Goal: Task Accomplishment & Management: Manage account settings

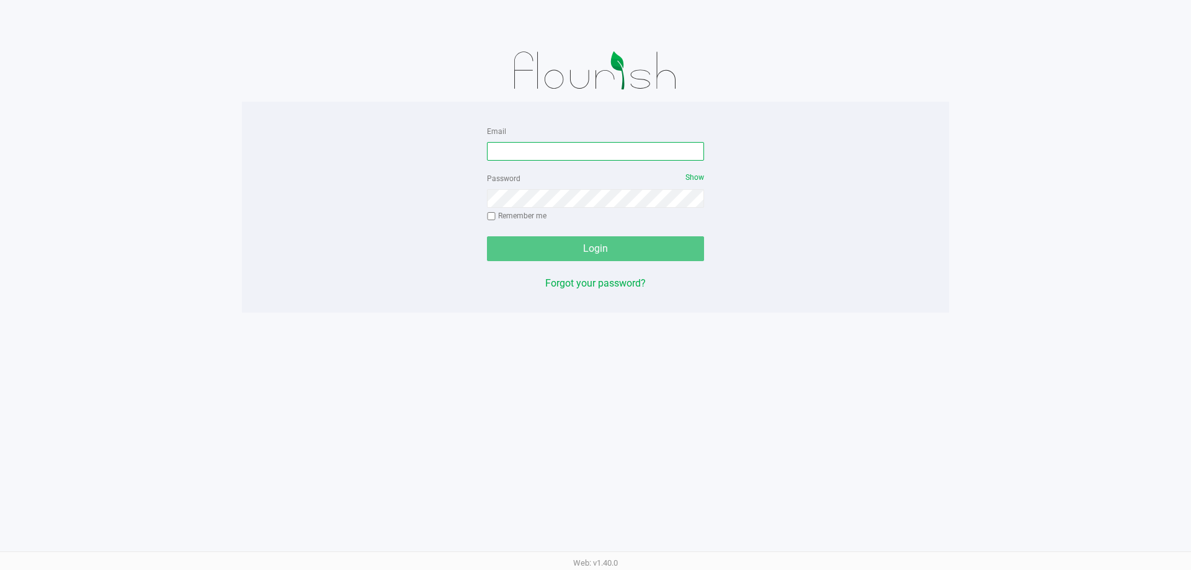
click at [499, 152] on input "Email" at bounding box center [595, 151] width 217 height 19
type input "mmayer@liveparallel.com"
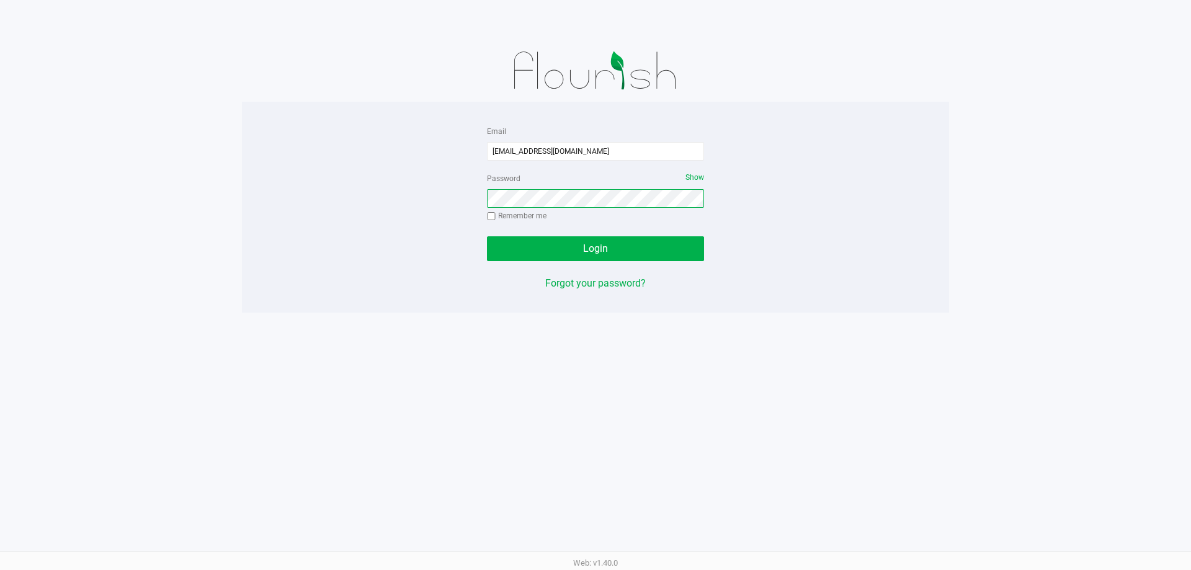
click at [487, 236] on button "Login" at bounding box center [595, 248] width 217 height 25
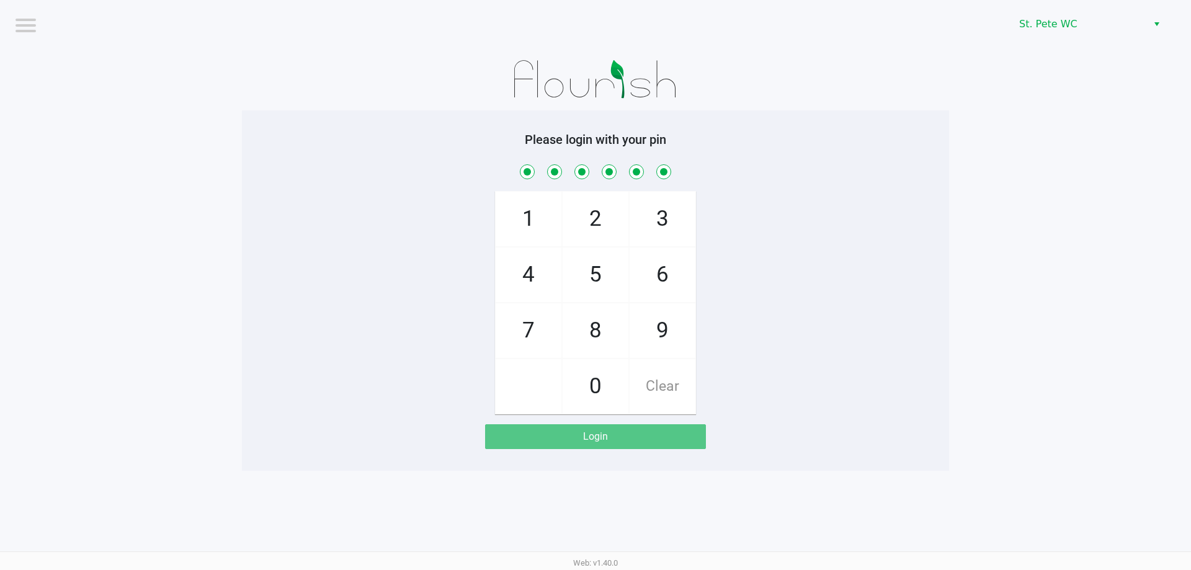
checkbox input "true"
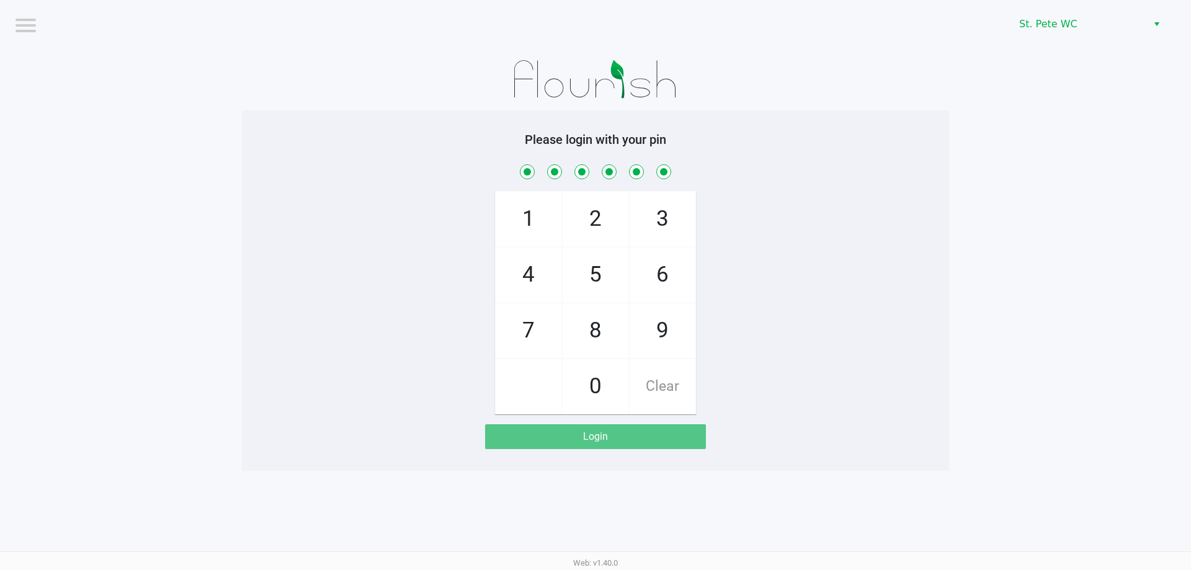
checkbox input "true"
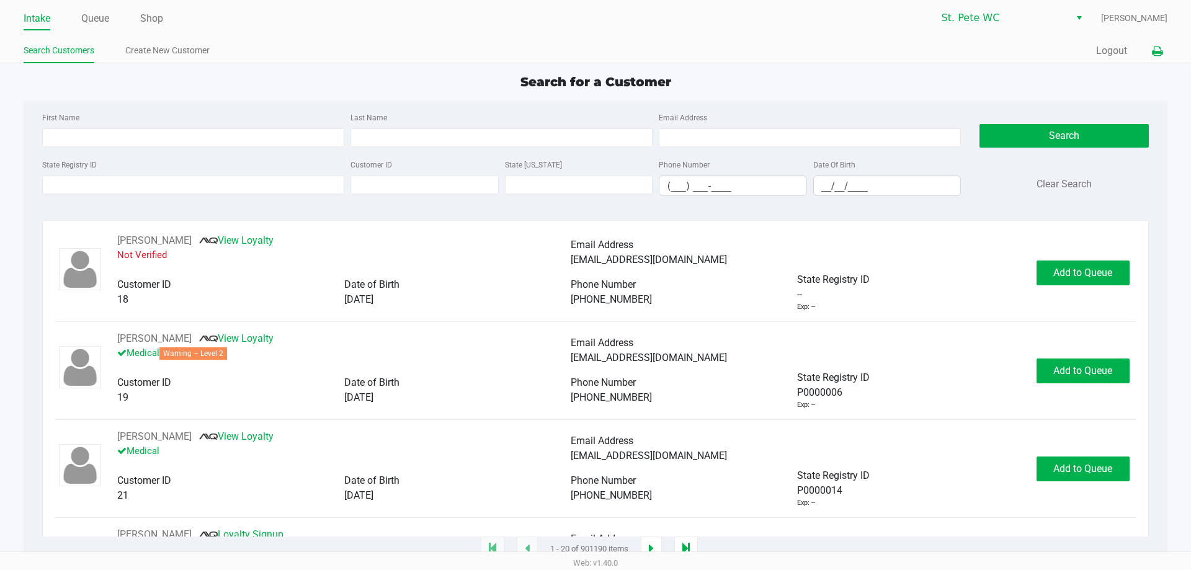
click at [1152, 53] on icon at bounding box center [1157, 51] width 11 height 9
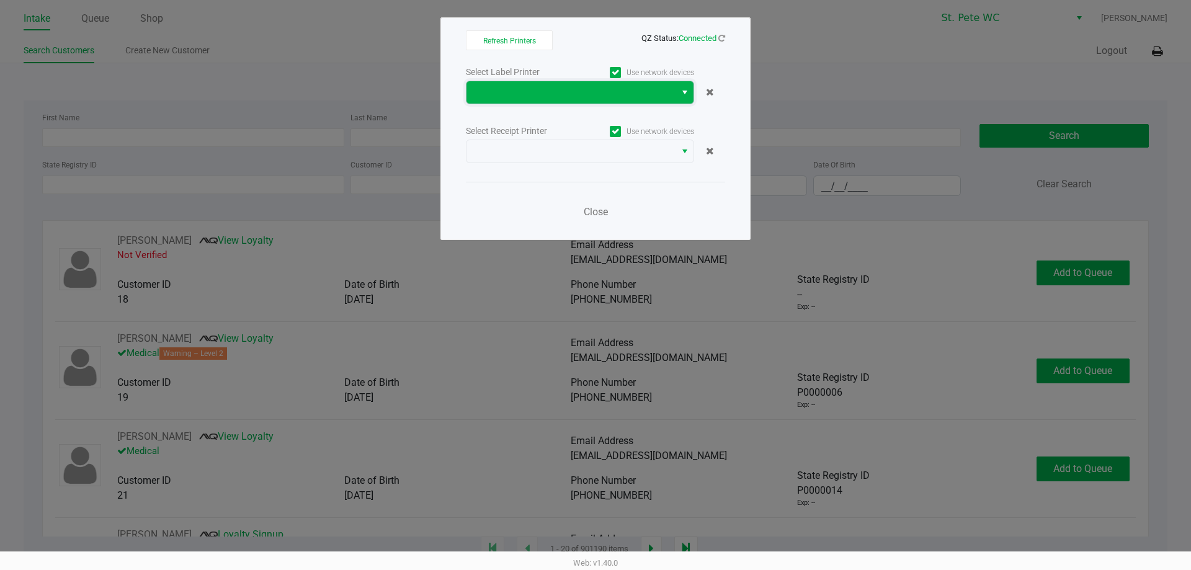
click at [665, 92] on span at bounding box center [571, 92] width 194 height 15
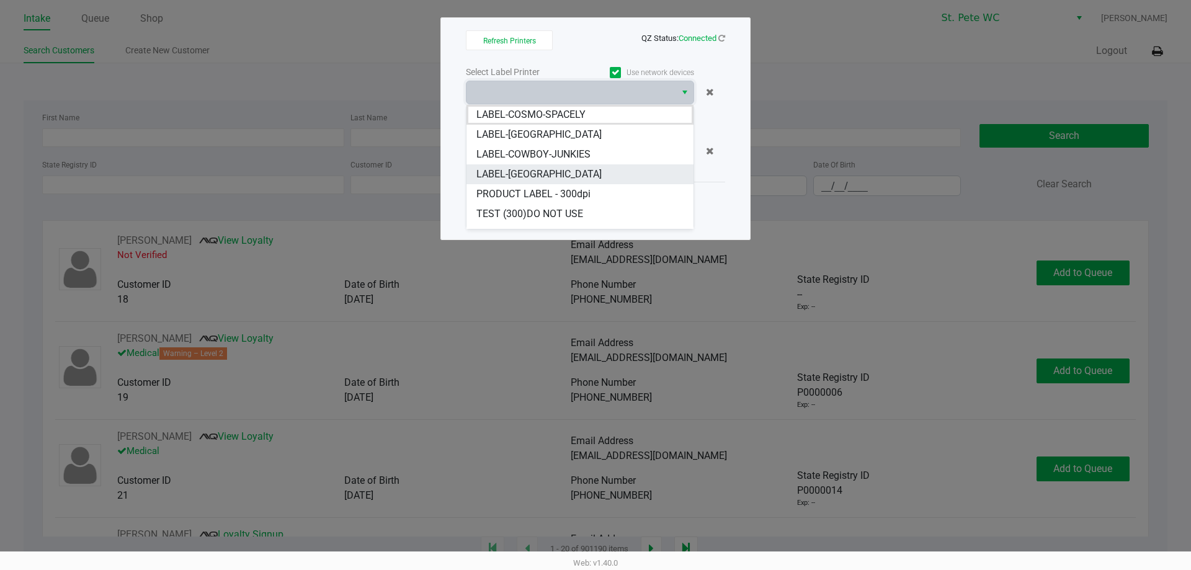
click at [606, 171] on li "LABEL-[GEOGRAPHIC_DATA]" at bounding box center [579, 174] width 227 height 20
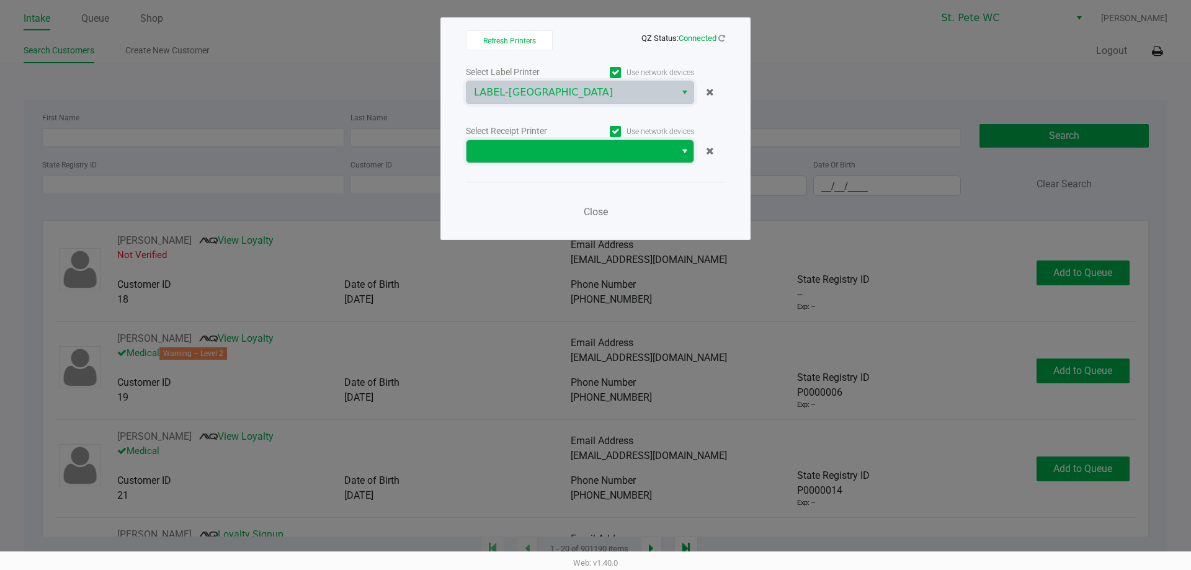
click at [574, 150] on span at bounding box center [571, 151] width 194 height 15
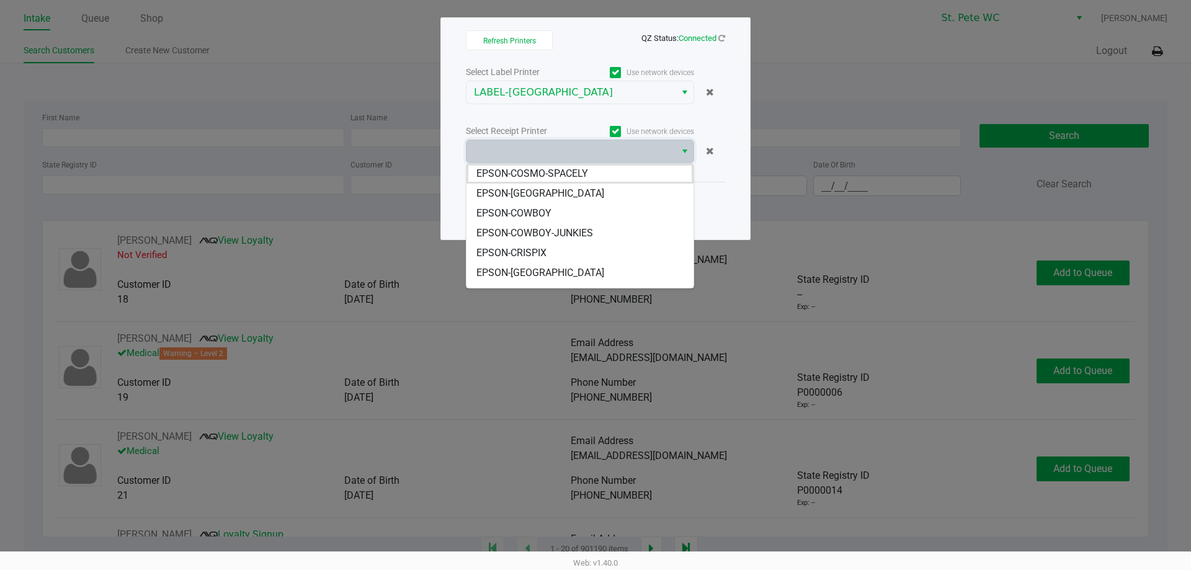
click at [566, 274] on li "EPSON-CROATIA" at bounding box center [579, 273] width 227 height 20
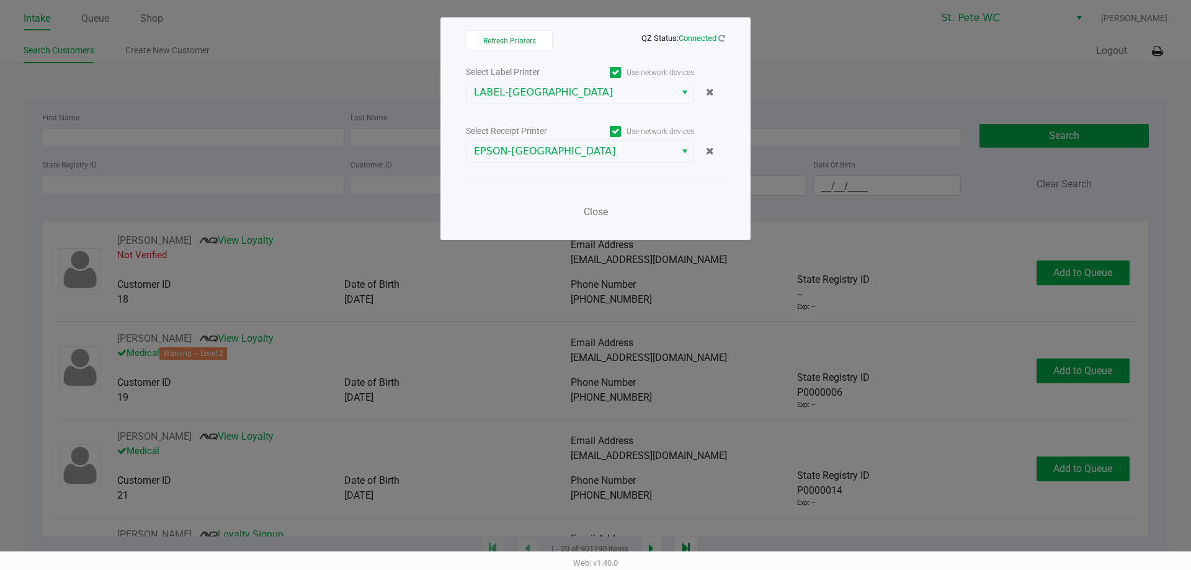
click at [545, 187] on div "Close" at bounding box center [595, 204] width 259 height 45
click at [595, 211] on span "Close" at bounding box center [596, 212] width 24 height 12
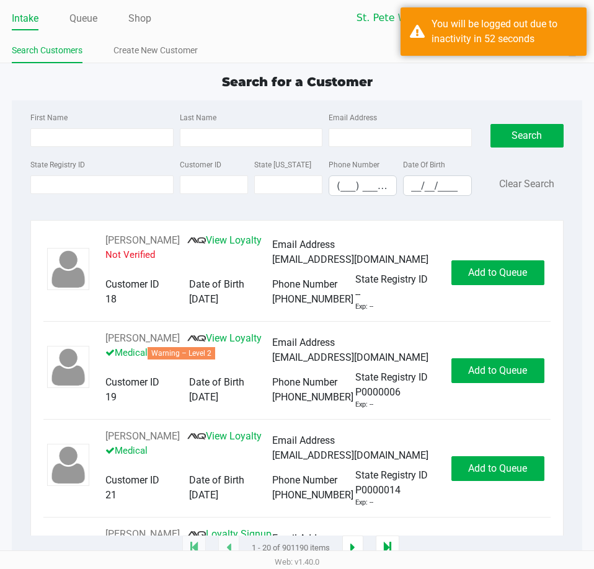
click at [237, 54] on ul "Search Customers Create New Customer" at bounding box center [154, 52] width 285 height 21
click at [140, 18] on link "Shop" at bounding box center [139, 18] width 23 height 17
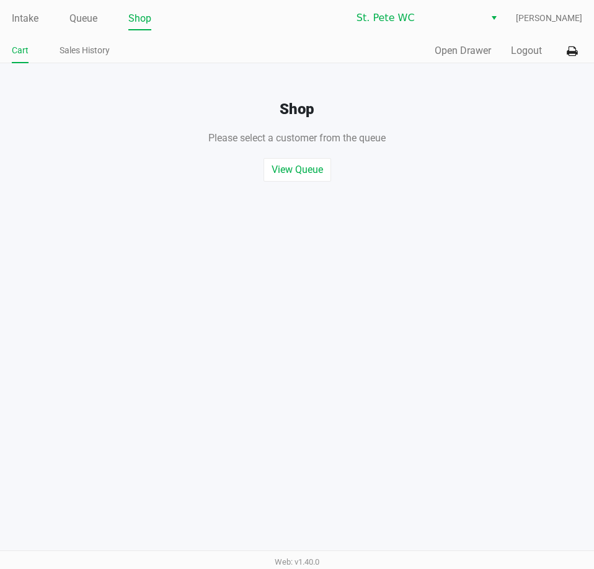
click at [468, 60] on div "Quick Sale Open Drawer Logout" at bounding box center [439, 51] width 285 height 23
click at [468, 52] on button "Open Drawer" at bounding box center [463, 50] width 56 height 15
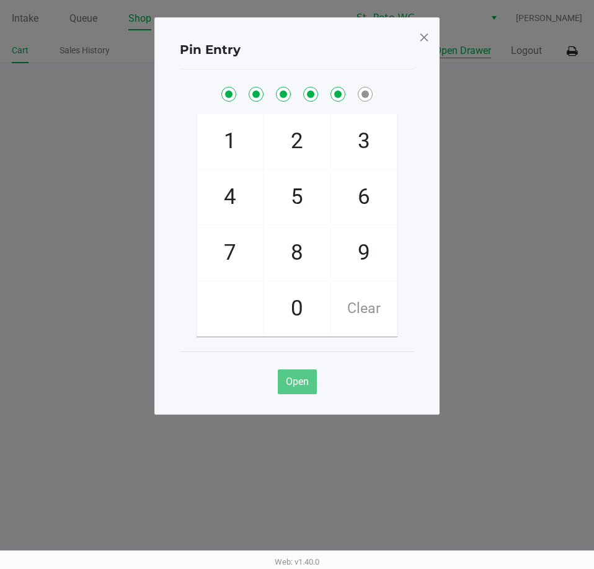
click at [435, 43] on button "Open Drawer" at bounding box center [463, 50] width 56 height 15
checkbox input "true"
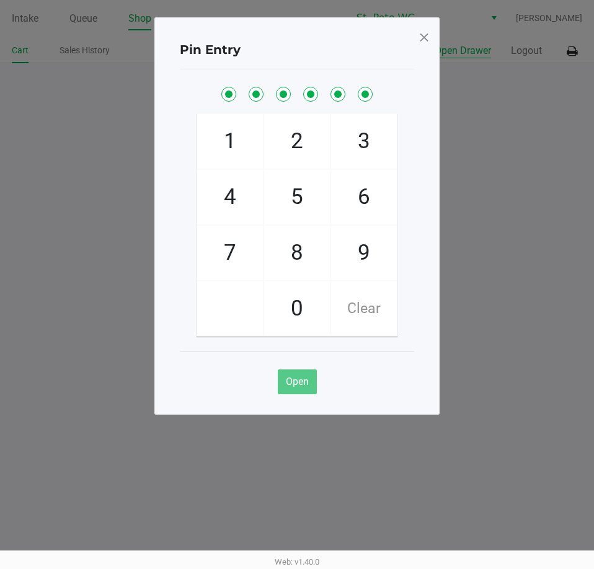
checkbox input "true"
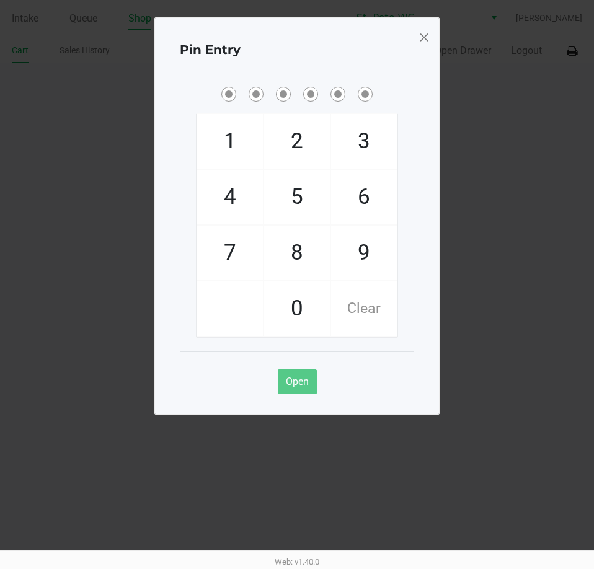
click at [424, 35] on span at bounding box center [424, 37] width 11 height 20
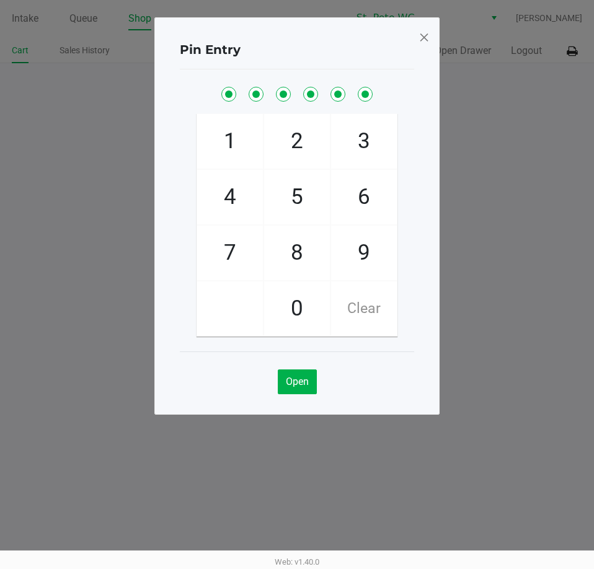
click at [424, 35] on span at bounding box center [424, 37] width 11 height 20
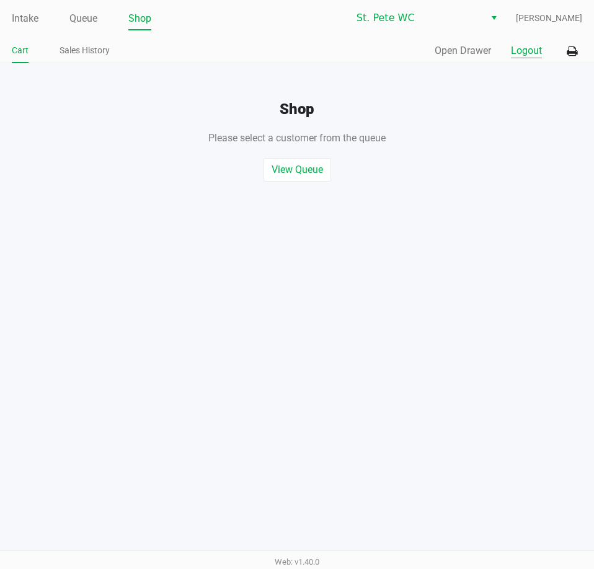
click at [517, 54] on button "Logout" at bounding box center [526, 50] width 31 height 15
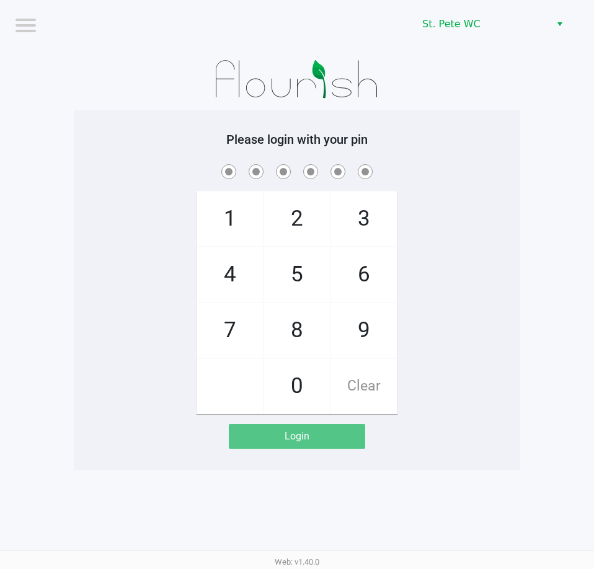
click at [57, 139] on app-pos-login-wrapper "Logout St. Pete WC Please login with your pin 1 4 7 2 5 8 0 3 6 9 Clear Login" at bounding box center [297, 235] width 594 height 471
checkbox input "true"
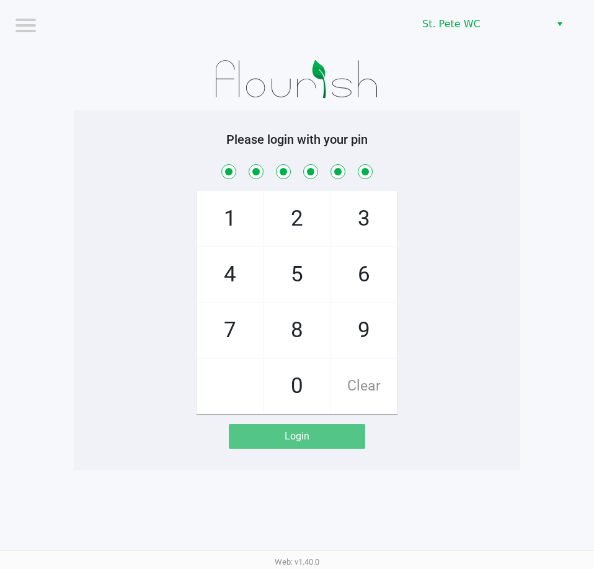
checkbox input "true"
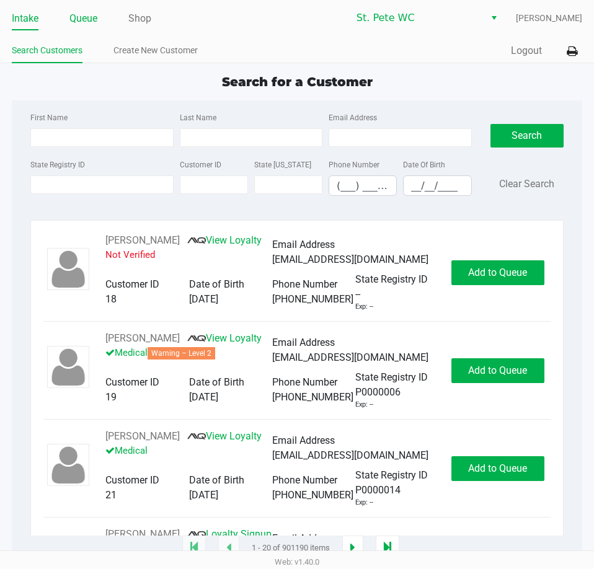
click at [73, 25] on link "Queue" at bounding box center [83, 18] width 28 height 17
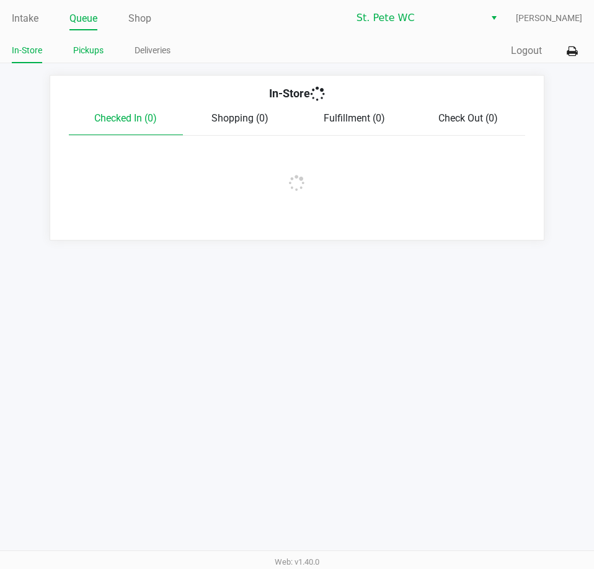
click at [82, 55] on link "Pickups" at bounding box center [88, 51] width 30 height 16
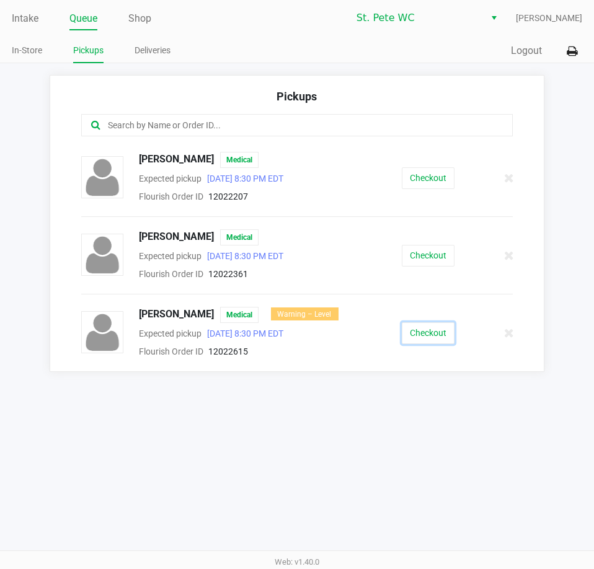
click at [420, 328] on button "Checkout" at bounding box center [428, 334] width 53 height 22
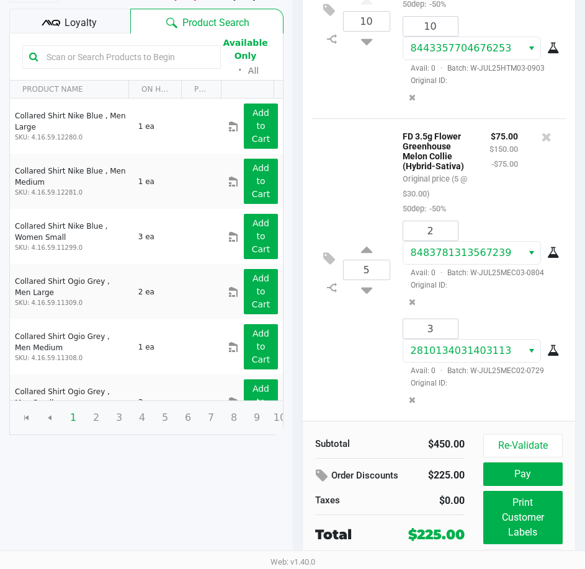
scroll to position [158, 0]
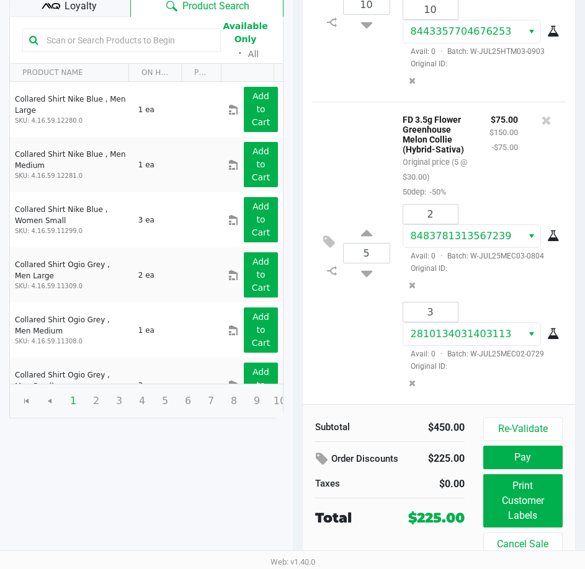
click at [71, 10] on span "Loyalty" at bounding box center [81, 6] width 32 height 15
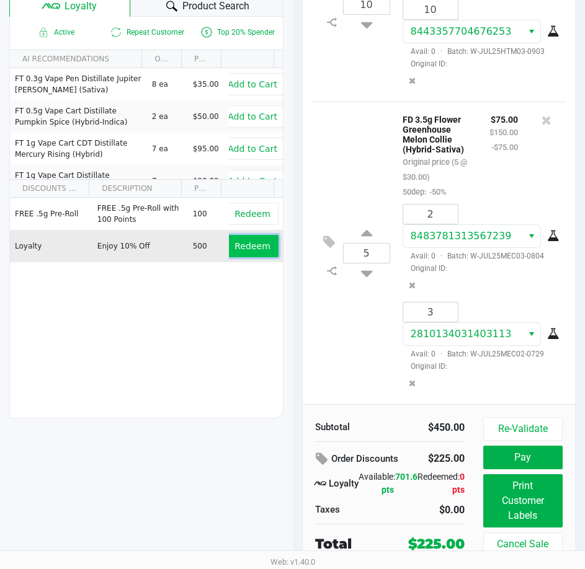
click at [246, 248] on span "Redeem" at bounding box center [251, 246] width 35 height 10
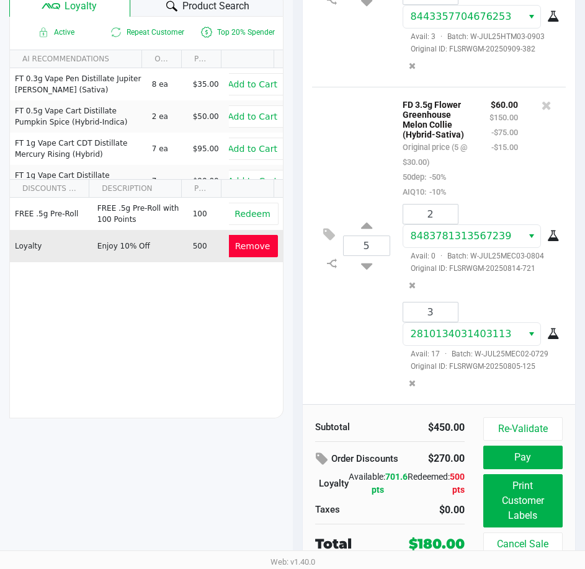
scroll to position [117, 0]
click at [530, 453] on button "Pay" at bounding box center [522, 458] width 79 height 24
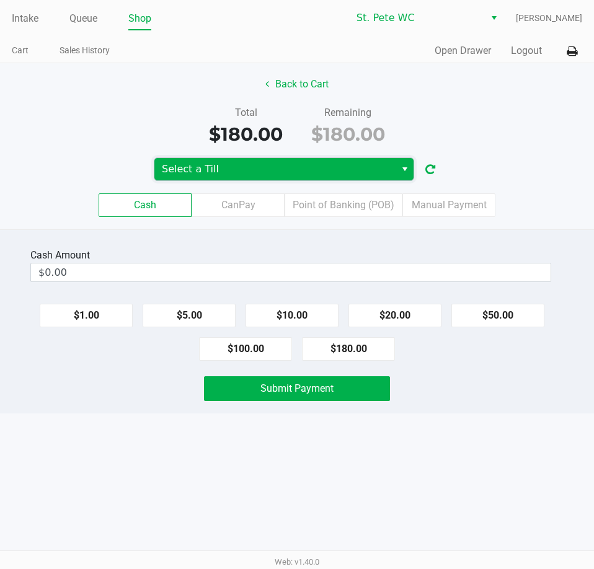
click at [269, 164] on span "Select a Till" at bounding box center [275, 169] width 226 height 15
click at [213, 172] on span "Select a Till" at bounding box center [275, 169] width 226 height 15
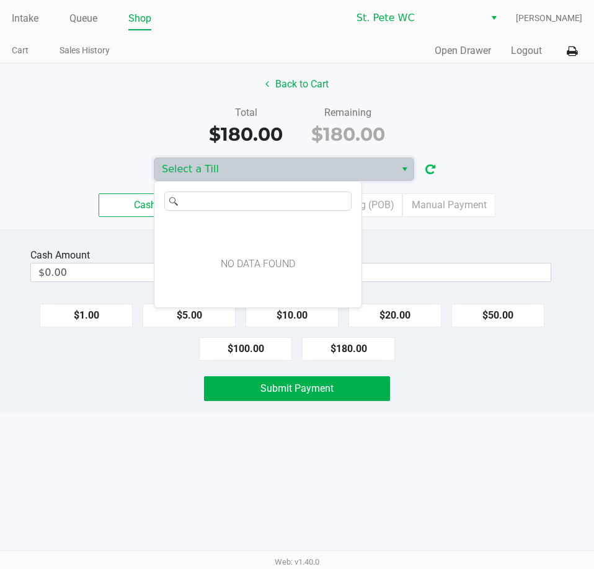
click at [424, 163] on button "button" at bounding box center [431, 169] width 20 height 23
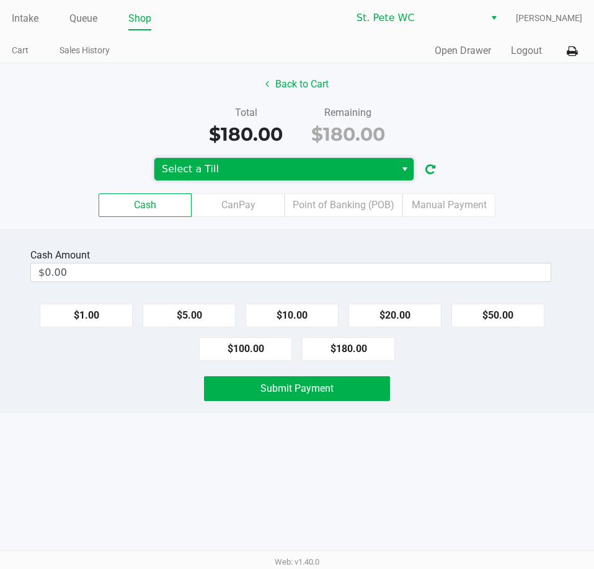
click at [359, 164] on span "Select a Till" at bounding box center [275, 169] width 226 height 15
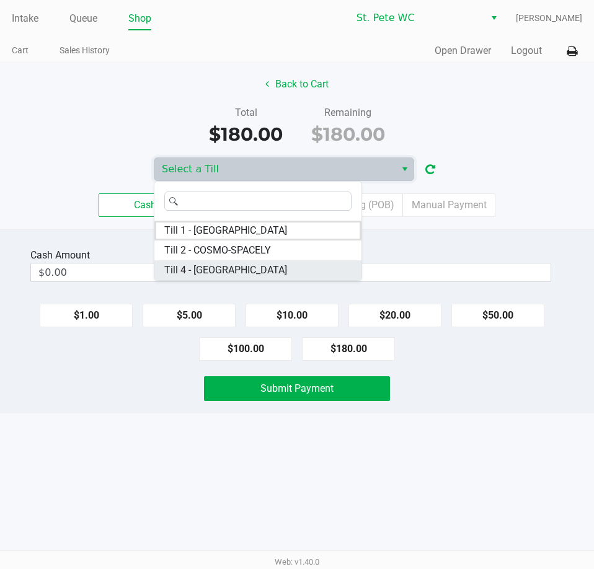
click at [221, 275] on span "Till 4 - CROATIA" at bounding box center [225, 270] width 123 height 15
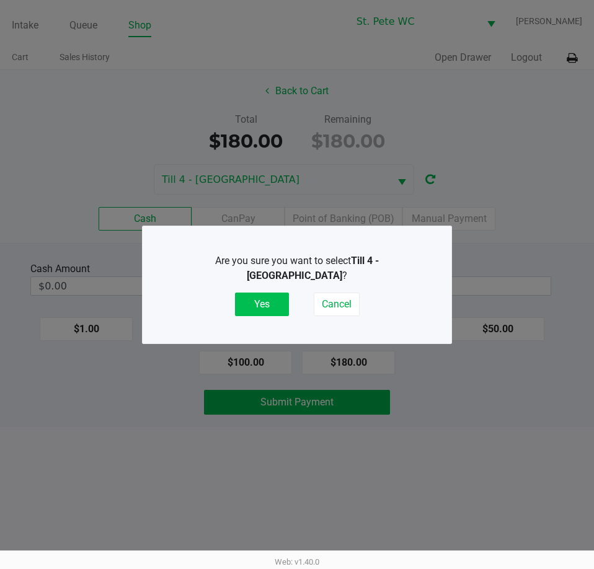
click at [246, 293] on button "Yes" at bounding box center [262, 305] width 54 height 24
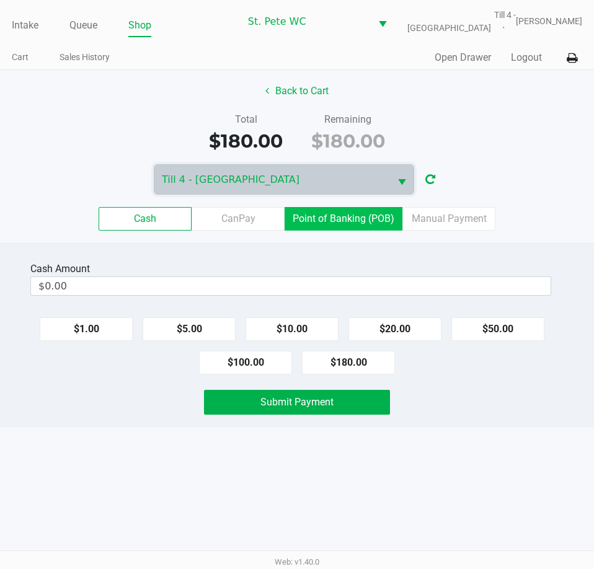
click at [310, 228] on label "Point of Banking (POB)" at bounding box center [344, 219] width 118 height 24
click at [0, 0] on 7 "Point of Banking (POB)" at bounding box center [0, 0] width 0 height 0
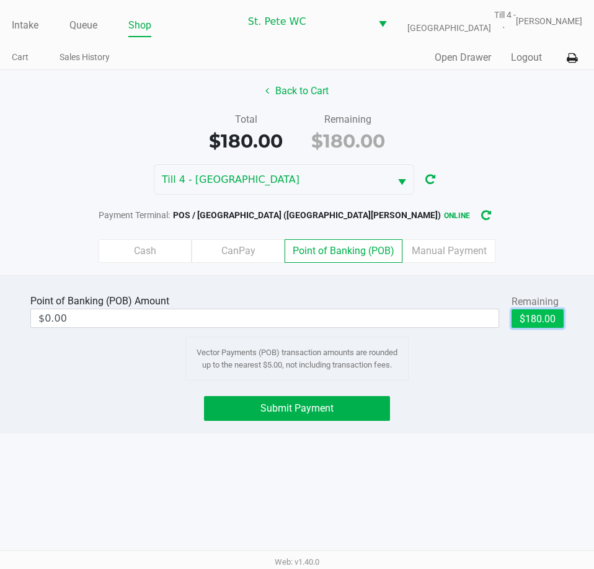
click at [546, 324] on button "$180.00" at bounding box center [538, 319] width 52 height 19
type input "$180.00"
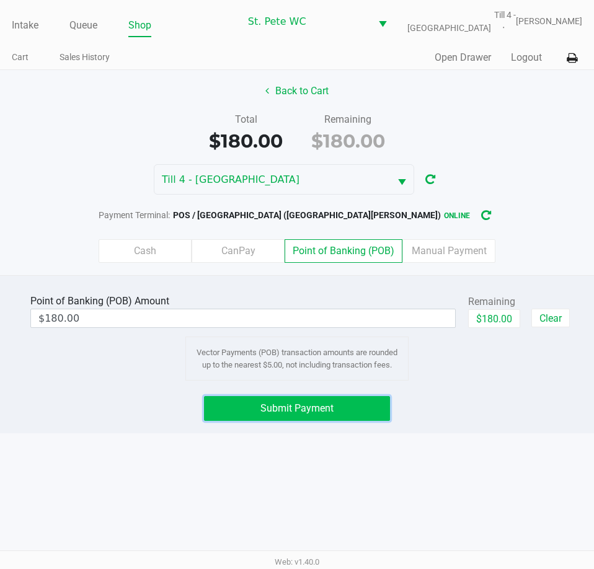
click at [264, 417] on button "Submit Payment" at bounding box center [296, 408] width 185 height 25
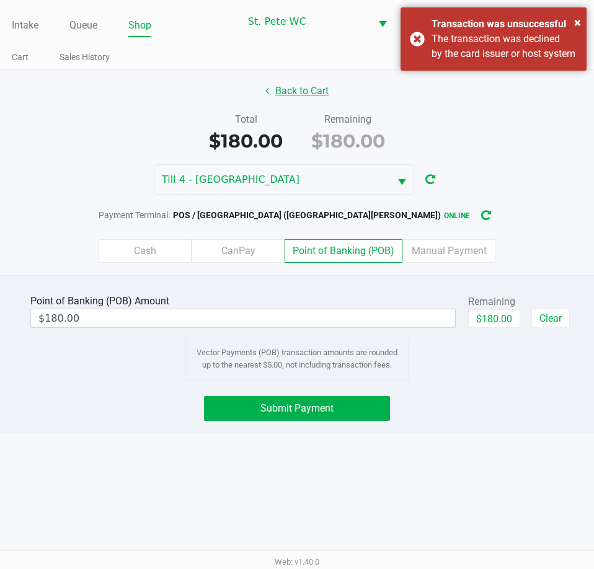
click at [278, 89] on button "Back to Cart" at bounding box center [296, 91] width 79 height 24
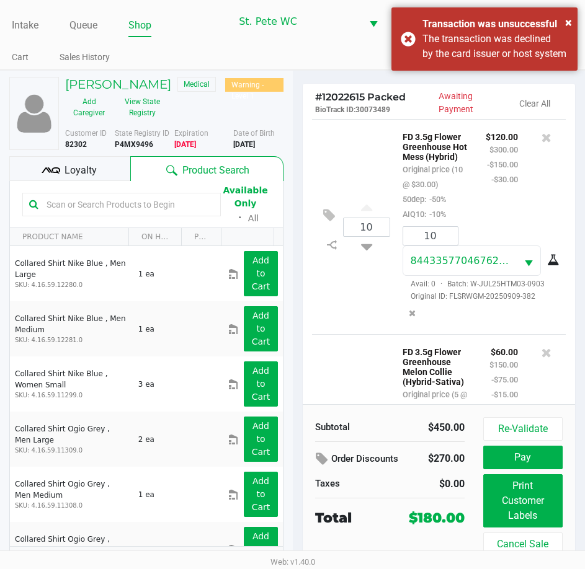
click at [191, 40] on div "Intake Queue Shop St. Pete WC Till 4 - CROATIA Micah Mayer Cart Sales History Q…" at bounding box center [292, 35] width 585 height 70
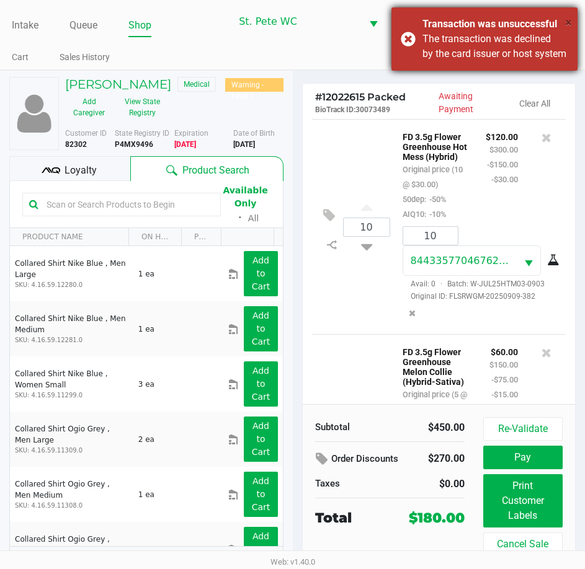
click at [568, 19] on span "×" at bounding box center [568, 22] width 7 height 15
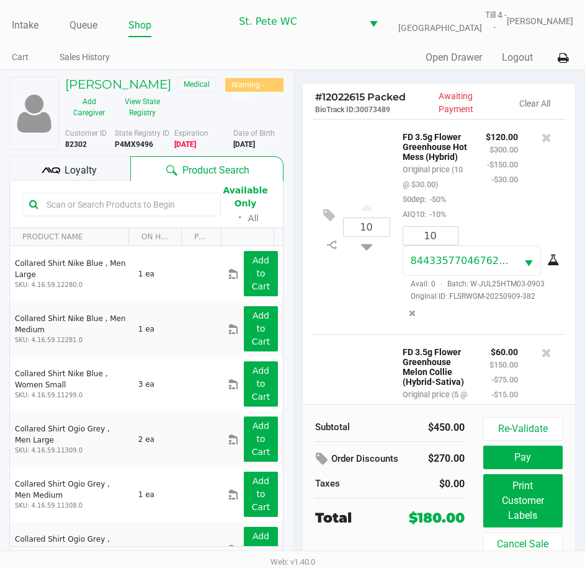
click at [352, 183] on div "10 FD 3.5g Flower Greenhouse Hot Mess (Hybrid) Original price (10 @ $30.00) 50d…" at bounding box center [439, 226] width 254 height 215
click at [324, 166] on div "10 FD 3.5g Flower Greenhouse Hot Mess (Hybrid) Original price (10 @ $30.00) 50d…" at bounding box center [439, 226] width 254 height 215
click at [529, 459] on button "Pay" at bounding box center [522, 458] width 79 height 24
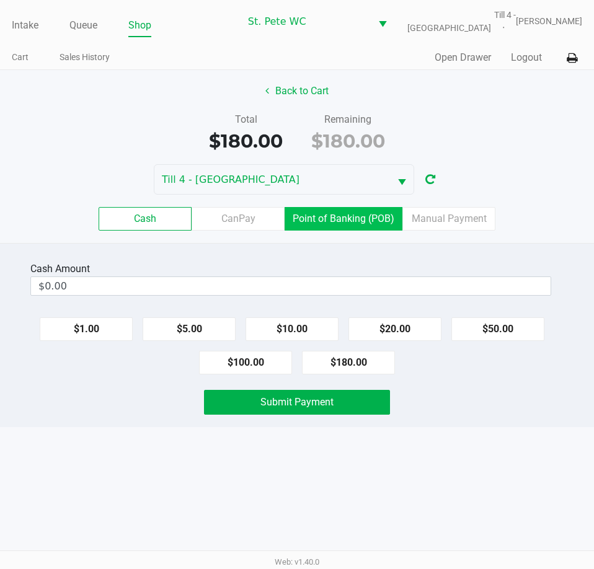
click at [348, 225] on label "Point of Banking (POB)" at bounding box center [344, 219] width 118 height 24
click at [0, 0] on 7 "Point of Banking (POB)" at bounding box center [0, 0] width 0 height 0
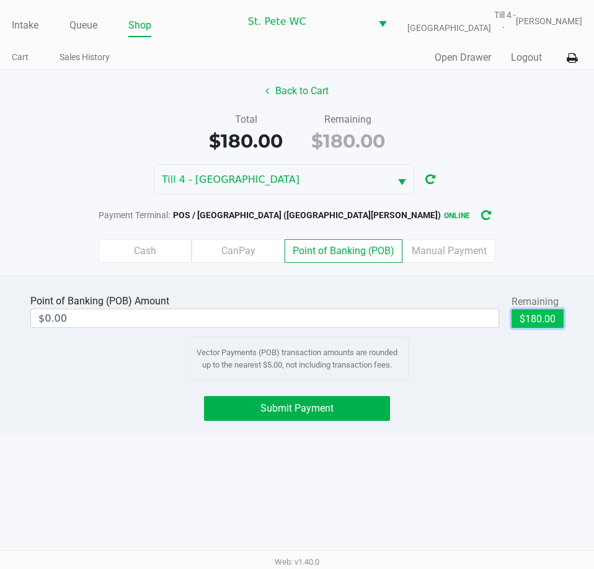
click at [550, 324] on button "$180.00" at bounding box center [538, 319] width 52 height 19
type input "$180.00"
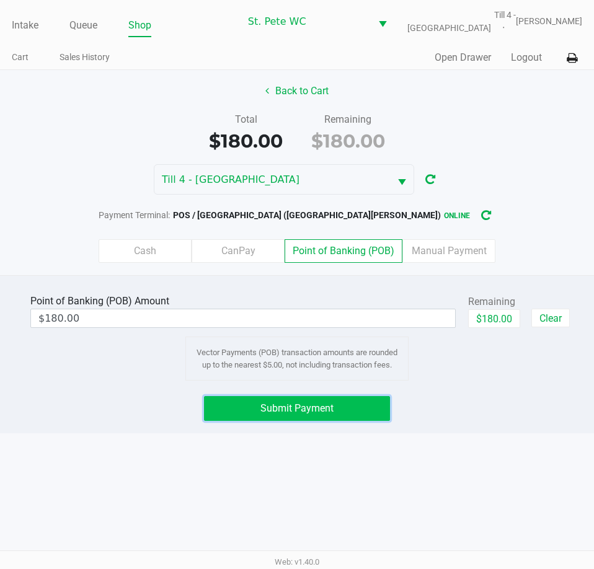
click at [295, 412] on span "Submit Payment" at bounding box center [297, 409] width 73 height 12
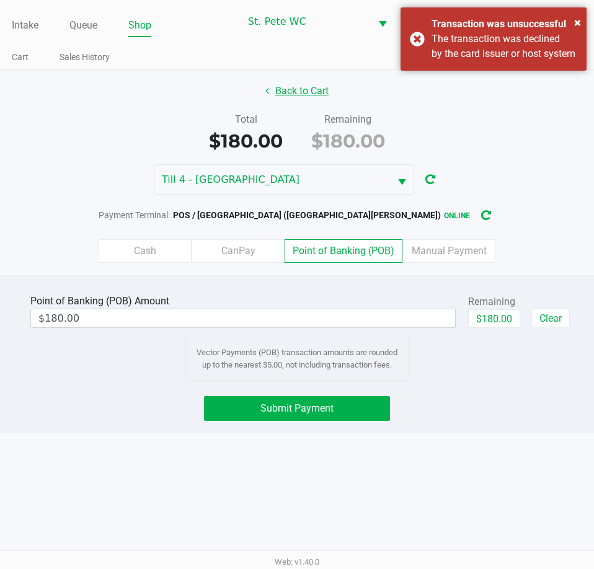
click at [283, 90] on button "Back to Cart" at bounding box center [296, 91] width 79 height 24
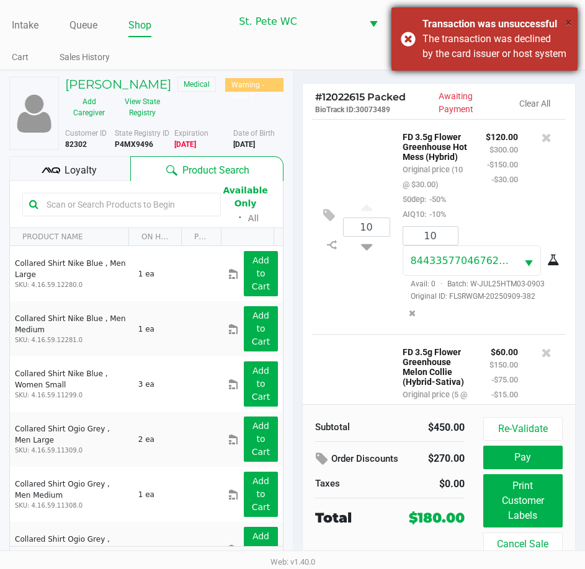
click at [567, 19] on span "×" at bounding box center [568, 22] width 7 height 15
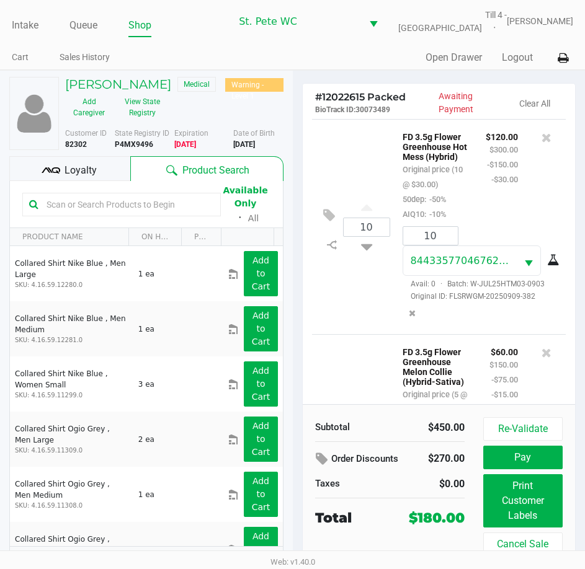
click at [309, 58] on div "Quick Sale Open Drawer Logout" at bounding box center [433, 58] width 281 height 23
click at [509, 460] on button "Pay" at bounding box center [522, 458] width 79 height 24
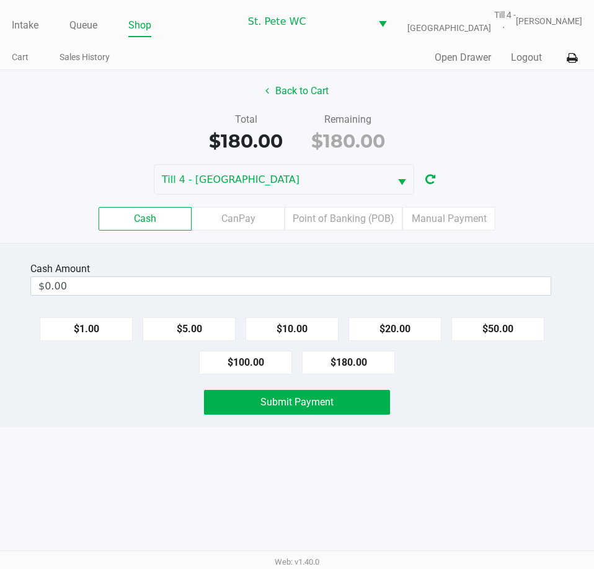
click at [89, 112] on div "Total $180.00 Remaining $180.00" at bounding box center [297, 133] width 613 height 43
click at [308, 363] on button "$180.00" at bounding box center [348, 363] width 93 height 24
type input "$180.00"
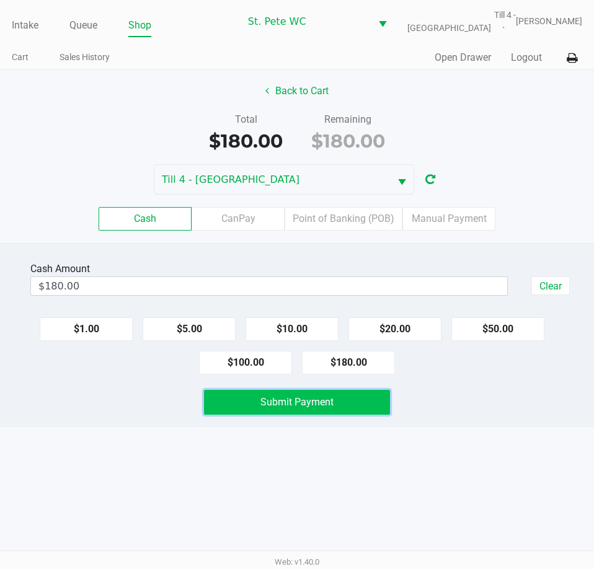
click at [239, 400] on button "Submit Payment" at bounding box center [296, 402] width 185 height 25
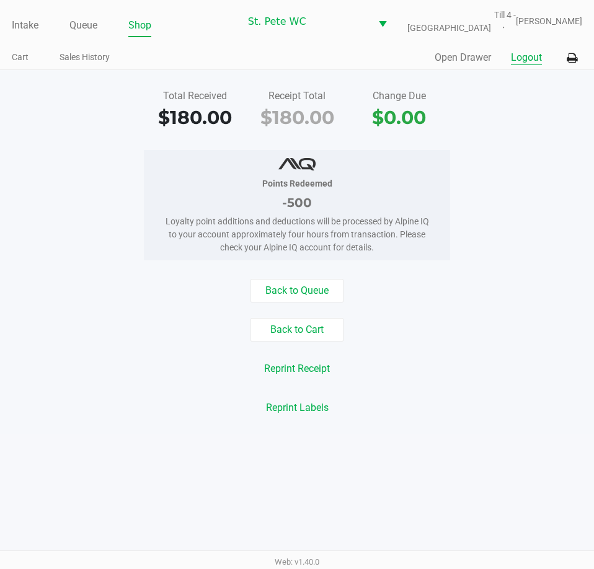
click at [519, 55] on button "Logout" at bounding box center [526, 57] width 31 height 15
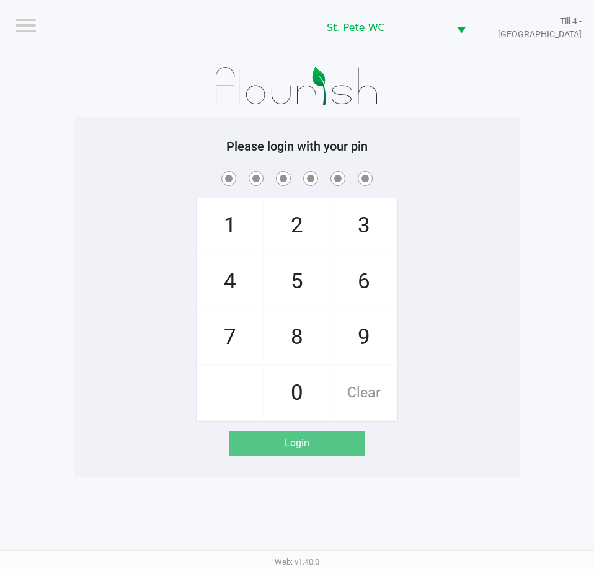
click at [40, 336] on app-pos-login-wrapper "Logout St. Pete WC Till 4 - CROATIA Please login with your pin 1 4 7 2 5 8 0 3 …" at bounding box center [297, 239] width 594 height 478
checkbox input "true"
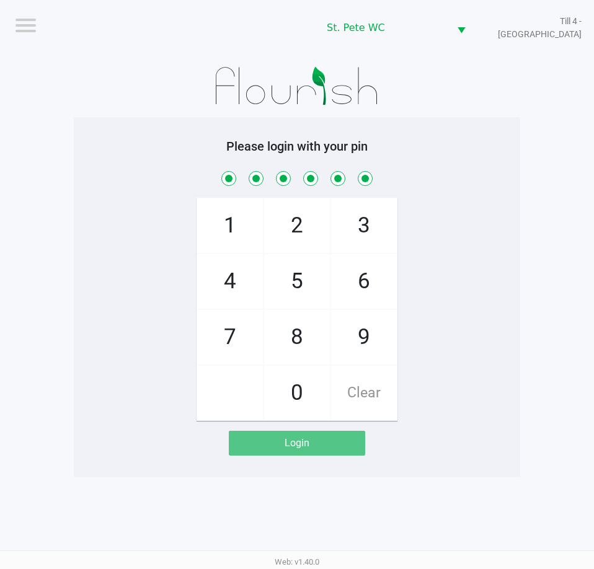
checkbox input "true"
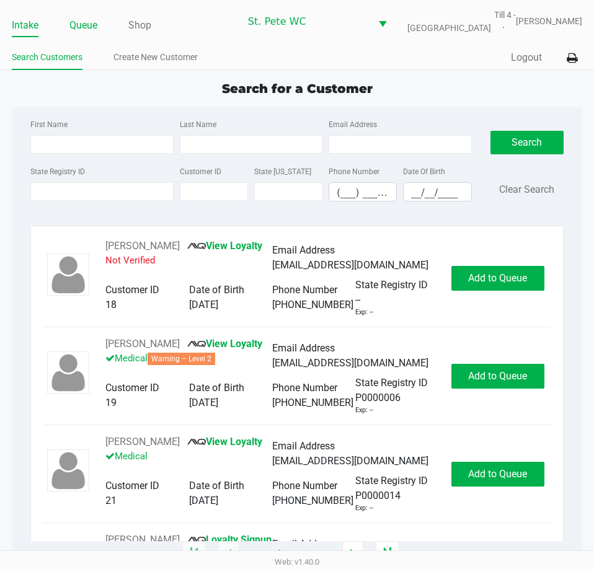
click at [86, 28] on link "Queue" at bounding box center [83, 25] width 28 height 17
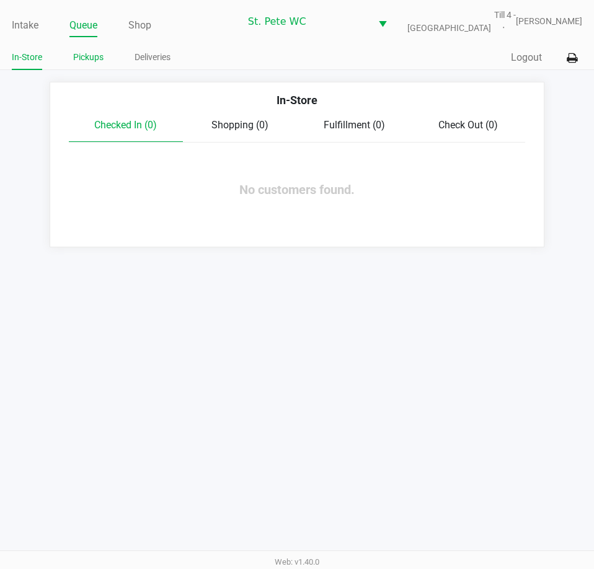
click at [87, 55] on link "Pickups" at bounding box center [88, 58] width 30 height 16
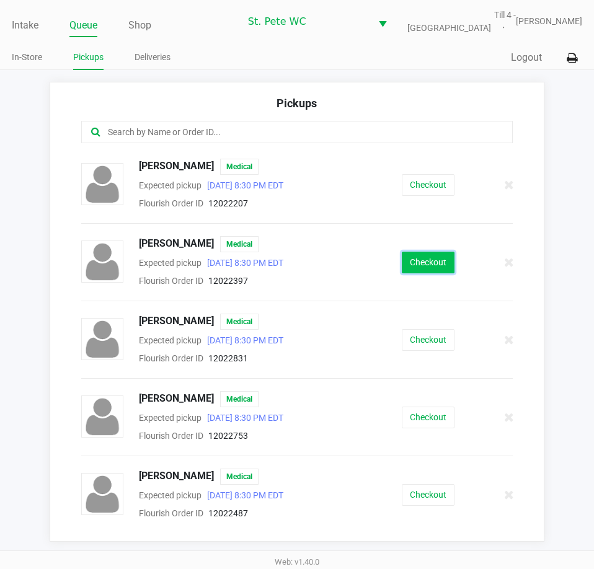
click at [402, 264] on button "Checkout" at bounding box center [428, 263] width 53 height 22
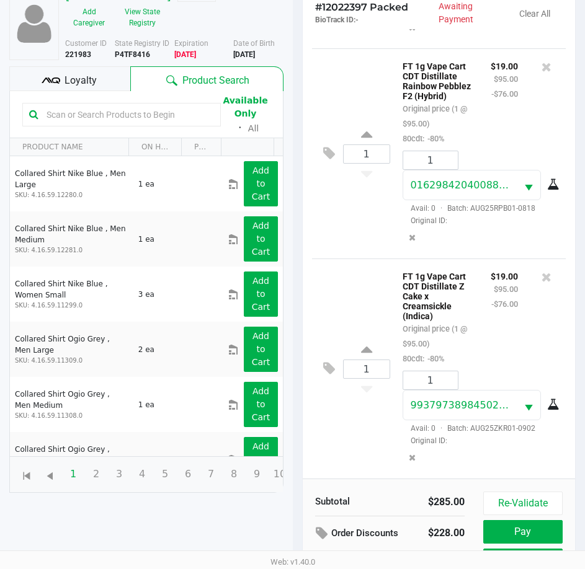
scroll to position [164, 0]
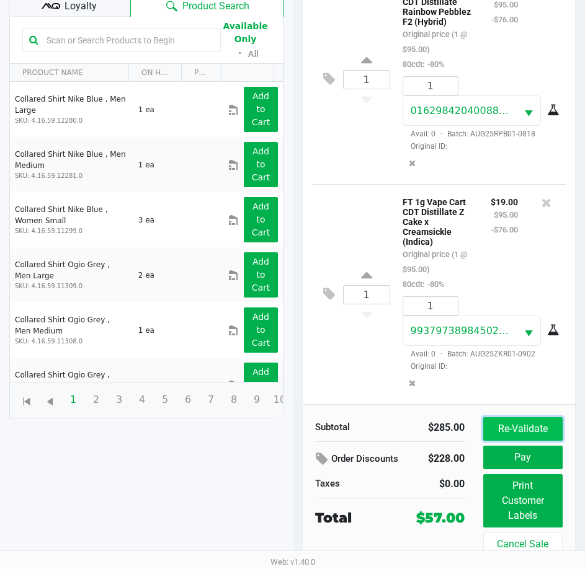
click at [507, 432] on button "Re-Validate" at bounding box center [522, 429] width 79 height 24
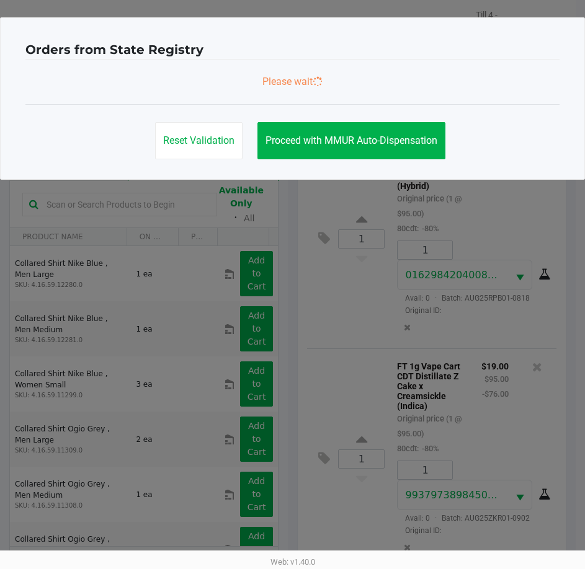
scroll to position [0, 0]
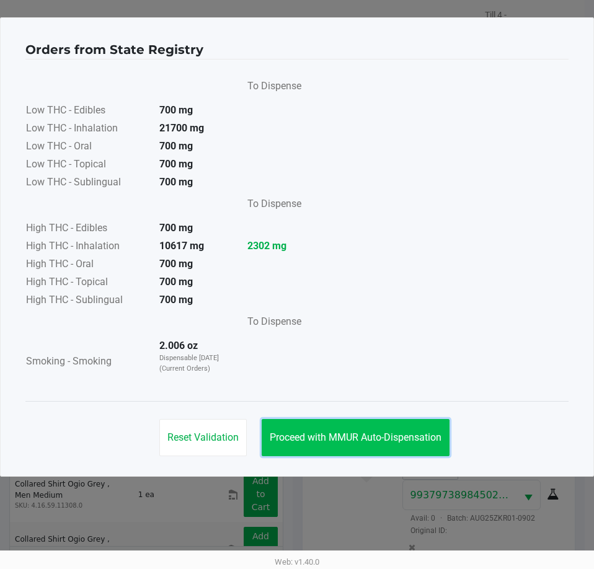
click at [357, 433] on span "Proceed with MMUR Auto-Dispensation" at bounding box center [356, 438] width 172 height 12
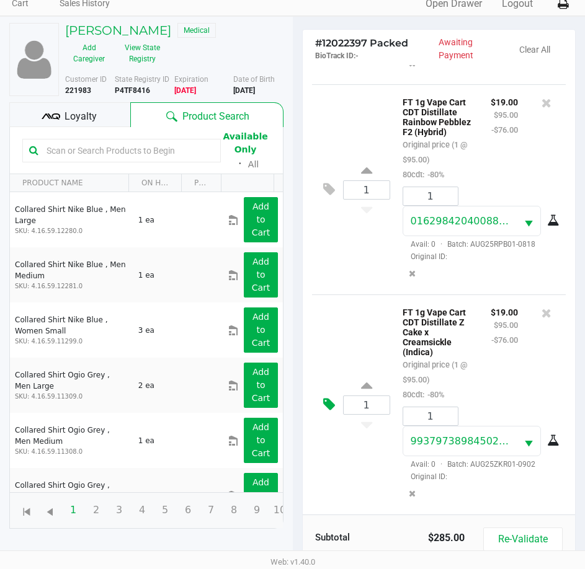
scroll to position [164, 0]
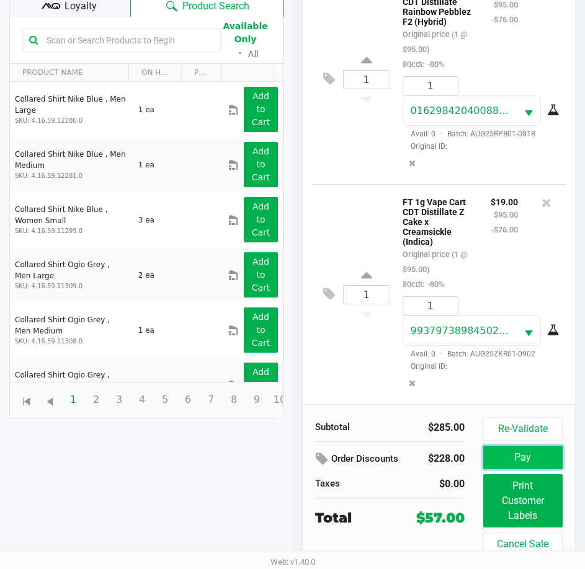
click at [506, 453] on button "Pay" at bounding box center [522, 458] width 79 height 24
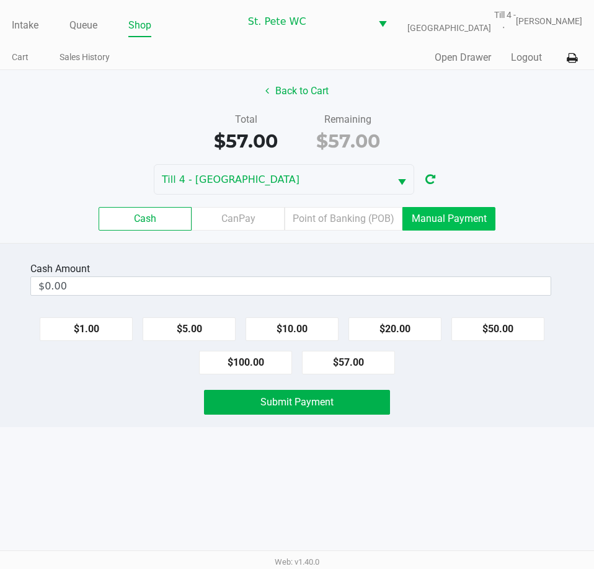
click at [420, 221] on label "Manual Payment" at bounding box center [449, 219] width 93 height 24
click at [0, 0] on 8 "Manual Payment" at bounding box center [0, 0] width 0 height 0
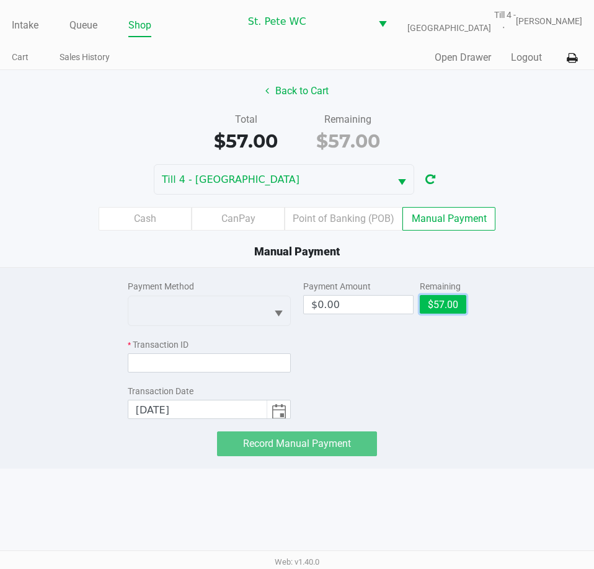
click at [445, 301] on button "$57.00" at bounding box center [443, 304] width 47 height 19
type input "$57.00"
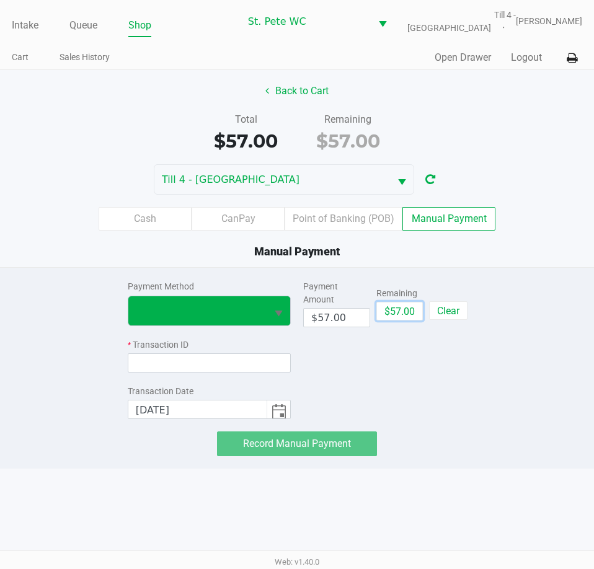
click at [269, 317] on button "Select" at bounding box center [279, 310] width 24 height 29
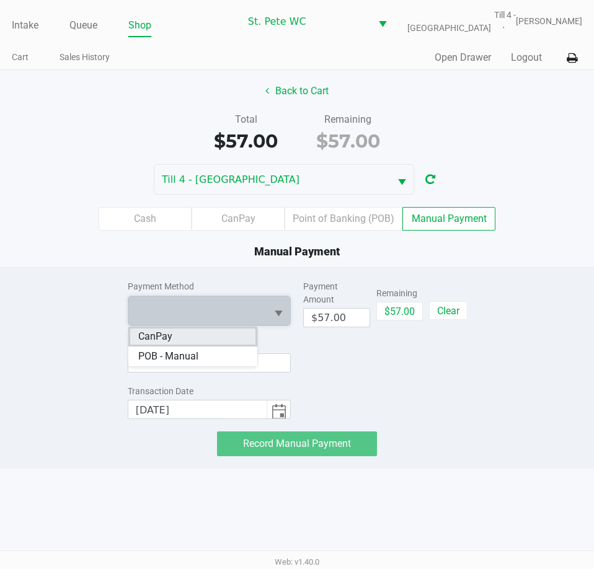
click at [172, 339] on li "CanPay" at bounding box center [192, 337] width 129 height 20
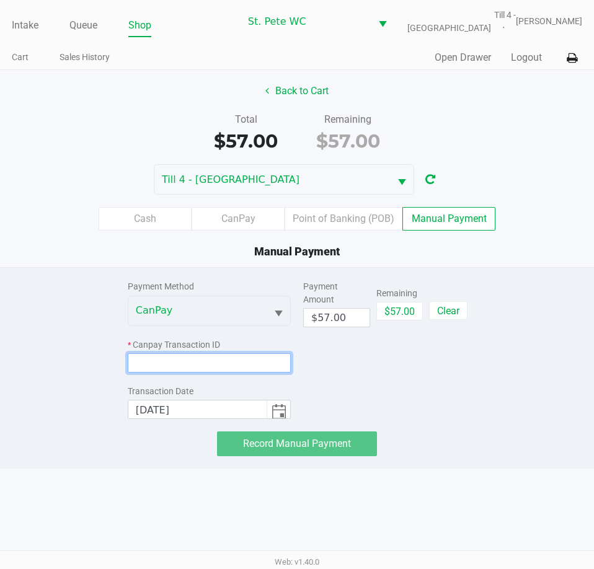
click at [164, 363] on input at bounding box center [209, 363] width 163 height 19
paste input "CEMUWI3IREVA"
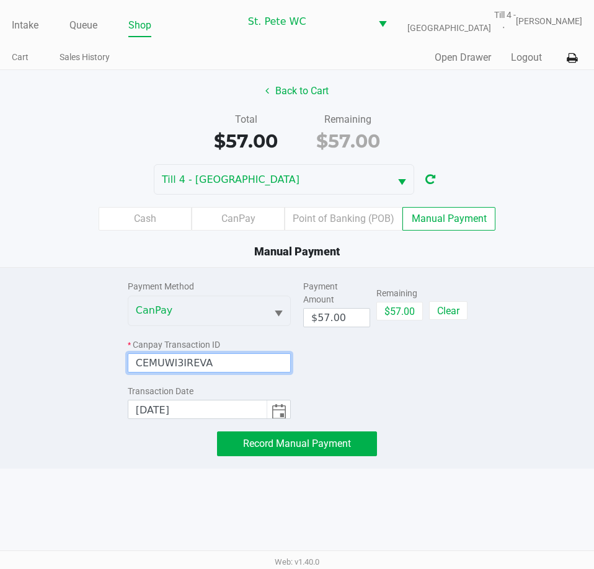
type input "CEMUWI3IREVA"
click at [56, 337] on div "Payment Method CanPay * Canpay Transaction ID CEMUWI3IREVA Transaction Date 9/2…" at bounding box center [297, 362] width 613 height 189
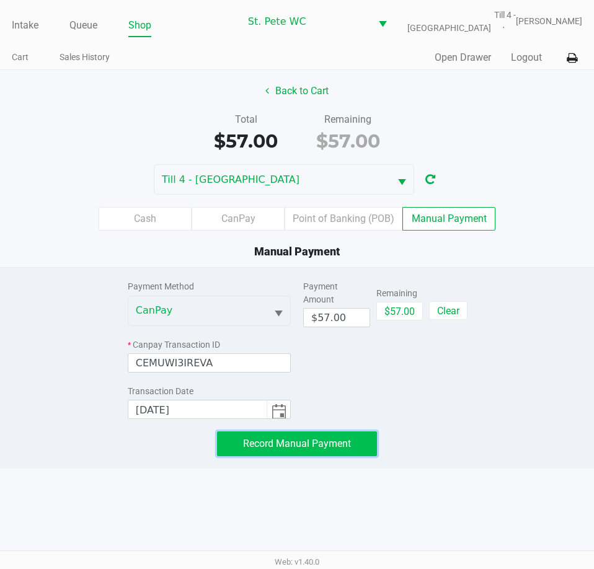
click at [306, 454] on button "Record Manual Payment" at bounding box center [297, 444] width 160 height 25
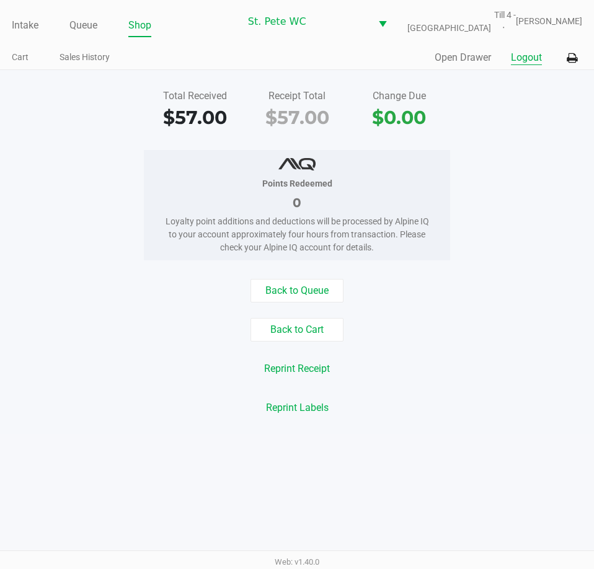
click at [518, 58] on button "Logout" at bounding box center [526, 57] width 31 height 15
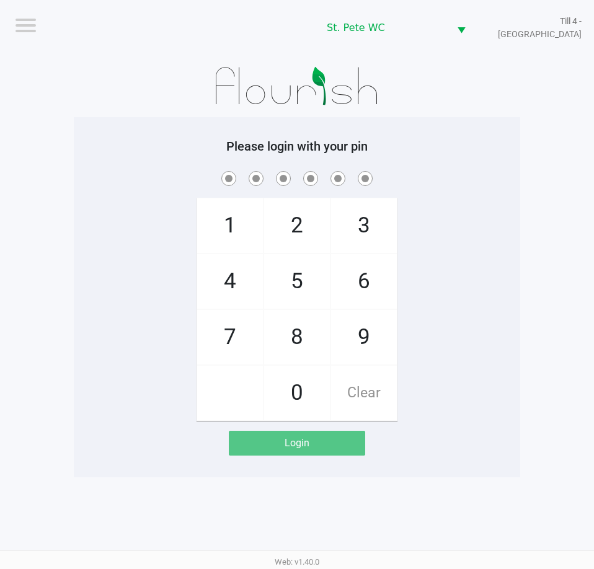
click at [141, 107] on div at bounding box center [297, 86] width 447 height 62
click at [82, 354] on div "1 4 7 2 5 8 0 3 6 9 Clear" at bounding box center [297, 295] width 447 height 252
checkbox input "true"
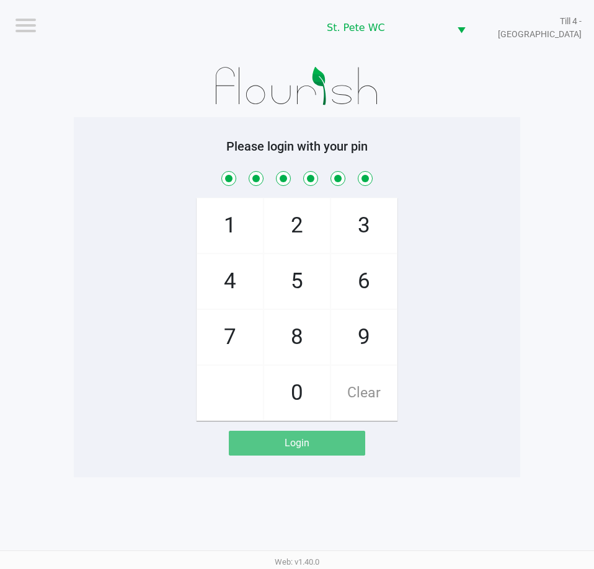
checkbox input "true"
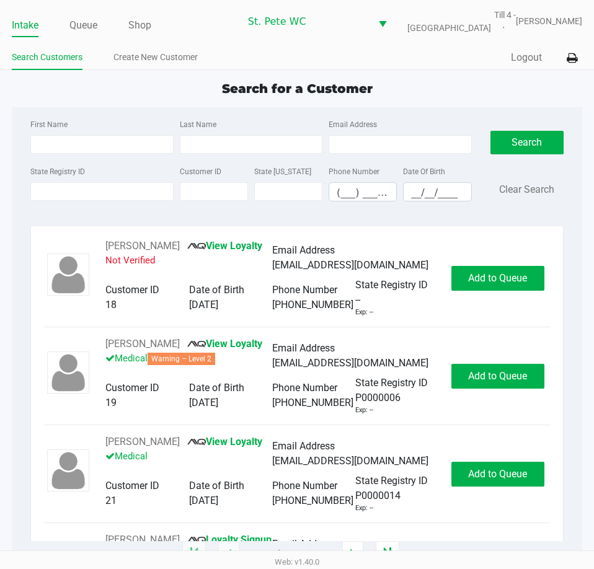
type input "STEPHEN"
type input "MILANO"
type input "10/01/1971"
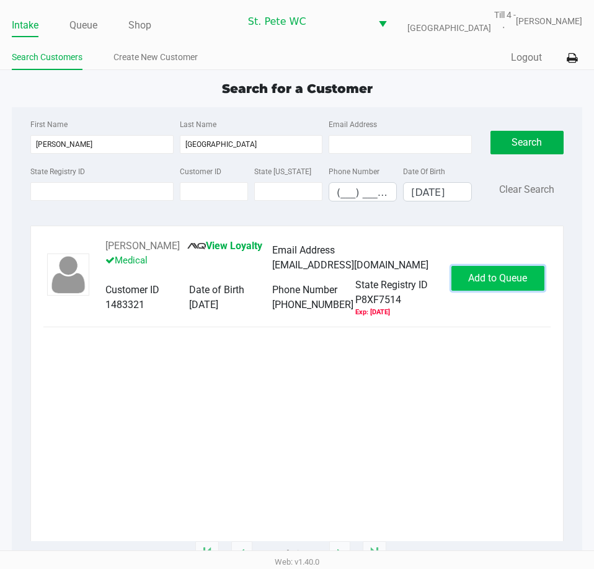
click at [490, 284] on span "Add to Queue" at bounding box center [497, 278] width 59 height 12
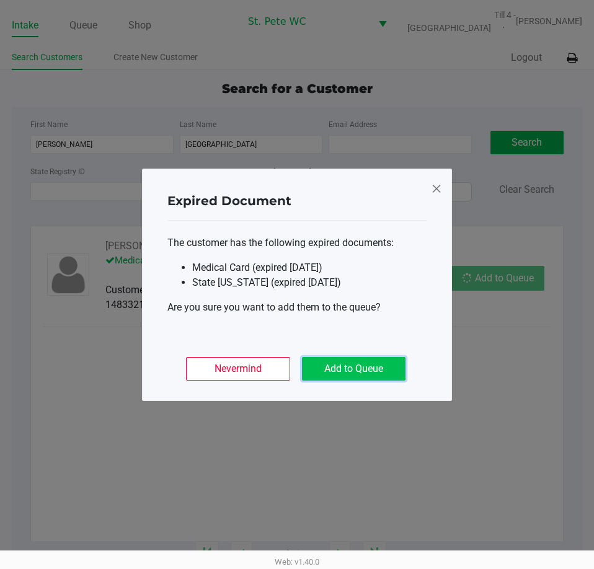
click at [362, 373] on button "Add to Queue" at bounding box center [354, 369] width 104 height 24
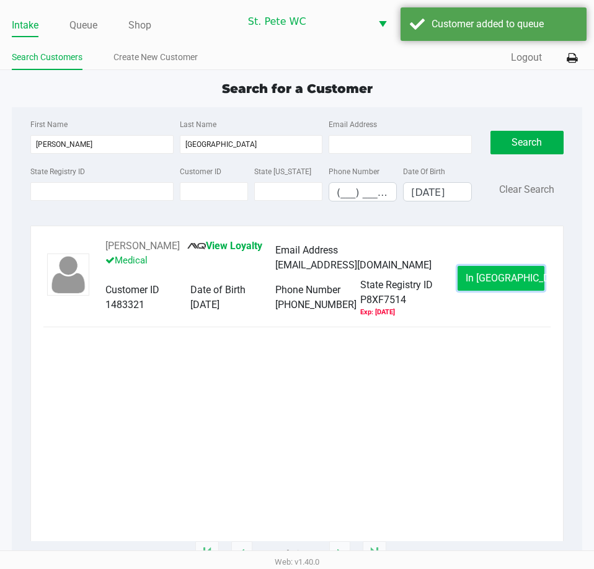
click at [484, 280] on span "In Queue" at bounding box center [518, 278] width 104 height 12
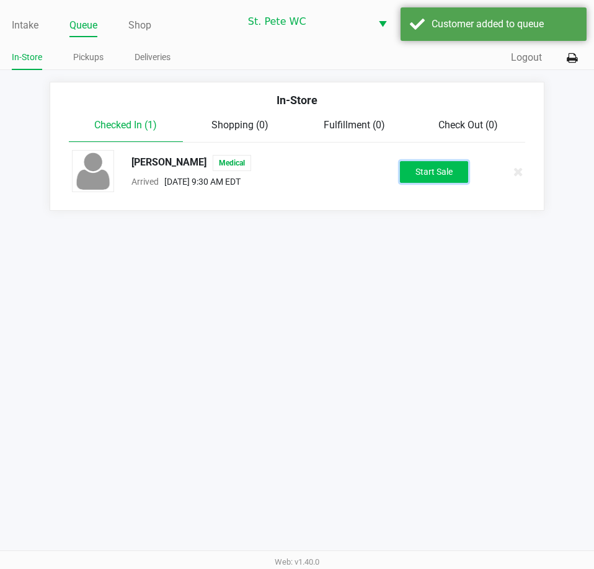
click at [435, 169] on button "Start Sale" at bounding box center [434, 172] width 68 height 22
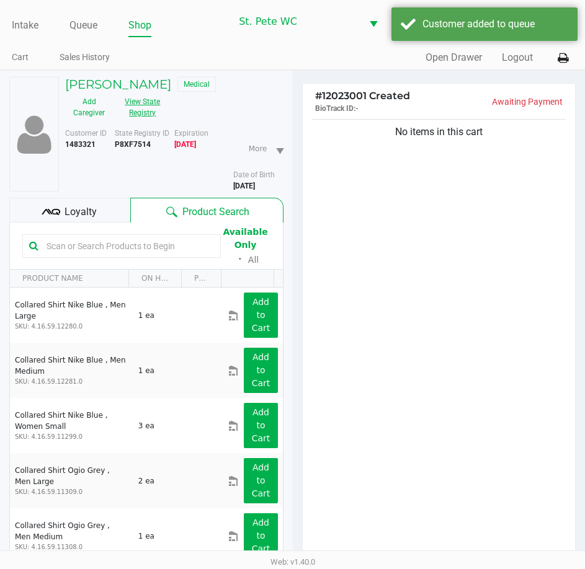
click at [150, 102] on button "View State Registry" at bounding box center [139, 107] width 52 height 31
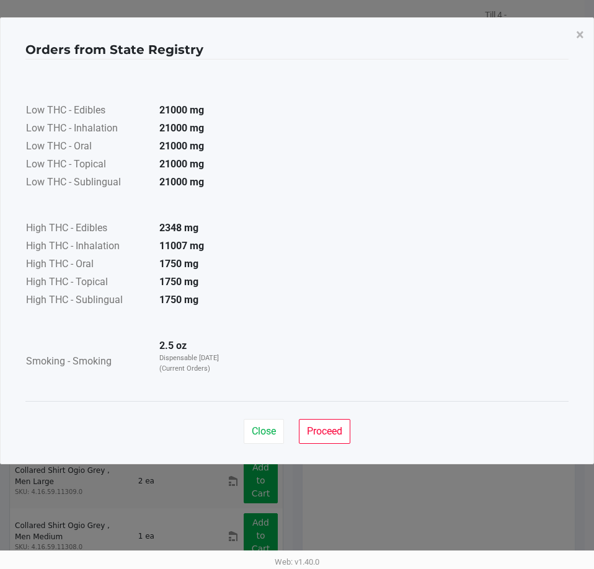
click at [281, 411] on div "Close Proceed" at bounding box center [296, 426] width 543 height 50
click at [274, 429] on span "Close" at bounding box center [264, 432] width 24 height 12
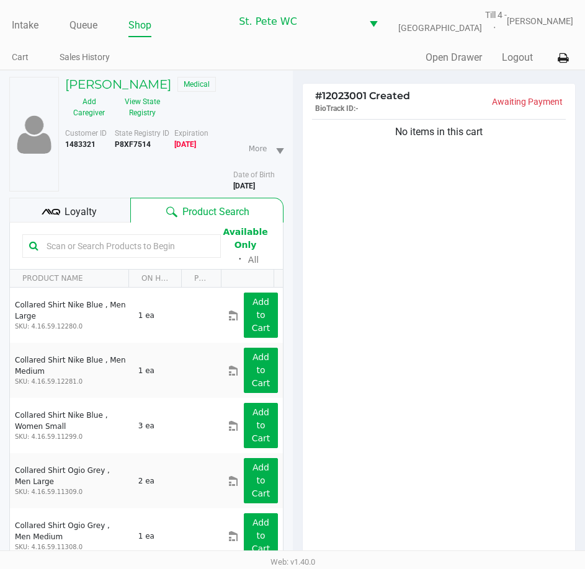
click at [404, 302] on div "No items in this cart" at bounding box center [439, 342] width 273 height 450
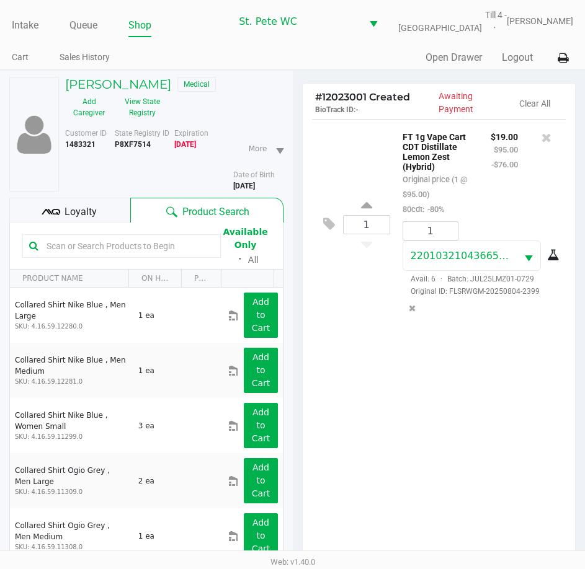
click at [53, 215] on icon at bounding box center [51, 212] width 19 height 19
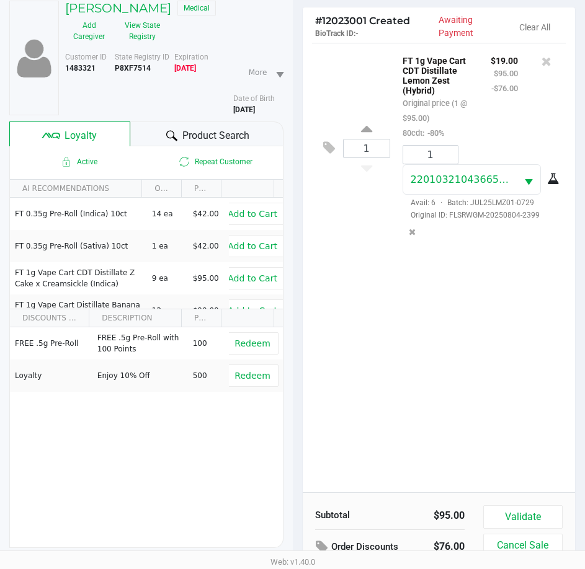
scroll to position [163, 0]
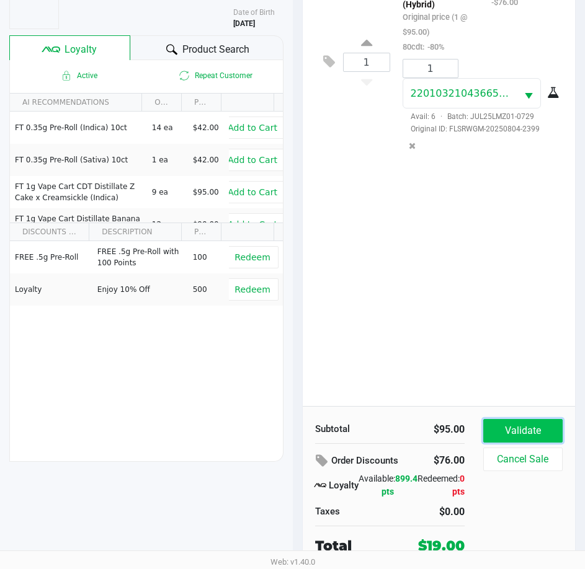
click at [525, 434] on button "Validate" at bounding box center [522, 431] width 79 height 24
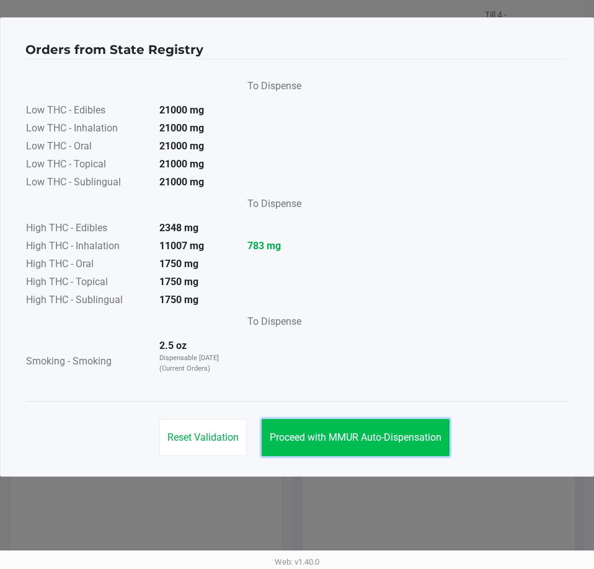
click at [363, 429] on button "Proceed with MMUR Auto-Dispensation" at bounding box center [356, 437] width 188 height 37
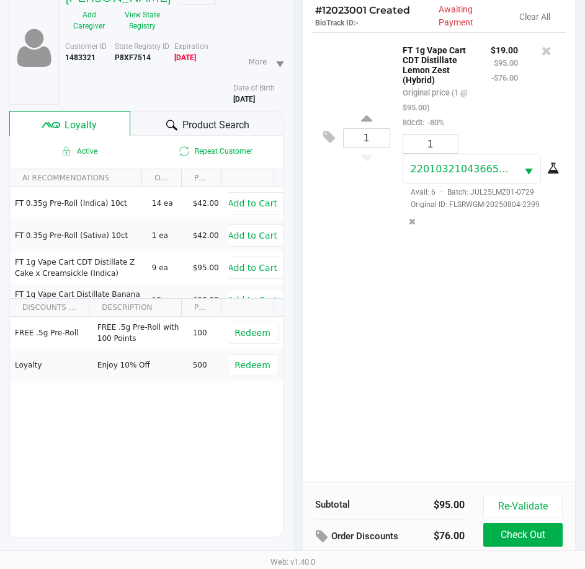
scroll to position [164, 0]
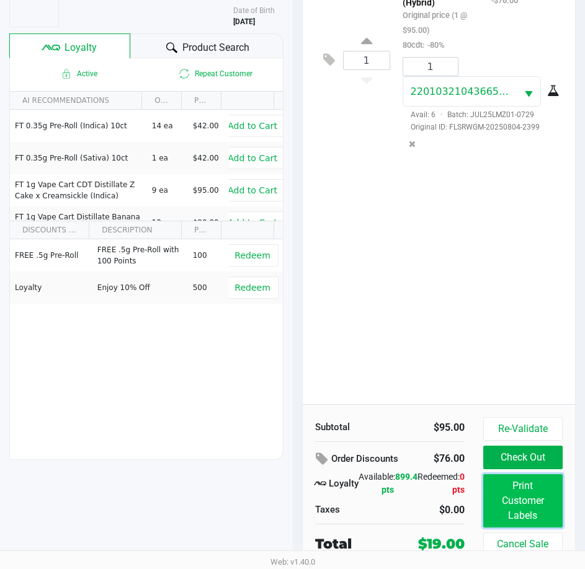
click at [514, 507] on button "Print Customer Labels" at bounding box center [522, 501] width 79 height 53
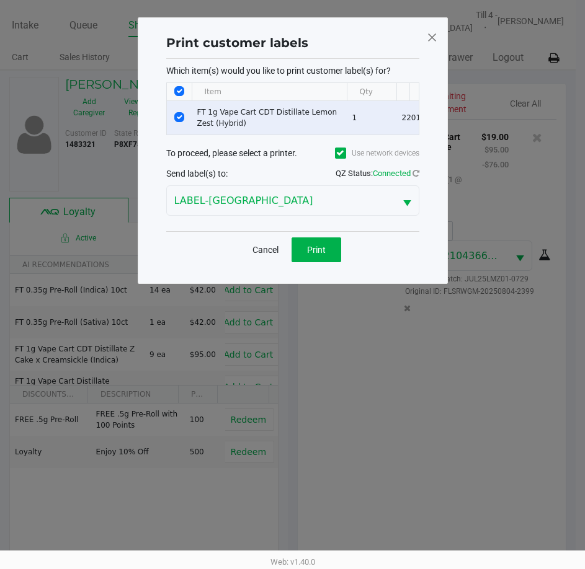
scroll to position [0, 0]
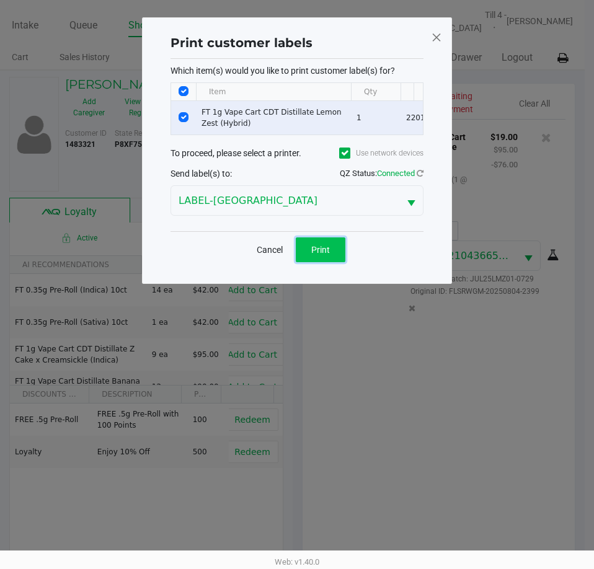
click at [326, 255] on span "Print" at bounding box center [320, 250] width 19 height 10
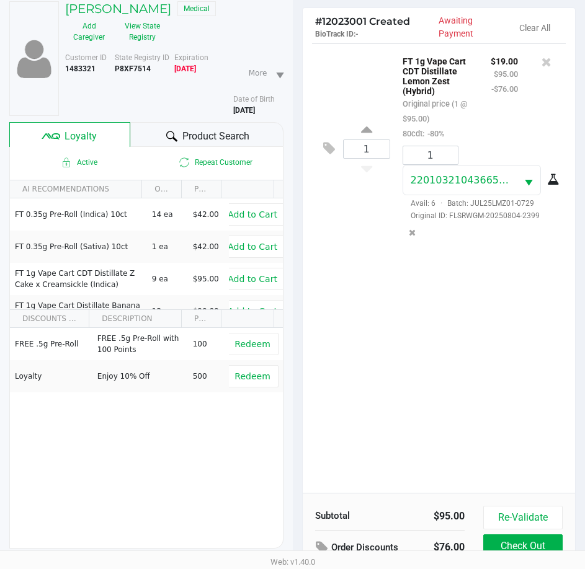
scroll to position [164, 0]
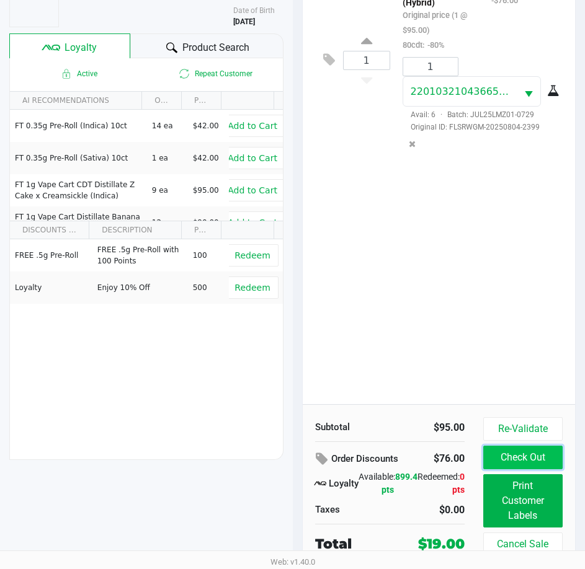
click at [529, 455] on button "Check Out" at bounding box center [522, 458] width 79 height 24
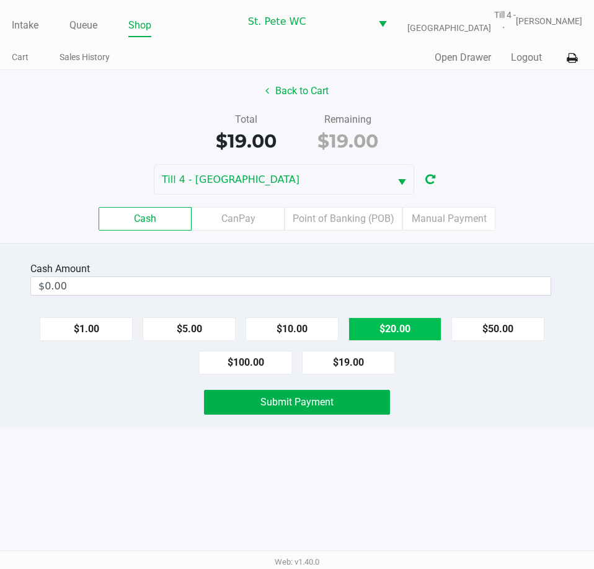
click at [409, 334] on button "$20.00" at bounding box center [395, 330] width 93 height 24
type input "$20.00"
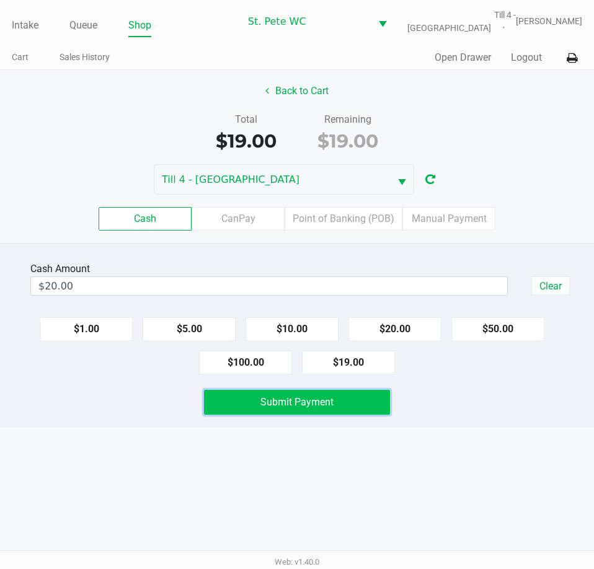
click at [346, 399] on button "Submit Payment" at bounding box center [296, 402] width 185 height 25
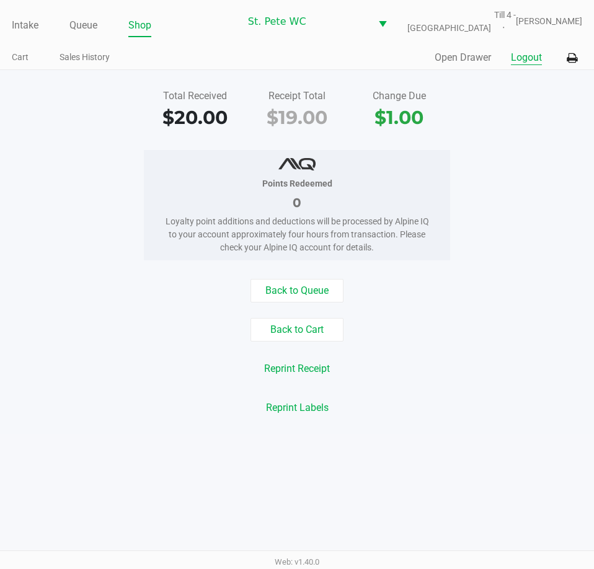
click at [520, 60] on button "Logout" at bounding box center [526, 57] width 31 height 15
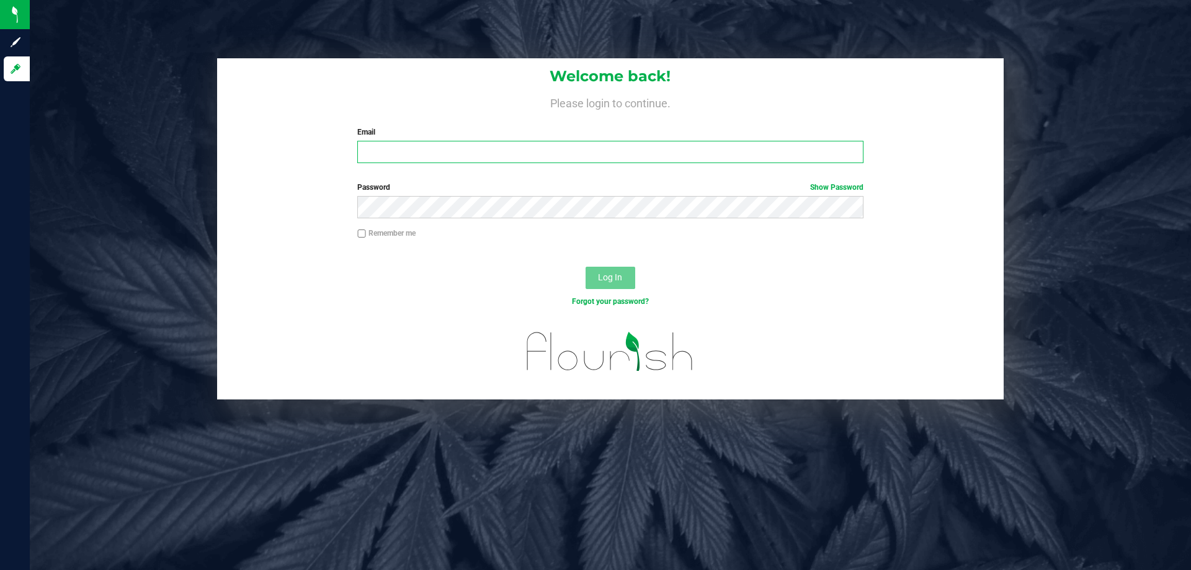
click at [424, 151] on input "Email" at bounding box center [610, 152] width 506 height 22
type input "[EMAIL_ADDRESS][DOMAIN_NAME]"
click at [586, 267] on button "Log In" at bounding box center [611, 278] width 50 height 22
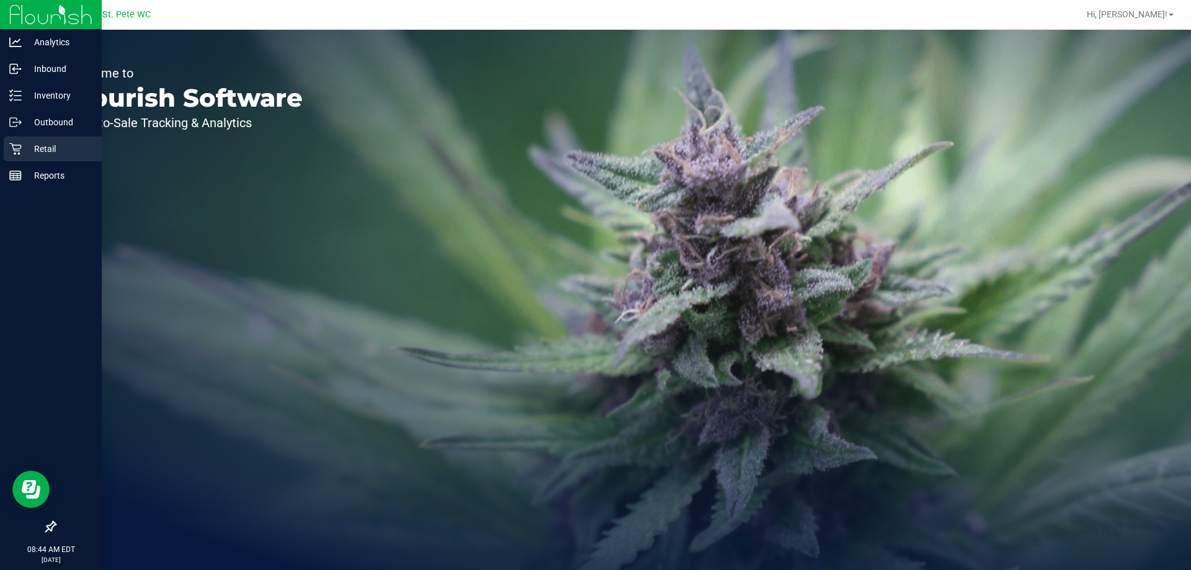
click at [18, 151] on icon at bounding box center [15, 149] width 12 height 12
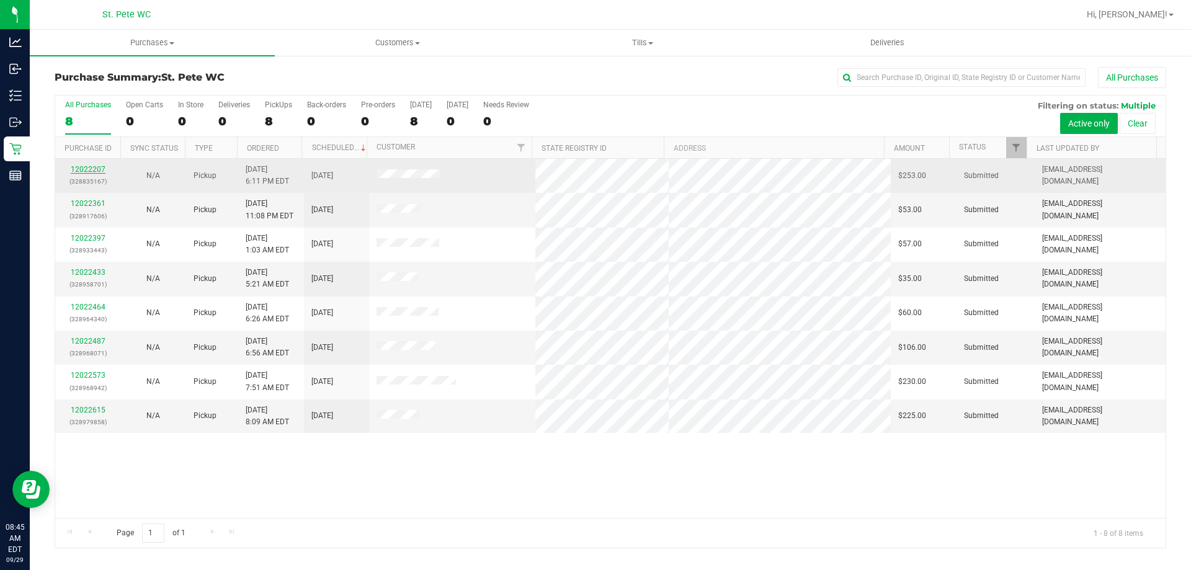
click at [98, 166] on link "12022207" at bounding box center [88, 169] width 35 height 9
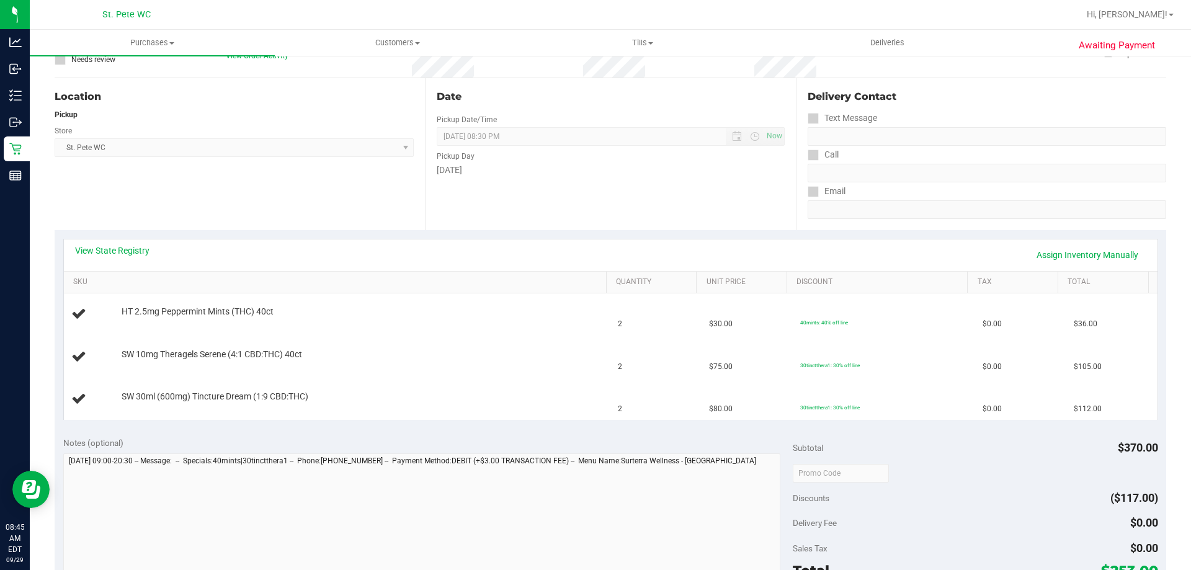
scroll to position [124, 0]
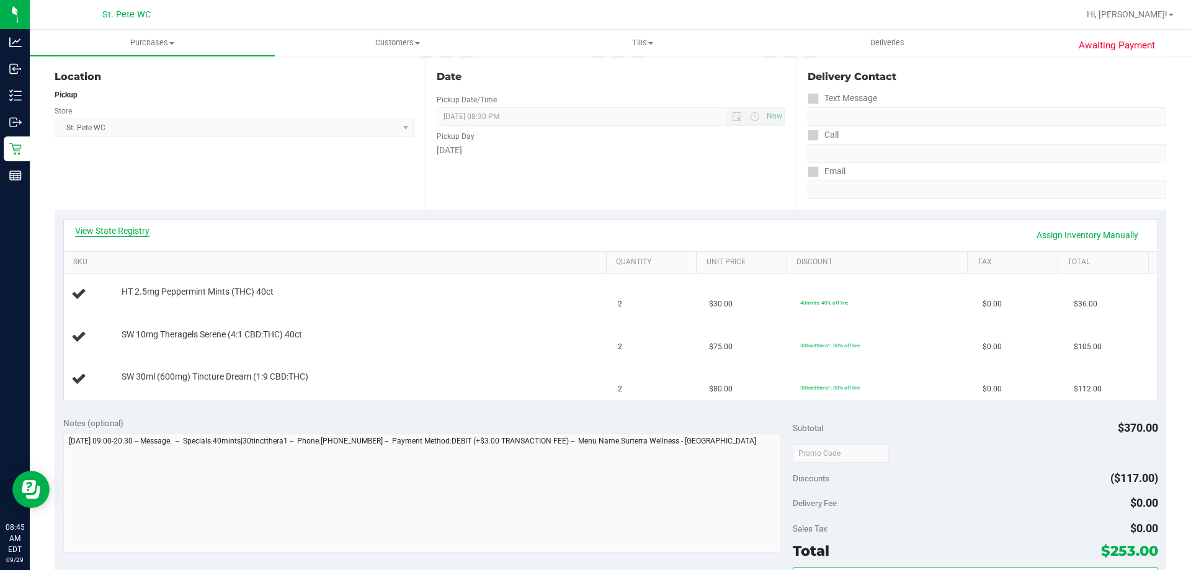
click at [133, 230] on link "View State Registry" at bounding box center [112, 231] width 74 height 12
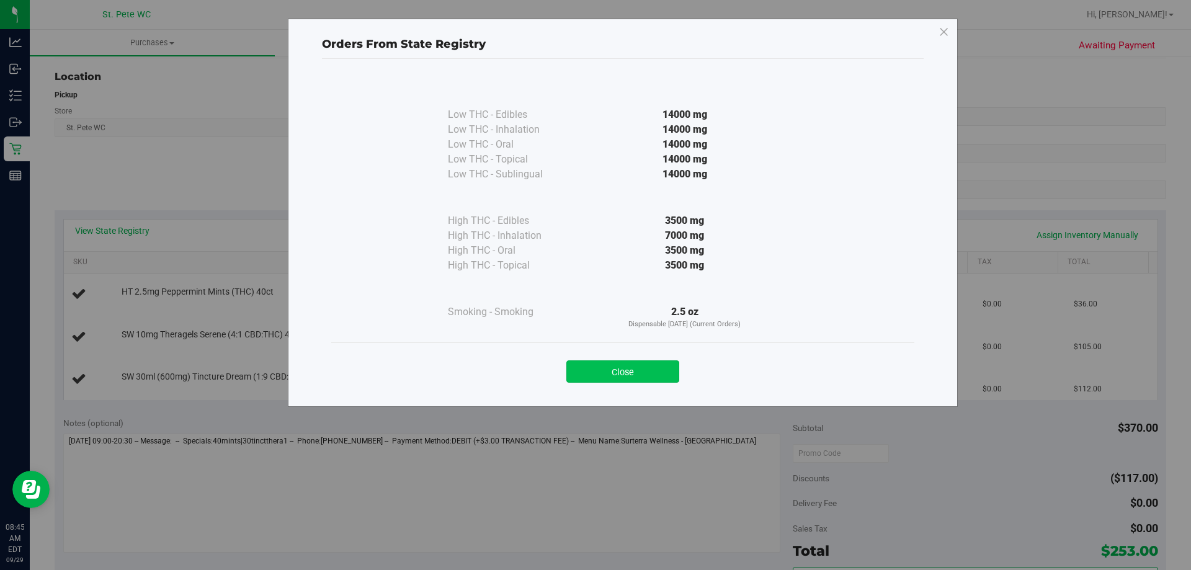
click at [622, 378] on button "Close" at bounding box center [622, 371] width 113 height 22
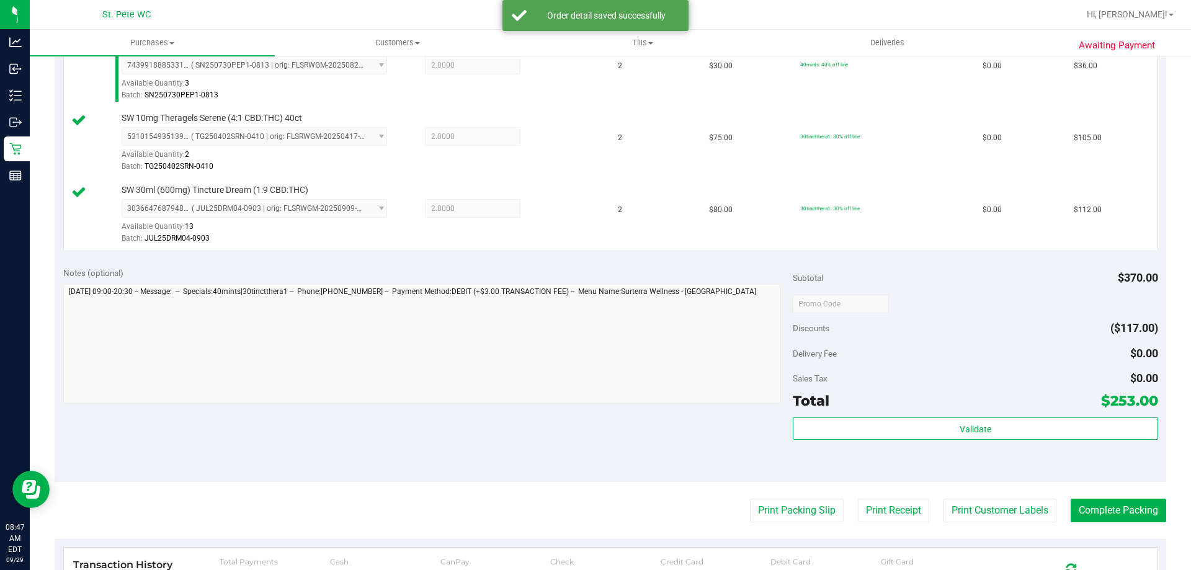
scroll to position [372, 0]
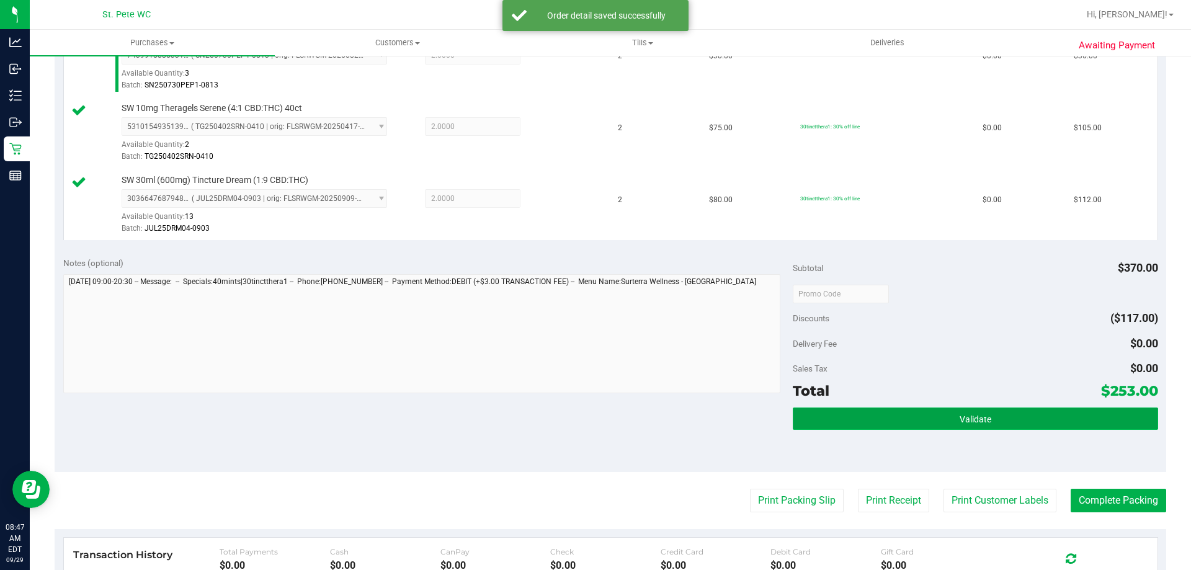
click at [963, 412] on button "Validate" at bounding box center [975, 419] width 365 height 22
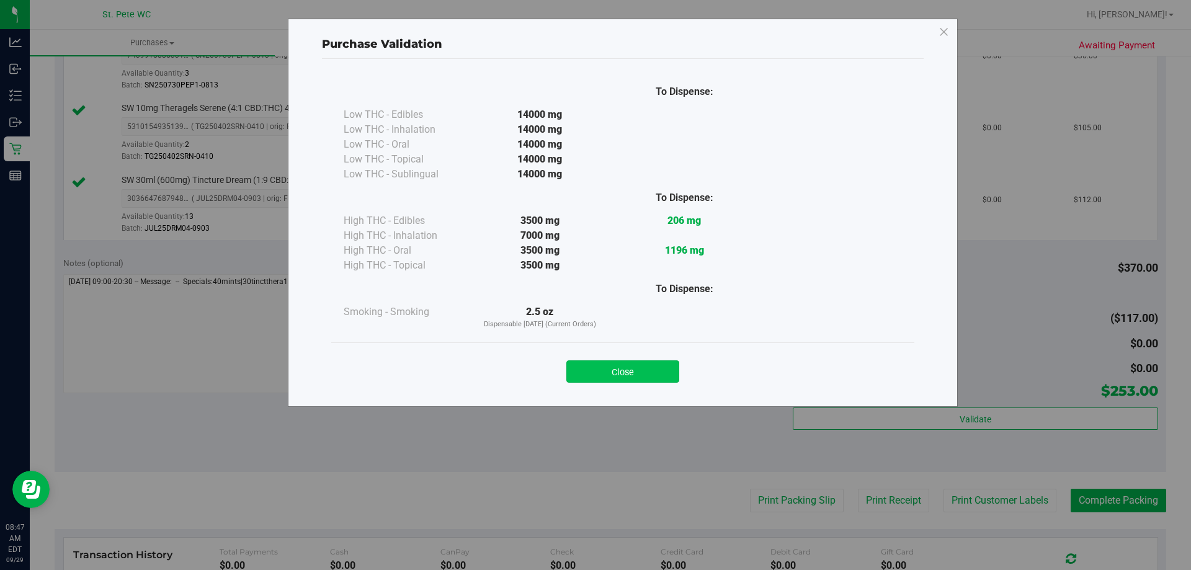
click at [635, 371] on button "Close" at bounding box center [622, 371] width 113 height 22
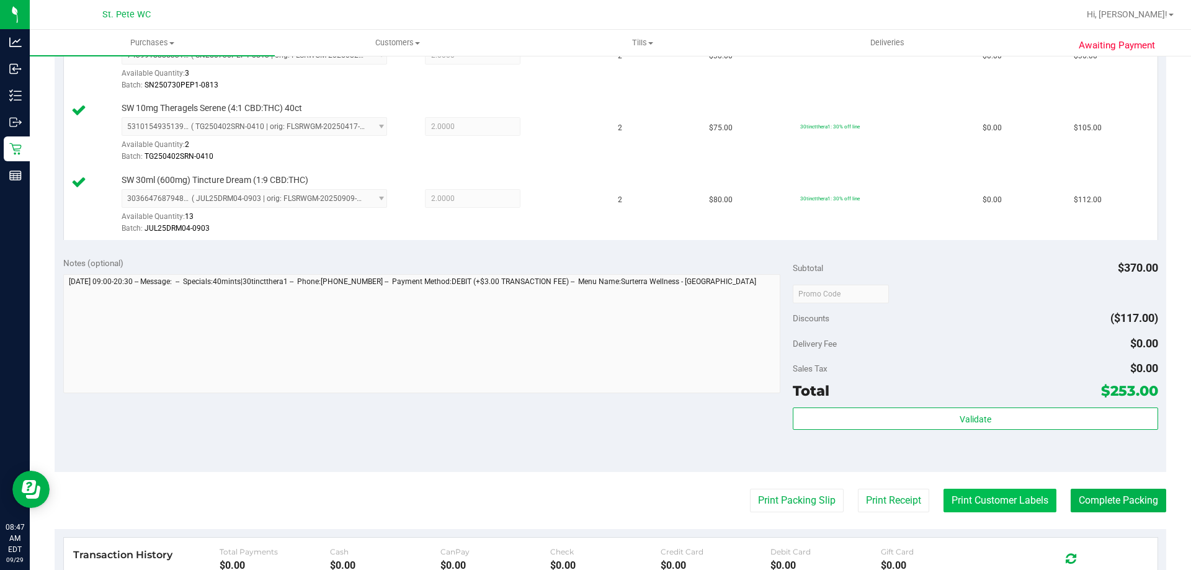
click at [988, 495] on button "Print Customer Labels" at bounding box center [999, 501] width 113 height 24
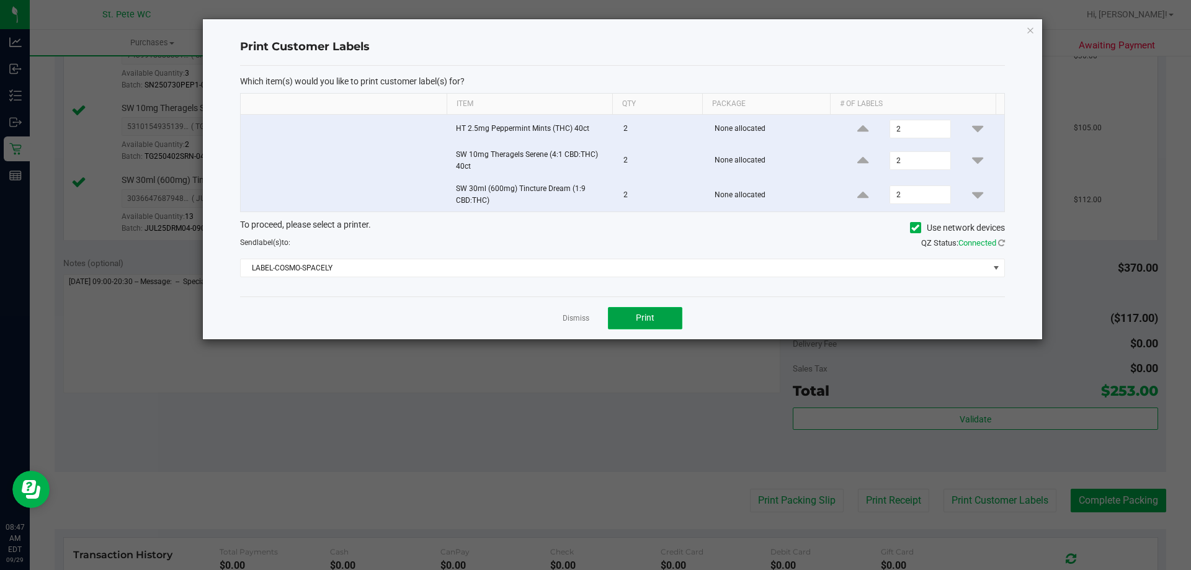
click at [656, 314] on button "Print" at bounding box center [645, 318] width 74 height 22
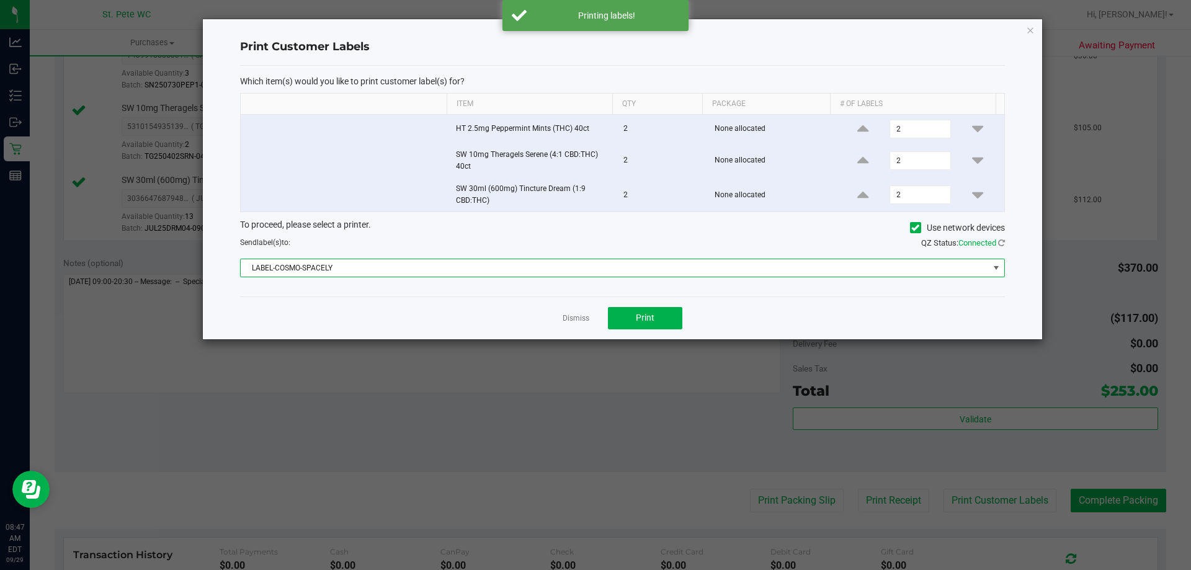
click at [597, 272] on span "LABEL-COSMO-SPACELY" at bounding box center [615, 267] width 748 height 17
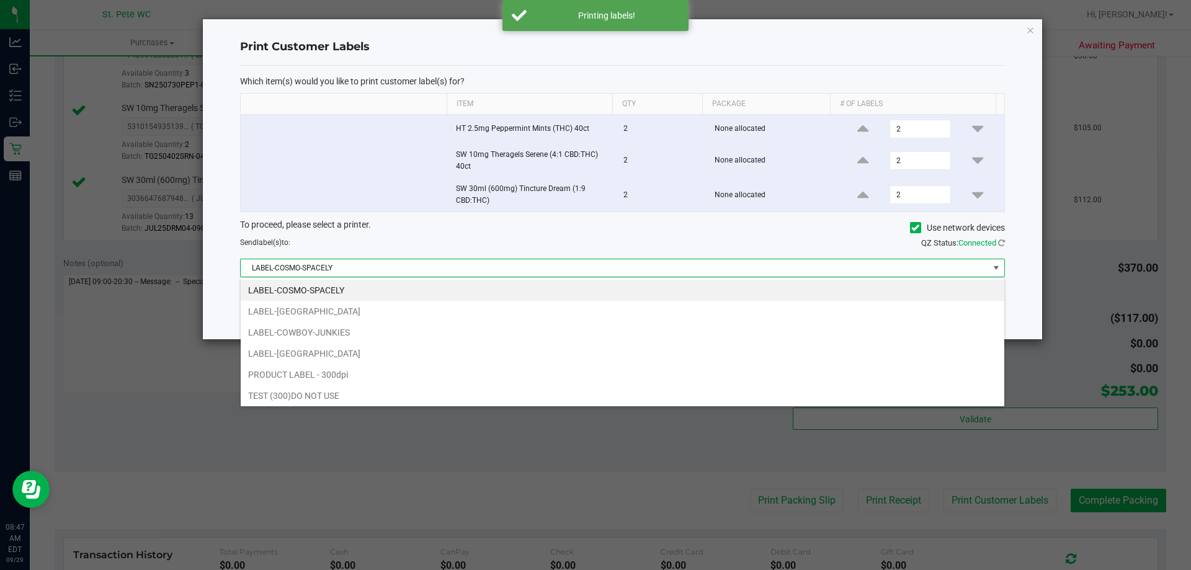
scroll to position [19, 764]
click at [592, 345] on li "LABEL-[GEOGRAPHIC_DATA]" at bounding box center [623, 353] width 764 height 21
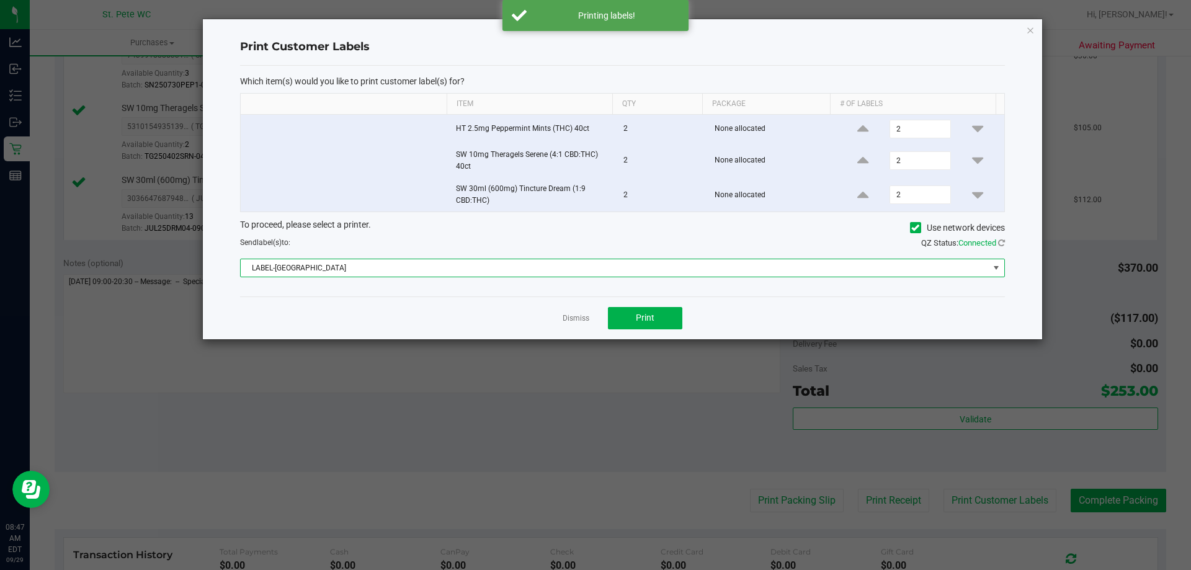
click at [580, 326] on div "Dismiss Print" at bounding box center [622, 317] width 765 height 43
click at [580, 315] on link "Dismiss" at bounding box center [576, 318] width 27 height 11
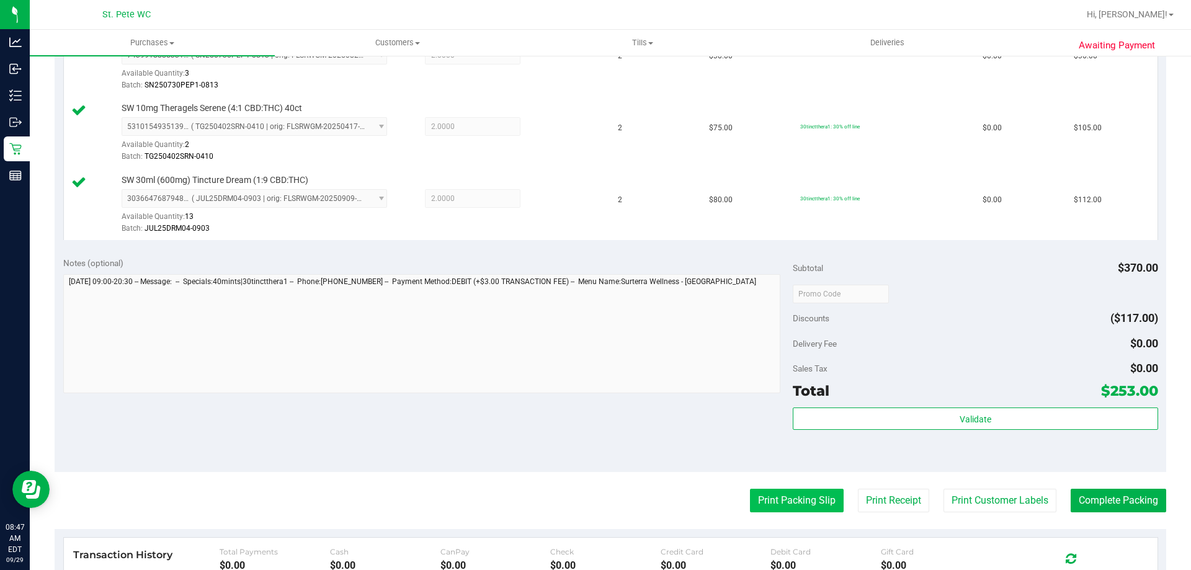
click at [761, 493] on button "Print Packing Slip" at bounding box center [797, 501] width 94 height 24
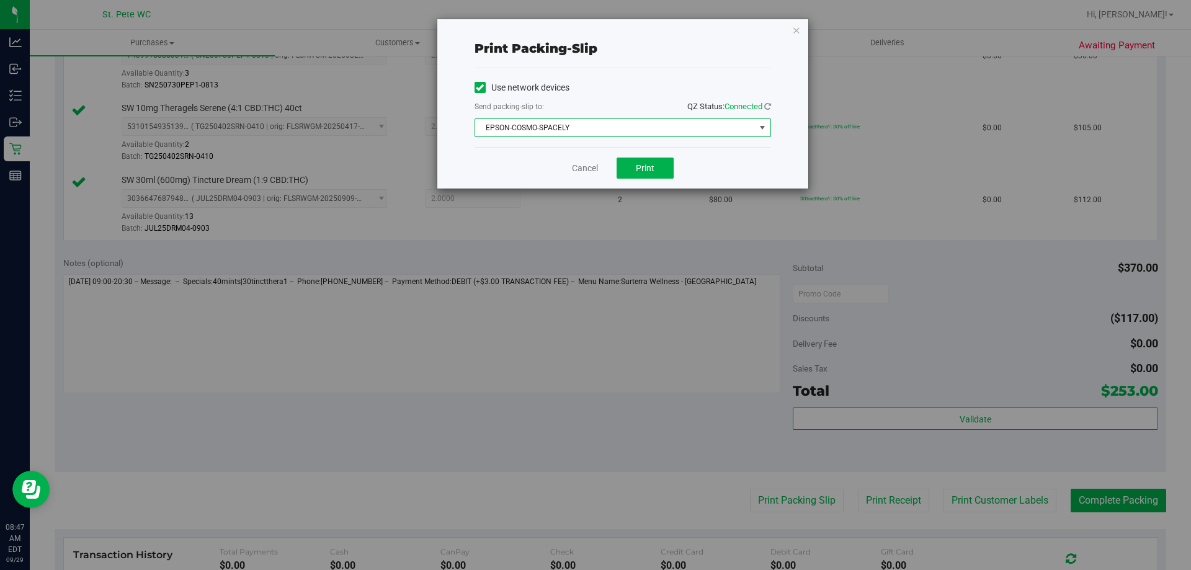
click at [613, 135] on span "EPSON-COSMO-SPACELY" at bounding box center [615, 127] width 280 height 17
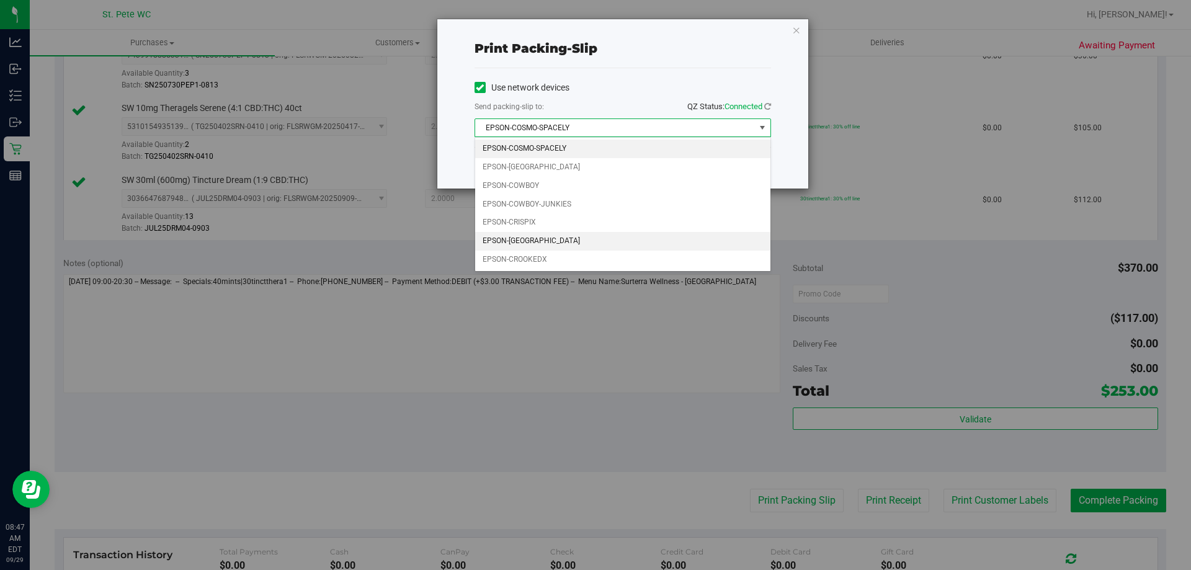
click at [610, 247] on li "EPSON-CROATIA" at bounding box center [622, 241] width 295 height 19
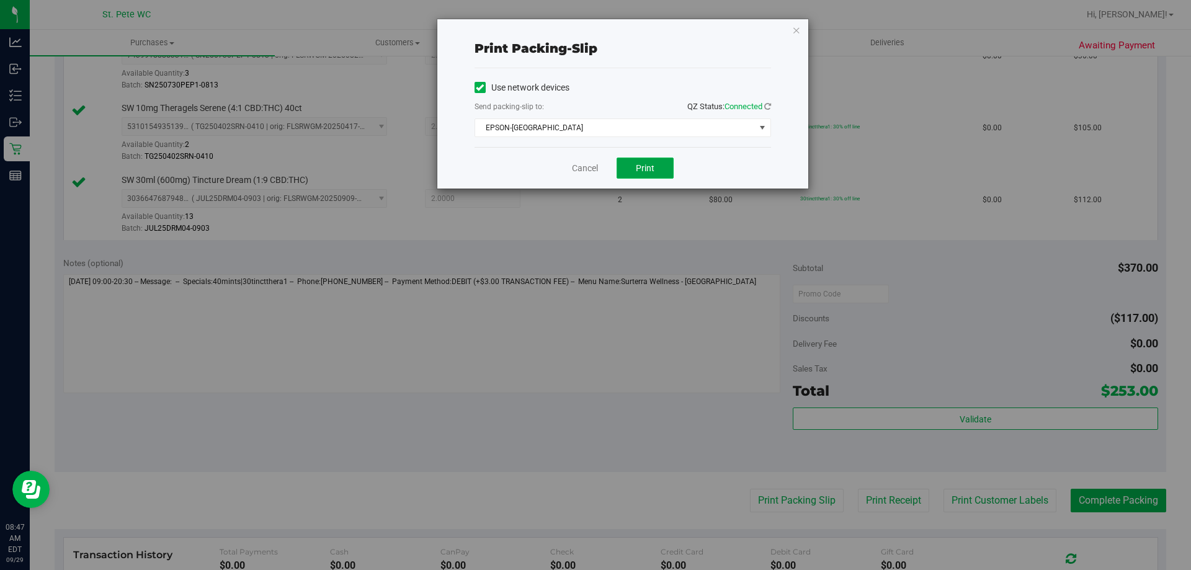
click at [630, 177] on button "Print" at bounding box center [645, 168] width 57 height 21
click at [589, 169] on link "Cancel" at bounding box center [585, 168] width 26 height 13
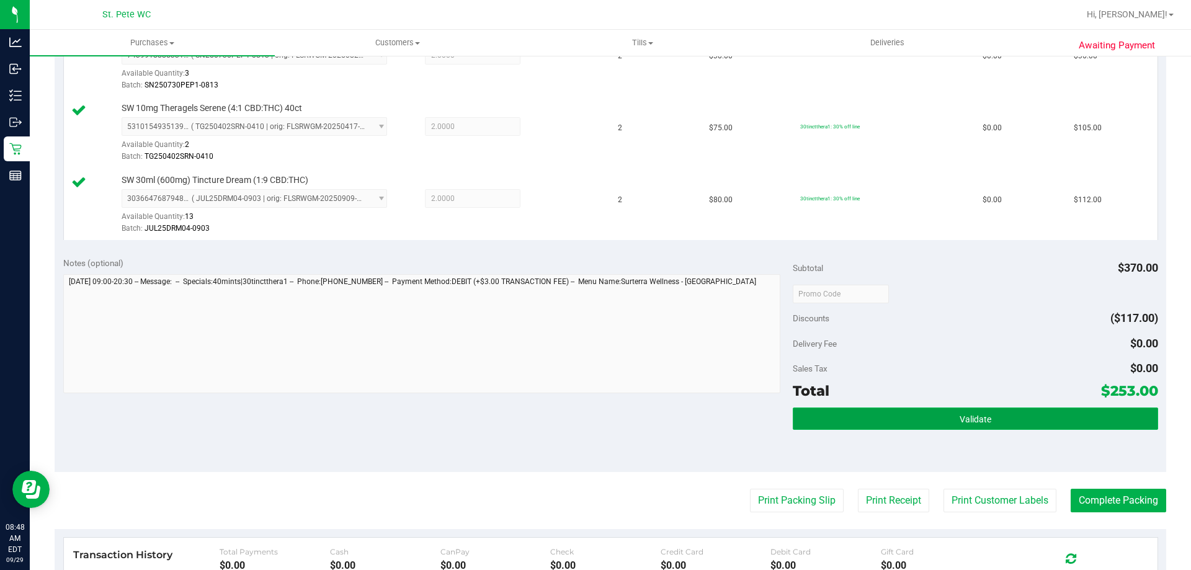
click at [963, 413] on button "Validate" at bounding box center [975, 419] width 365 height 22
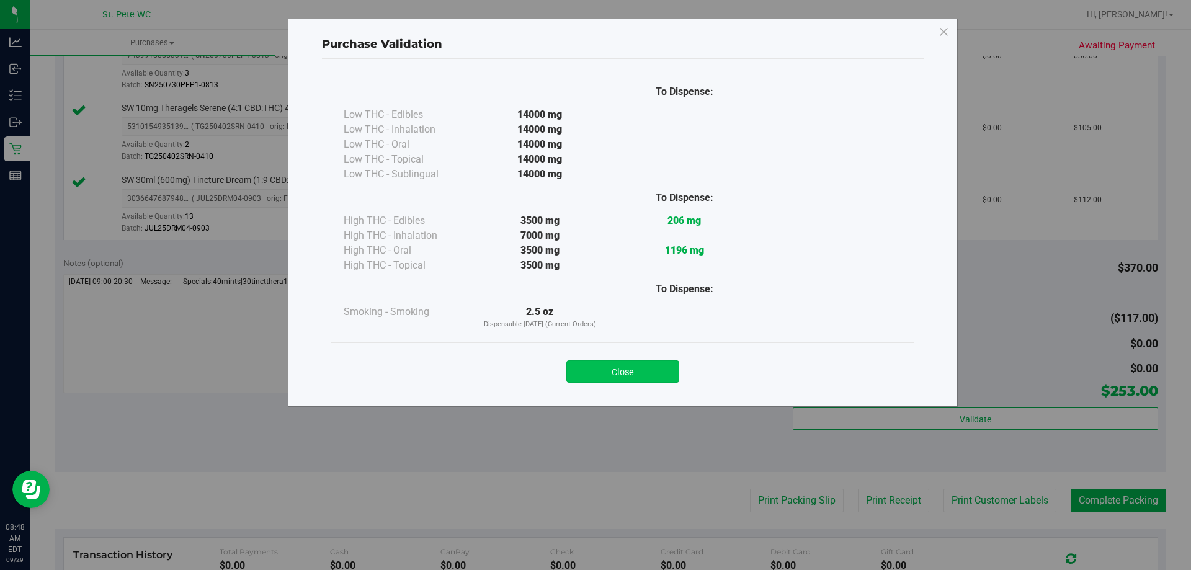
click at [613, 373] on button "Close" at bounding box center [622, 371] width 113 height 22
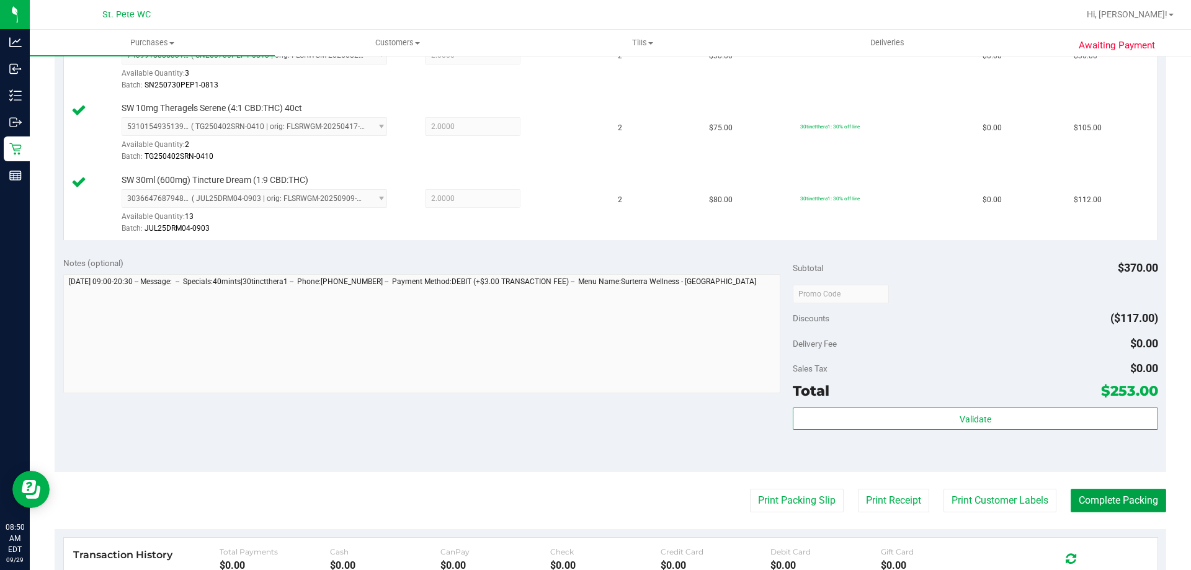
click at [1105, 509] on button "Complete Packing" at bounding box center [1119, 501] width 96 height 24
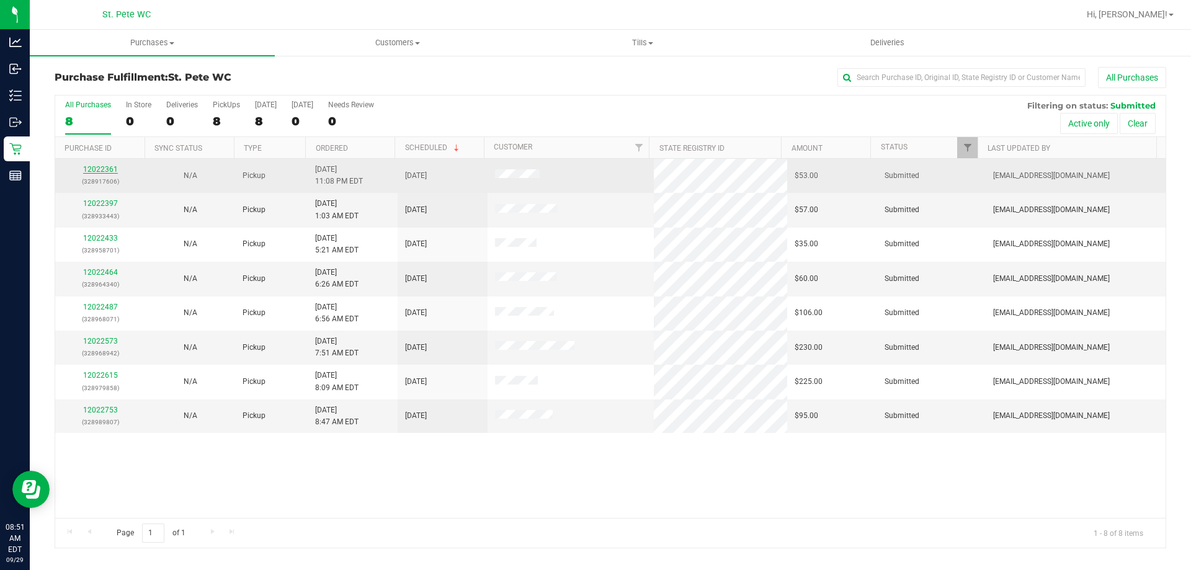
click at [104, 169] on link "12022361" at bounding box center [100, 169] width 35 height 9
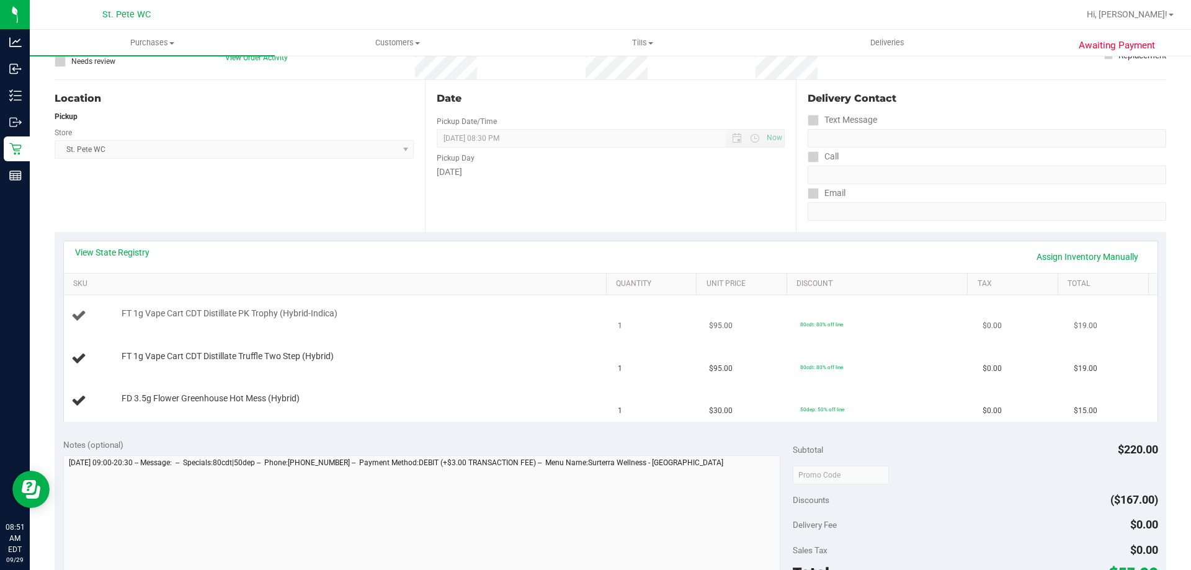
scroll to position [124, 0]
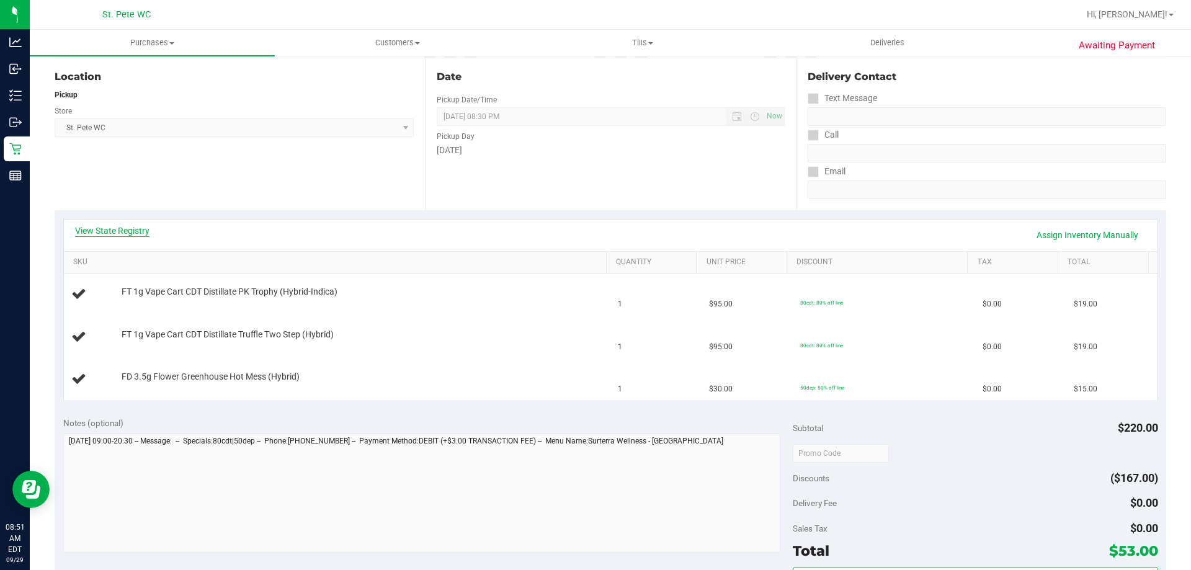
click at [124, 231] on link "View State Registry" at bounding box center [112, 231] width 74 height 12
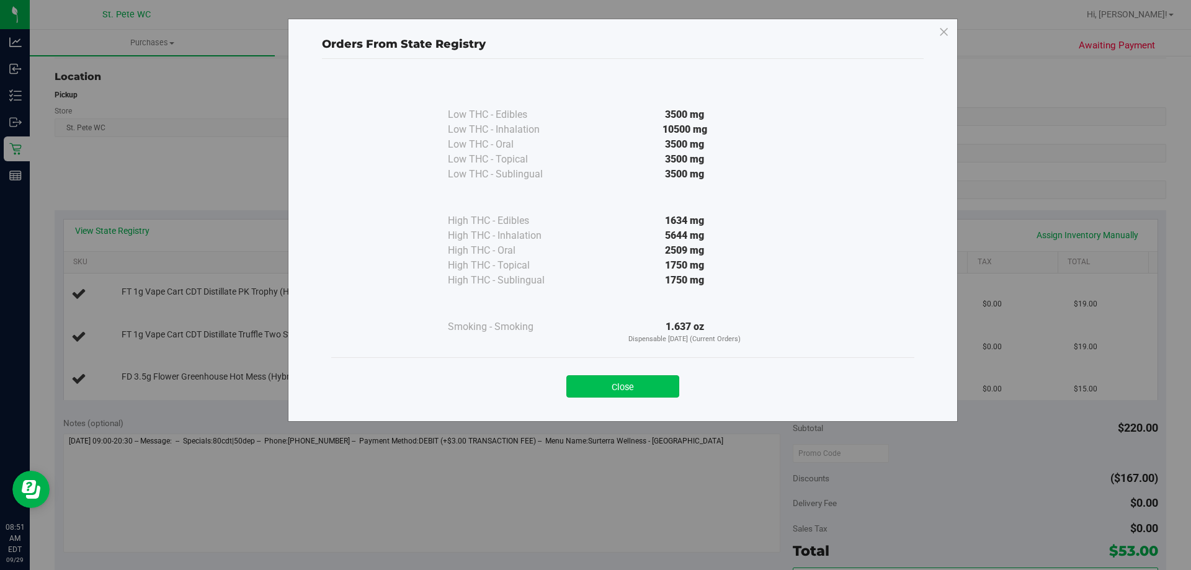
click at [631, 386] on button "Close" at bounding box center [622, 386] width 113 height 22
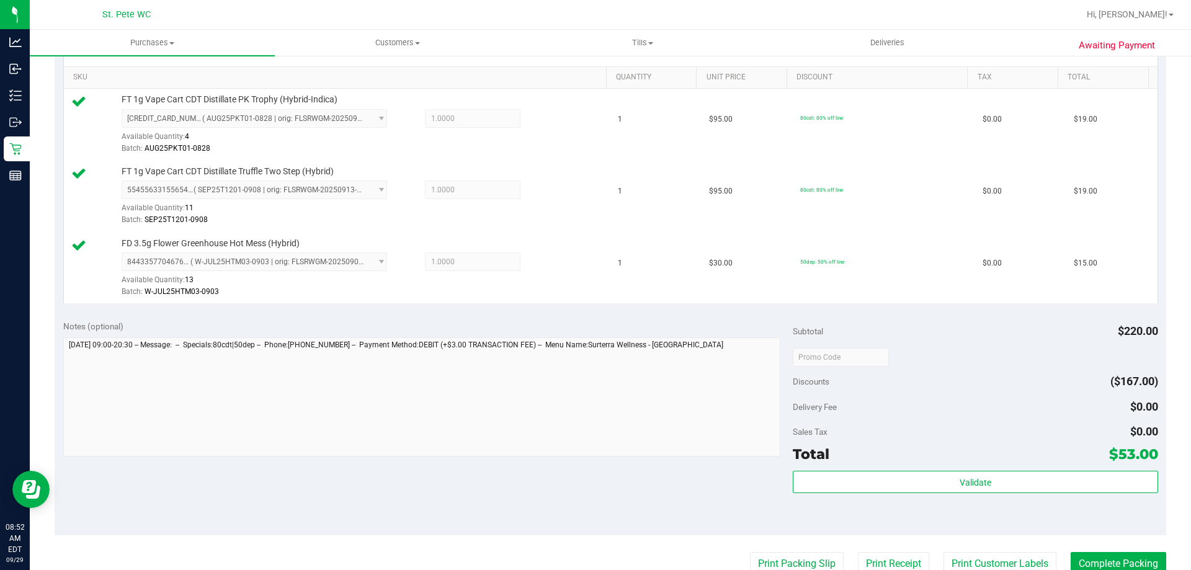
scroll to position [310, 0]
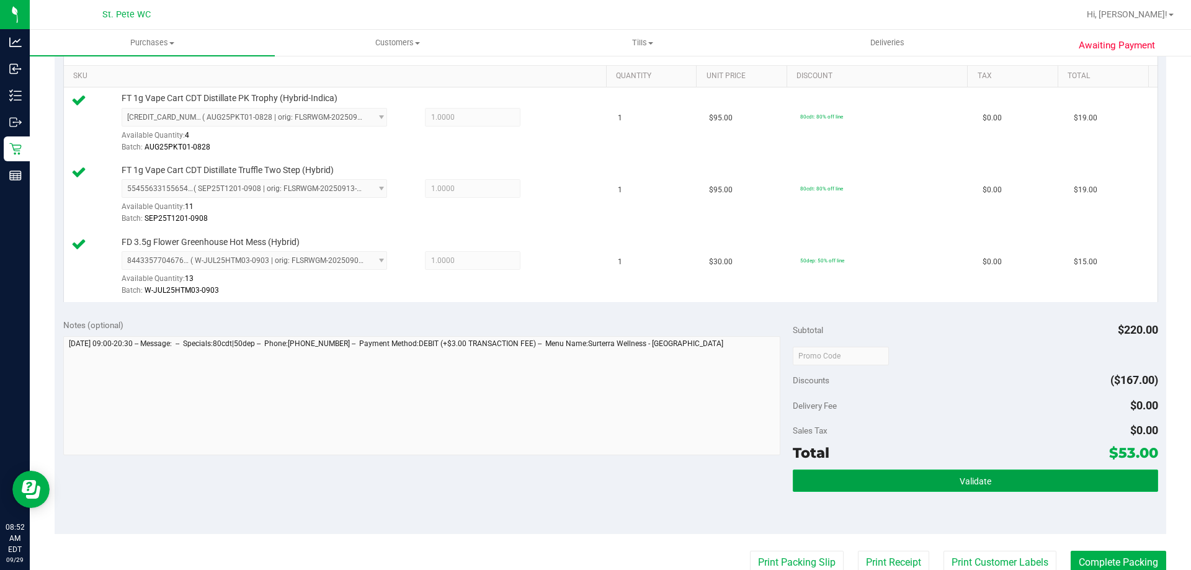
click at [960, 485] on span "Validate" at bounding box center [976, 481] width 32 height 10
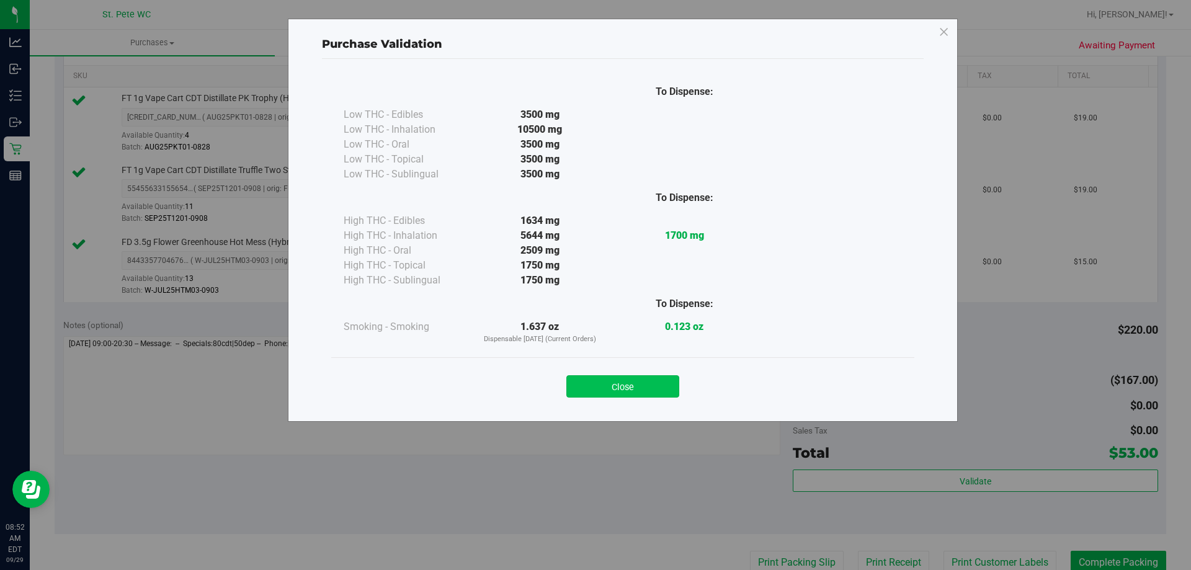
click at [609, 391] on button "Close" at bounding box center [622, 386] width 113 height 22
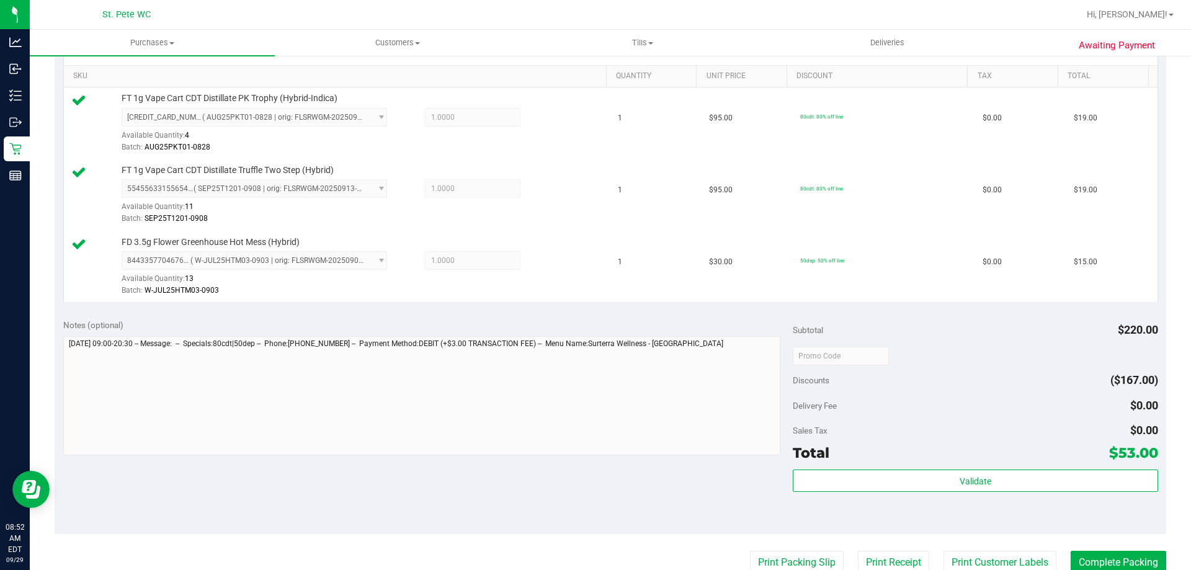
scroll to position [558, 0]
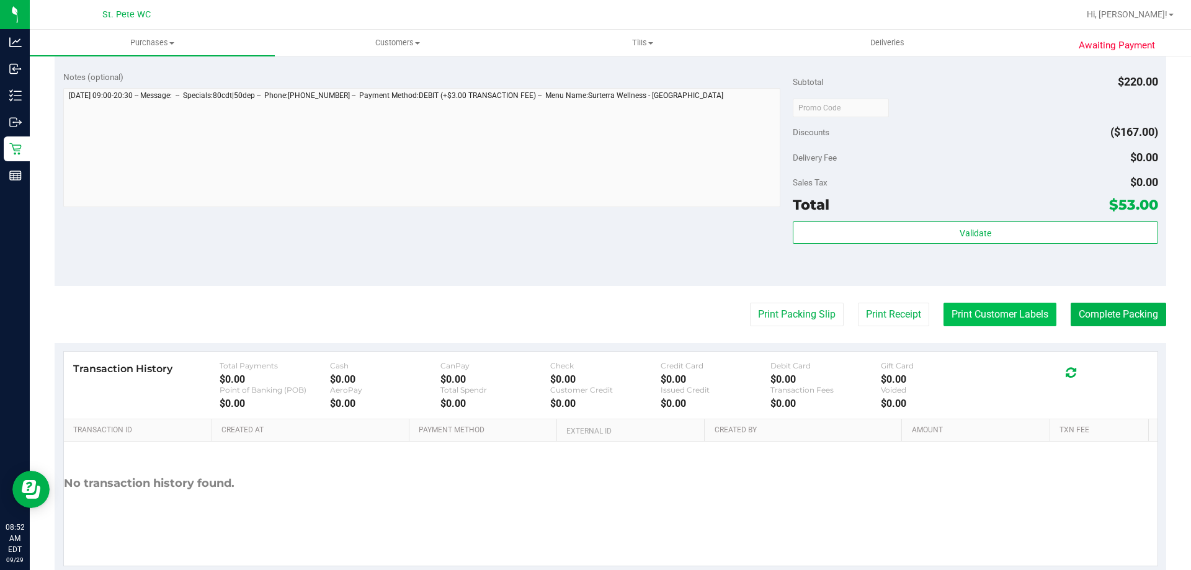
click at [1001, 312] on button "Print Customer Labels" at bounding box center [999, 315] width 113 height 24
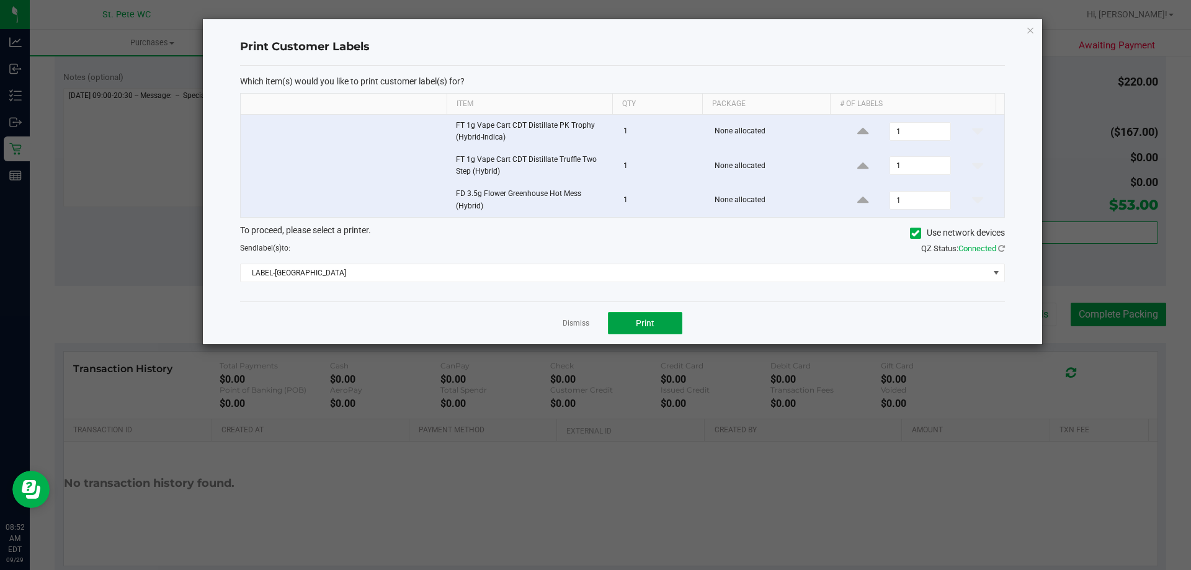
click at [654, 322] on span "Print" at bounding box center [645, 323] width 19 height 10
click at [568, 323] on link "Dismiss" at bounding box center [576, 323] width 27 height 11
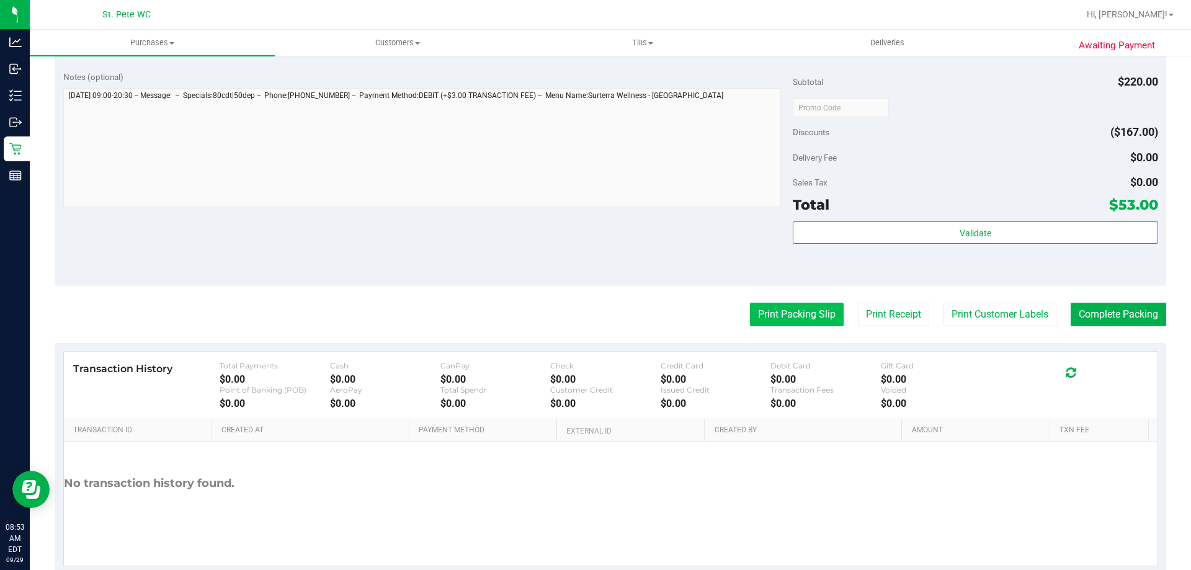
click at [752, 326] on button "Print Packing Slip" at bounding box center [797, 315] width 94 height 24
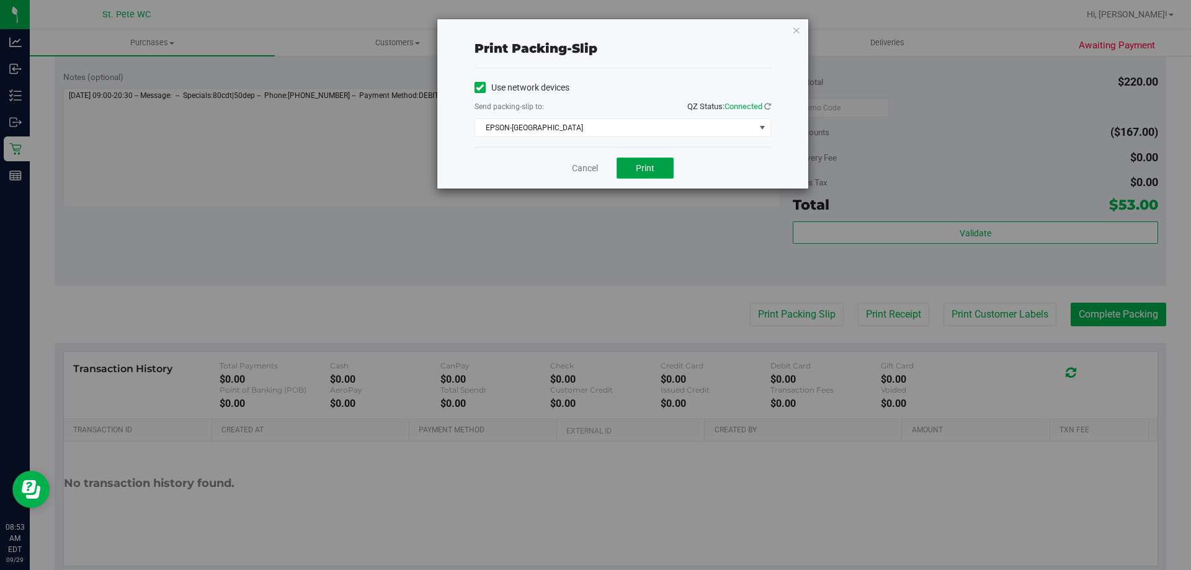
click at [637, 169] on span "Print" at bounding box center [645, 168] width 19 height 10
click at [587, 171] on link "Cancel" at bounding box center [585, 168] width 26 height 13
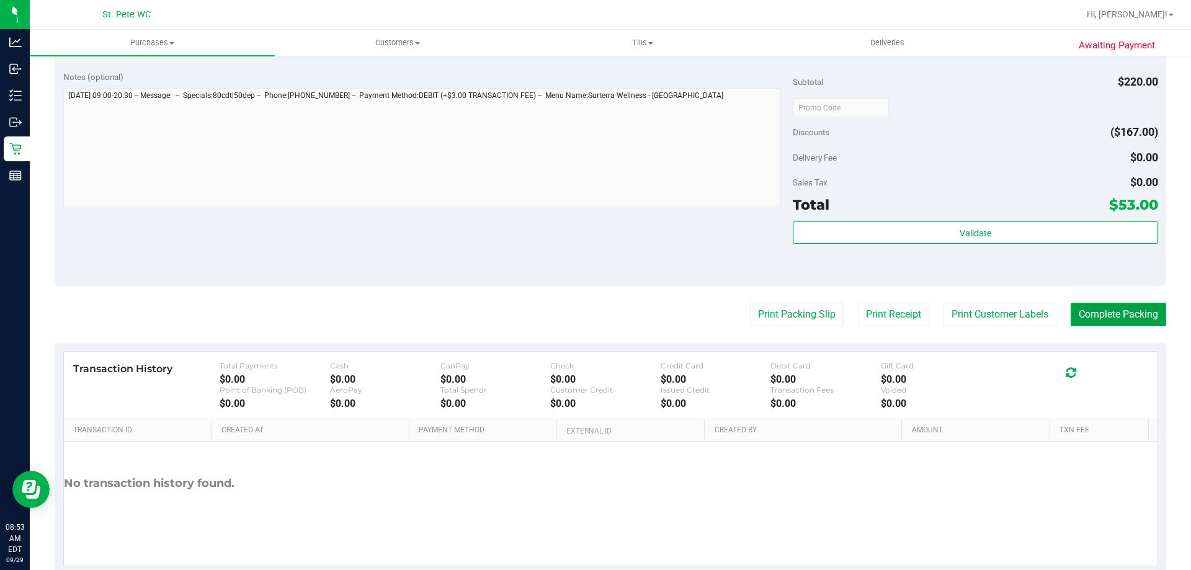
click at [1121, 314] on button "Complete Packing" at bounding box center [1119, 315] width 96 height 24
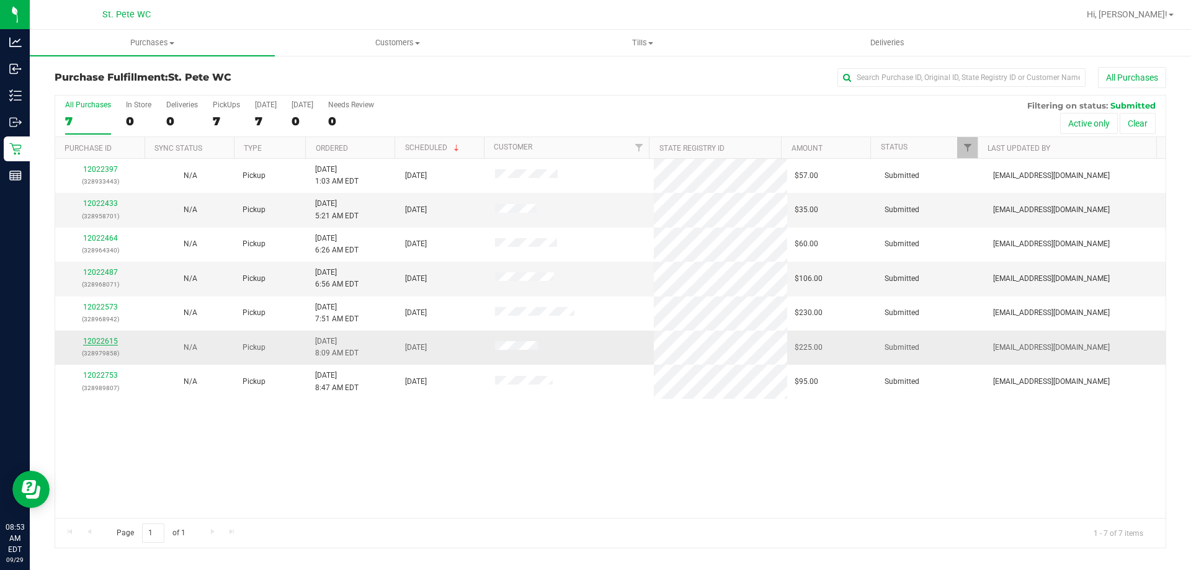
click at [104, 341] on link "12022615" at bounding box center [100, 341] width 35 height 9
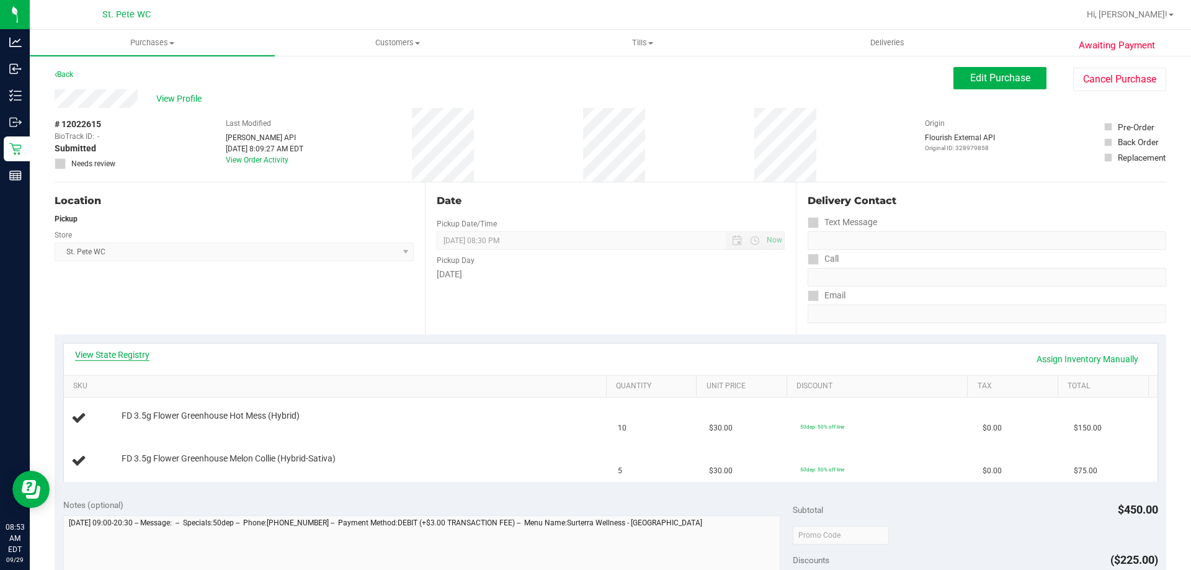
click at [125, 359] on link "View State Registry" at bounding box center [112, 355] width 74 height 12
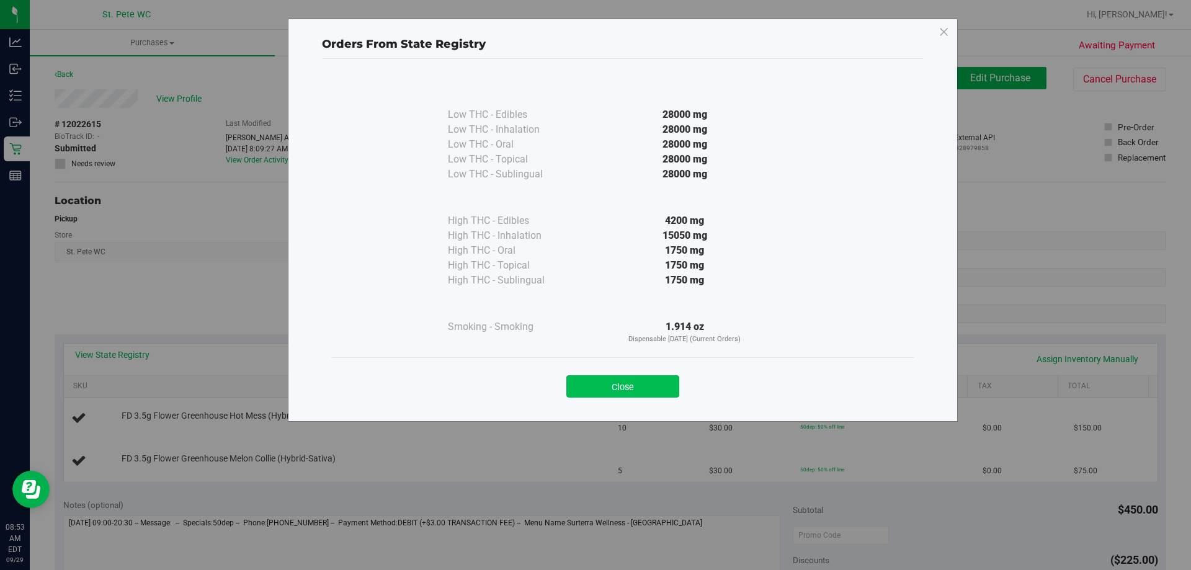
click at [641, 388] on button "Close" at bounding box center [622, 386] width 113 height 22
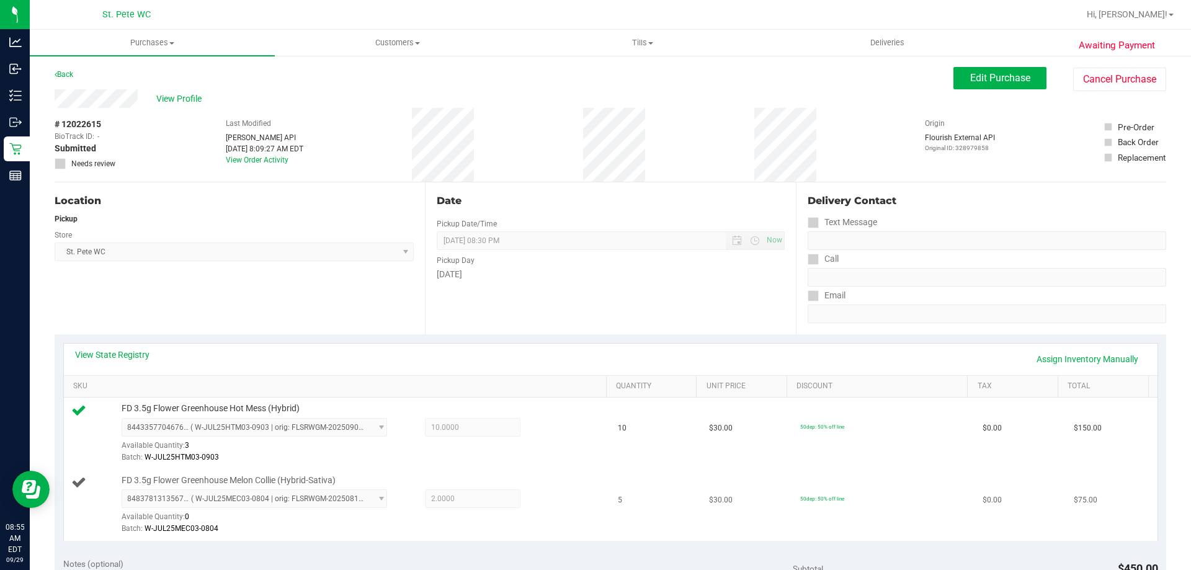
click at [234, 480] on span "FD 3.5g Flower Greenhouse Melon Collie (Hybrid-Sativa)" at bounding box center [229, 481] width 214 height 12
copy div "FD 3.5g Flower Greenhouse Melon Collie (Hybrid-Sativa)"
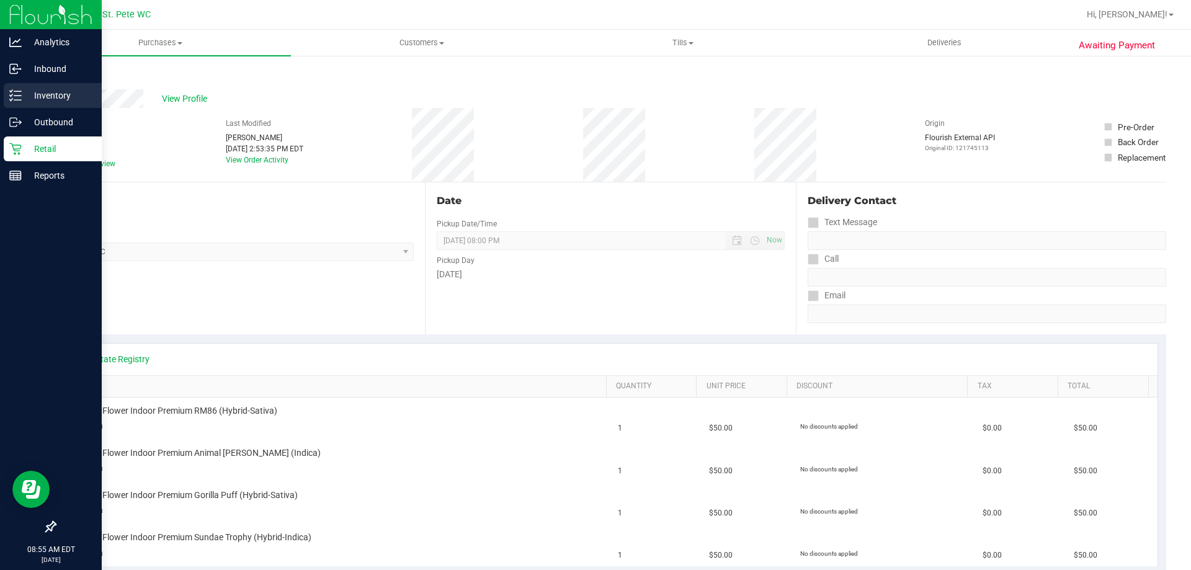
click at [15, 92] on icon at bounding box center [15, 95] width 12 height 12
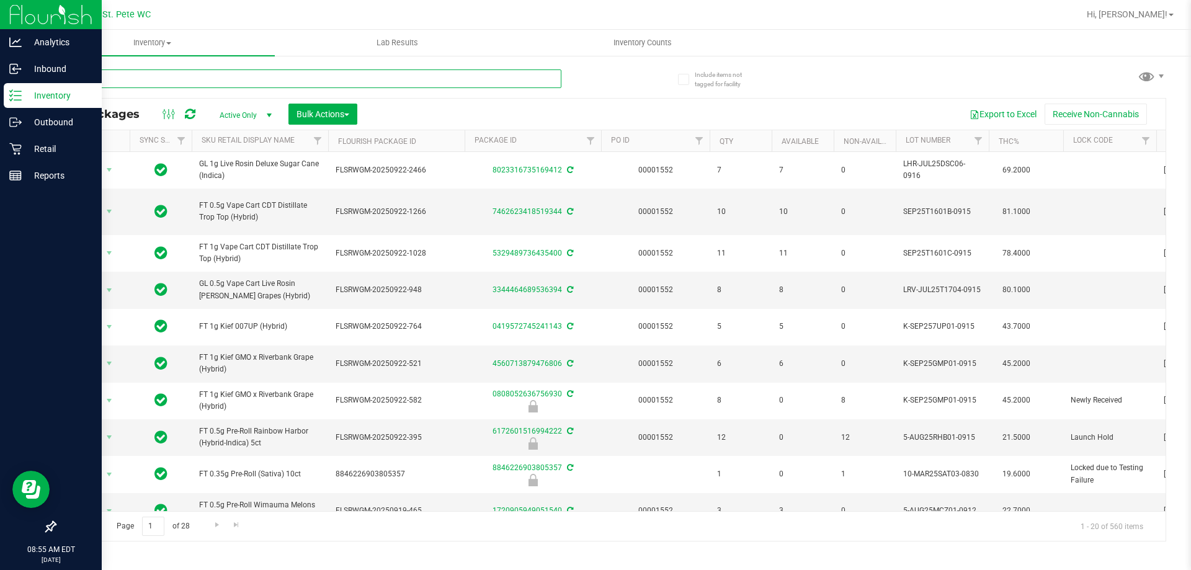
click at [179, 77] on input "text" at bounding box center [308, 78] width 507 height 19
paste input "FD 3.5g Flower Greenhouse Melon Collie (Hybrid-Sativa)"
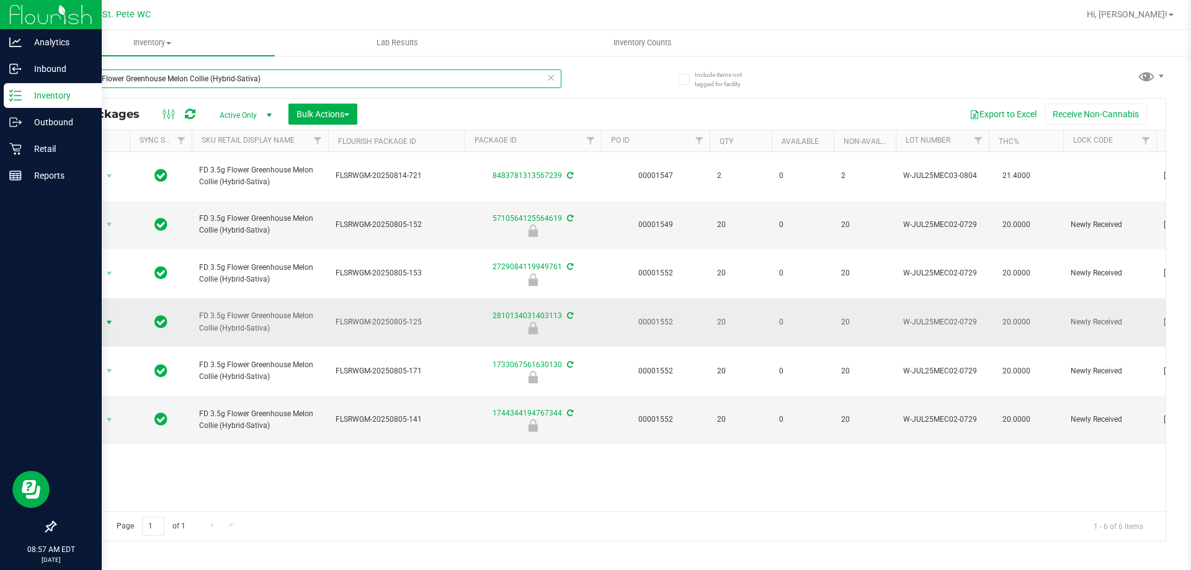
type input "FD 3.5g Flower Greenhouse Melon Collie (Hybrid-Sativa)"
click at [107, 318] on span "select" at bounding box center [109, 323] width 10 height 10
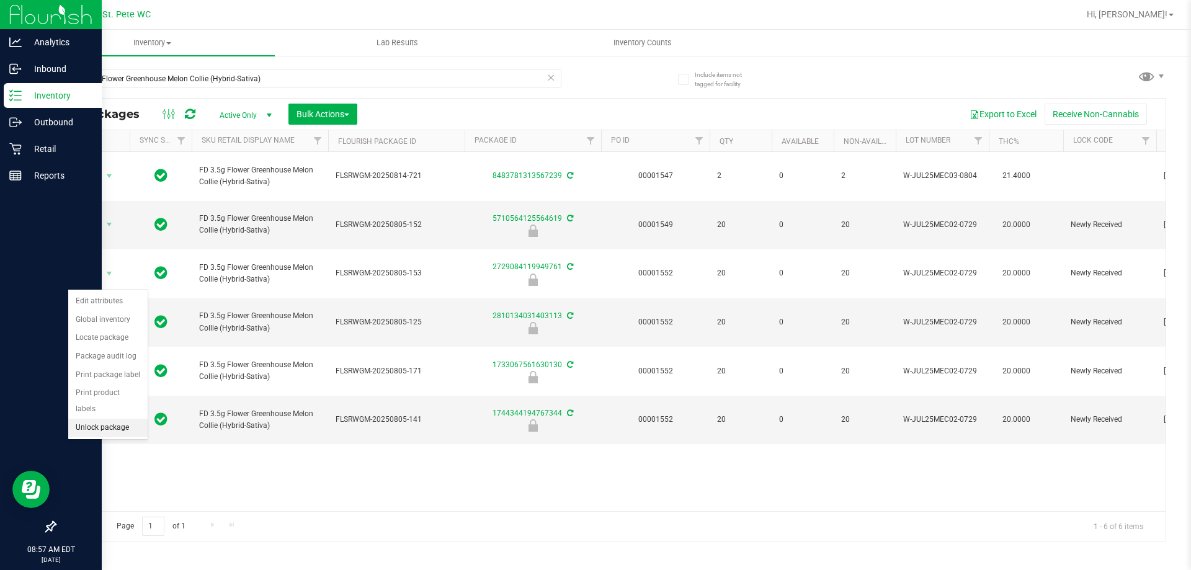
click at [105, 419] on li "Unlock package" at bounding box center [107, 428] width 79 height 19
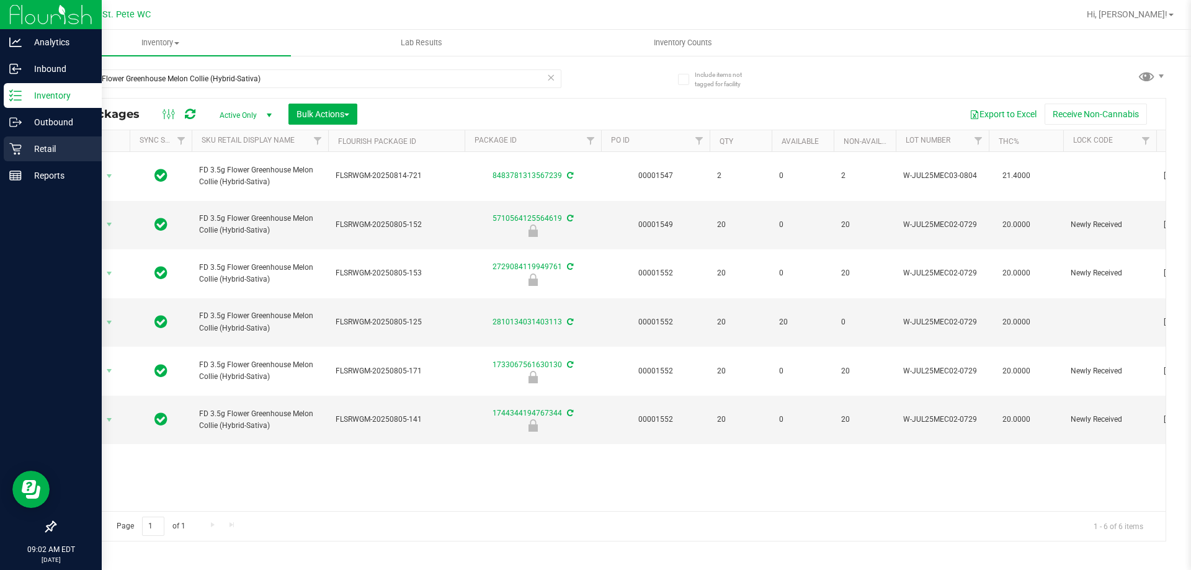
click at [40, 147] on p "Retail" at bounding box center [59, 148] width 74 height 15
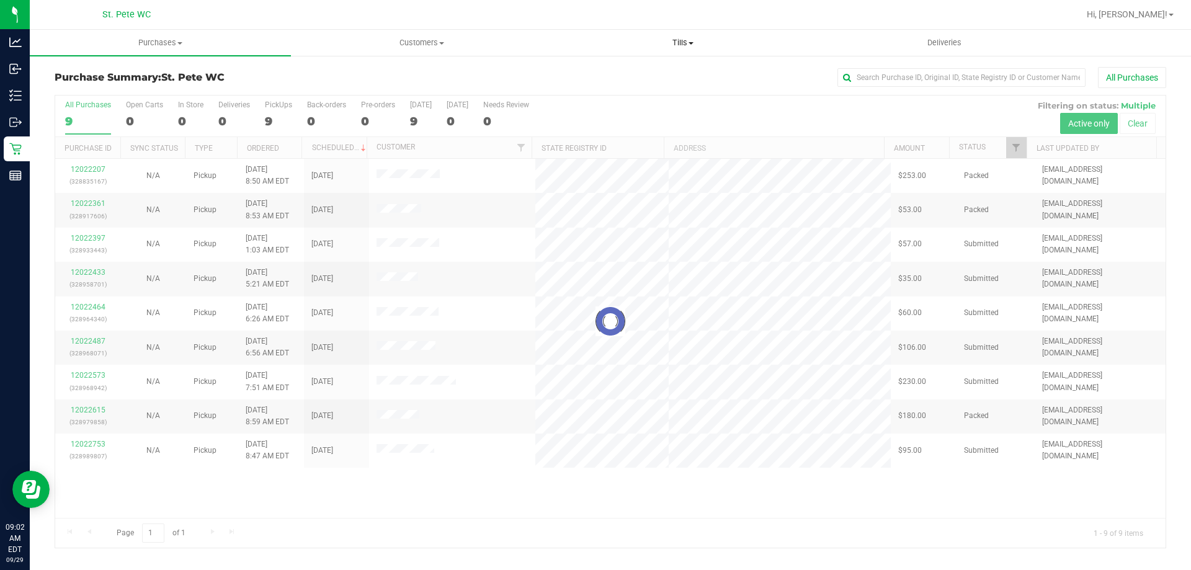
click at [674, 39] on span "Tills" at bounding box center [683, 42] width 260 height 11
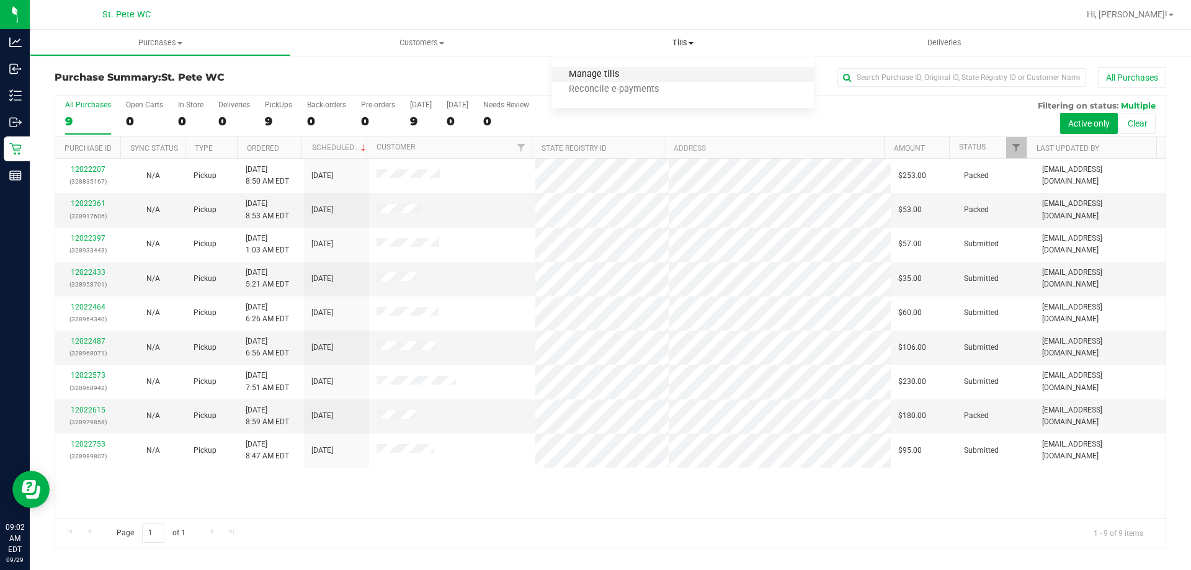
click at [629, 79] on span "Manage tills" at bounding box center [594, 74] width 84 height 11
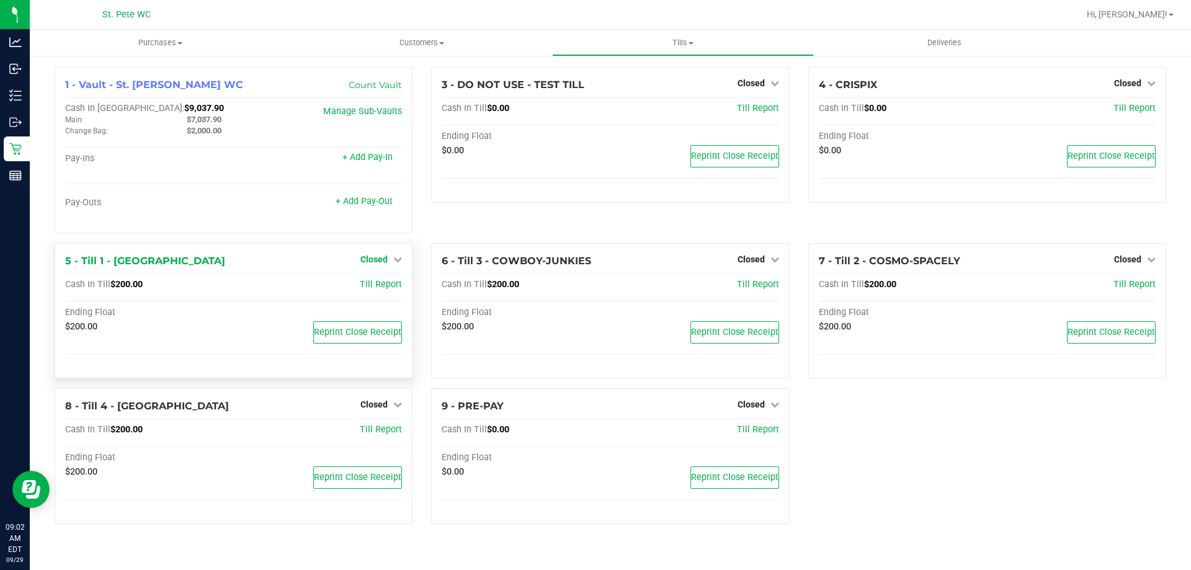
click at [398, 252] on div "5 - Till 1 - COSTA-RICA Closed Open Till Cash In Till $200.00 Till Report Endin…" at bounding box center [234, 311] width 358 height 136
click at [399, 260] on icon at bounding box center [397, 259] width 9 height 9
click at [390, 290] on link "Open Till" at bounding box center [373, 285] width 33 height 10
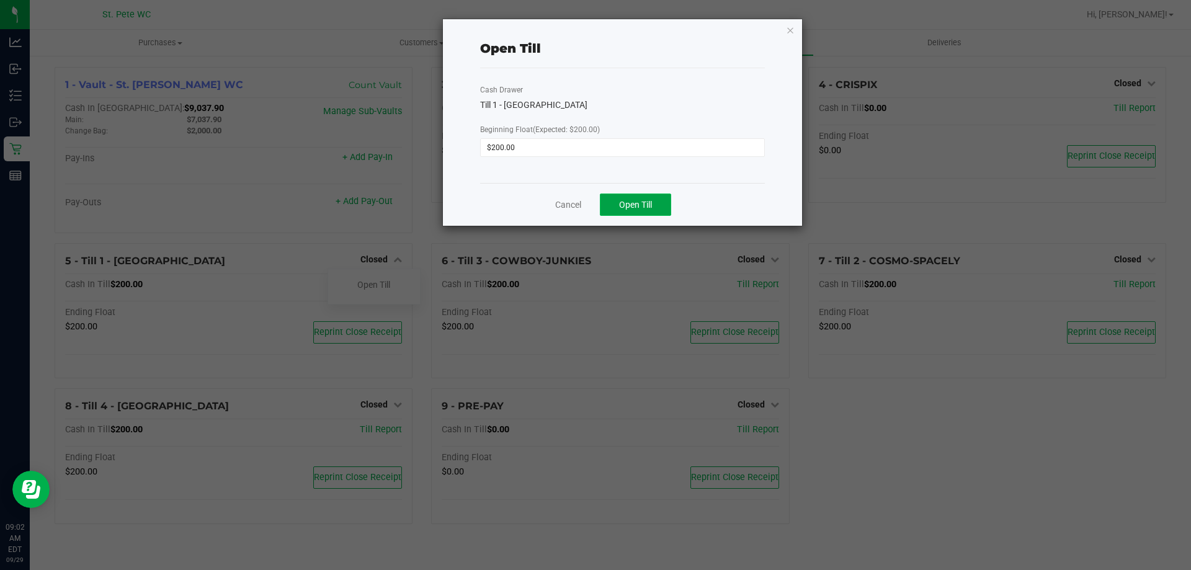
click at [633, 200] on span "Open Till" at bounding box center [635, 205] width 33 height 10
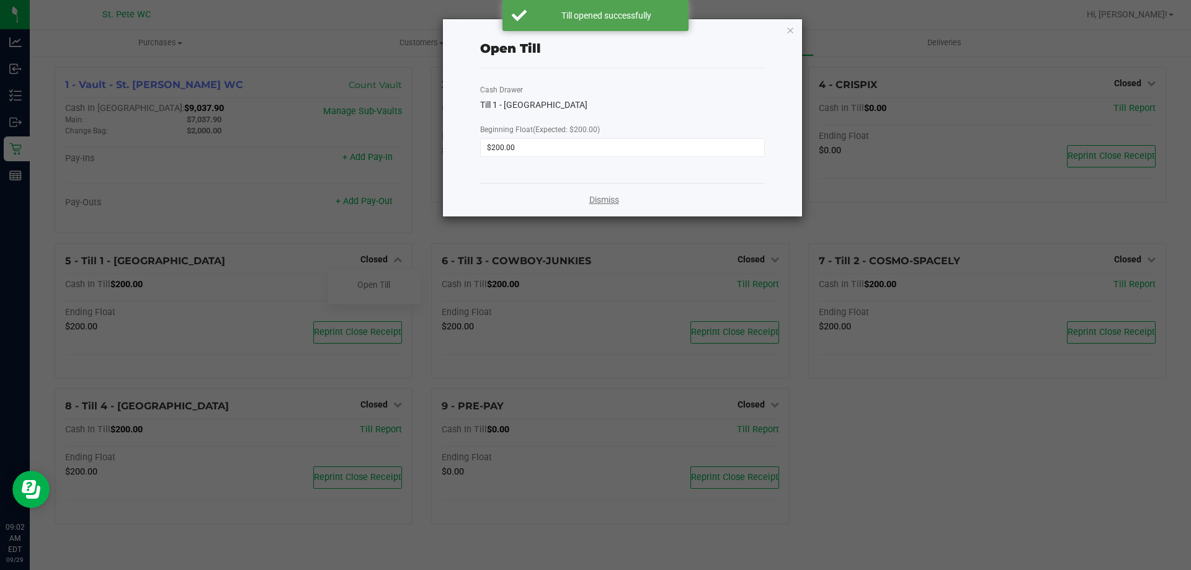
click at [596, 197] on link "Dismiss" at bounding box center [604, 200] width 30 height 13
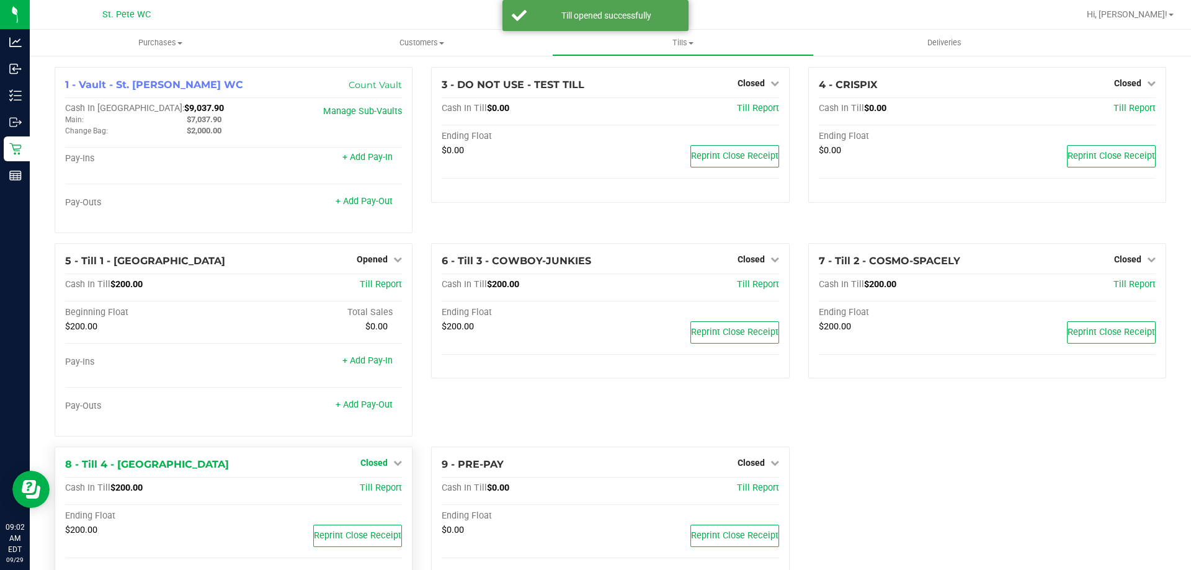
click at [396, 403] on div "+ Add Pay-Out" at bounding box center [318, 406] width 169 height 10
click at [397, 460] on icon at bounding box center [397, 462] width 9 height 9
click at [388, 494] on div "Open Till" at bounding box center [374, 489] width 92 height 16
click at [365, 491] on link "Open Till" at bounding box center [373, 488] width 33 height 10
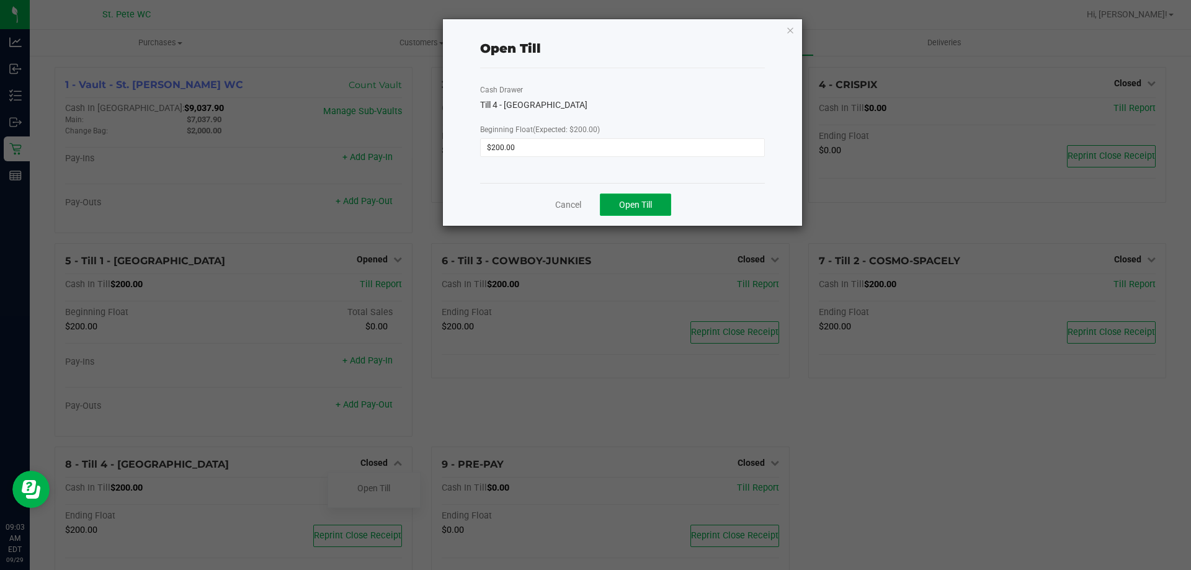
click at [635, 209] on span "Open Till" at bounding box center [635, 205] width 33 height 10
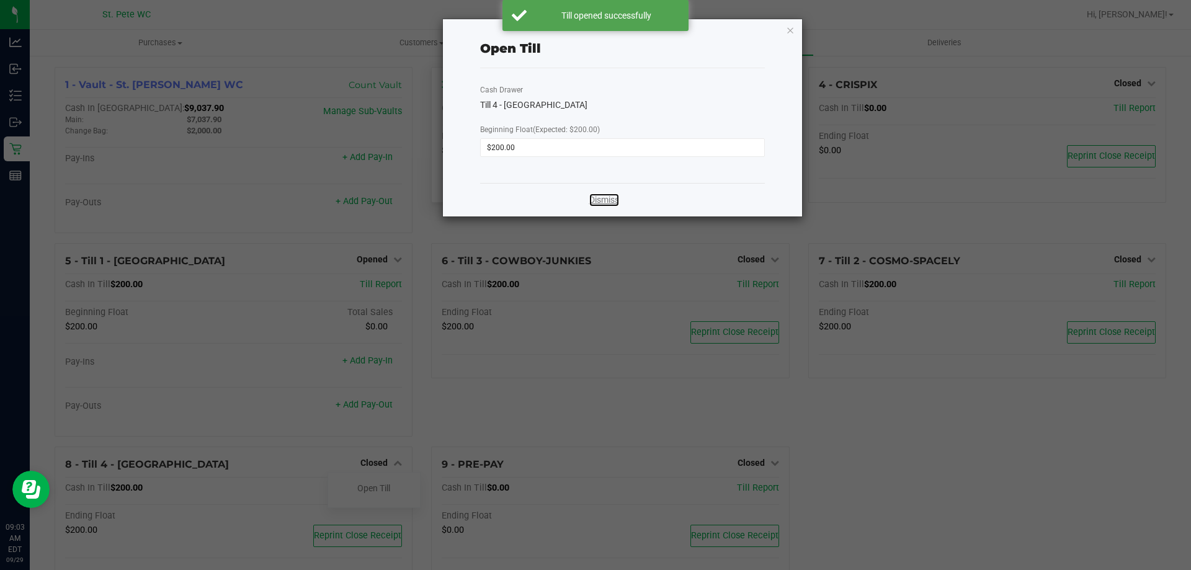
click at [595, 200] on link "Dismiss" at bounding box center [604, 200] width 30 height 13
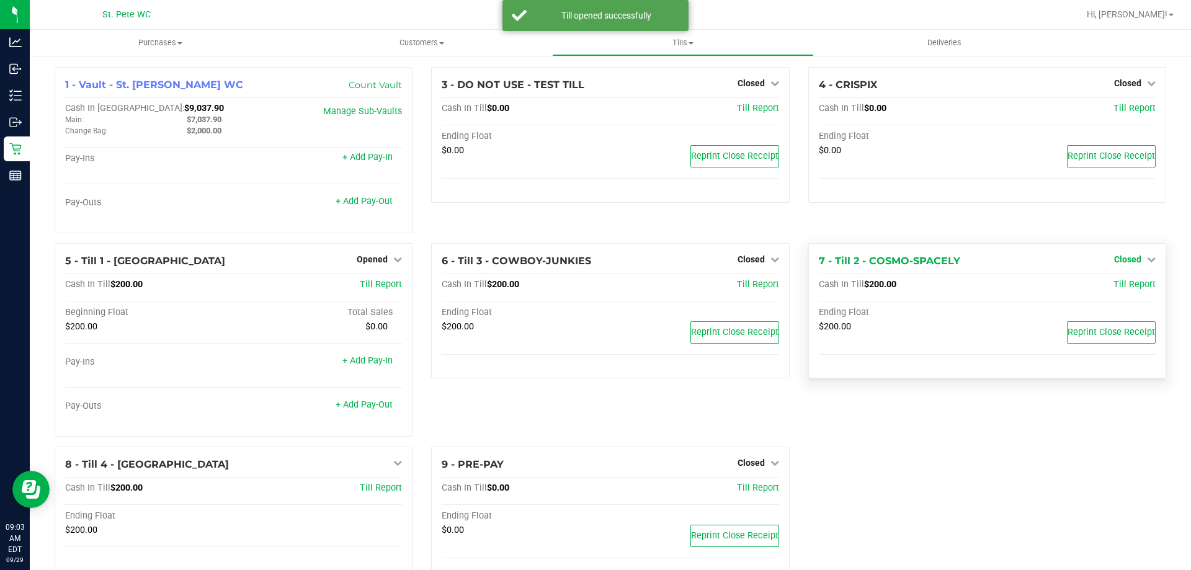
click at [1135, 260] on link "Closed" at bounding box center [1135, 259] width 42 height 10
click at [1118, 287] on link "Open Till" at bounding box center [1127, 285] width 33 height 10
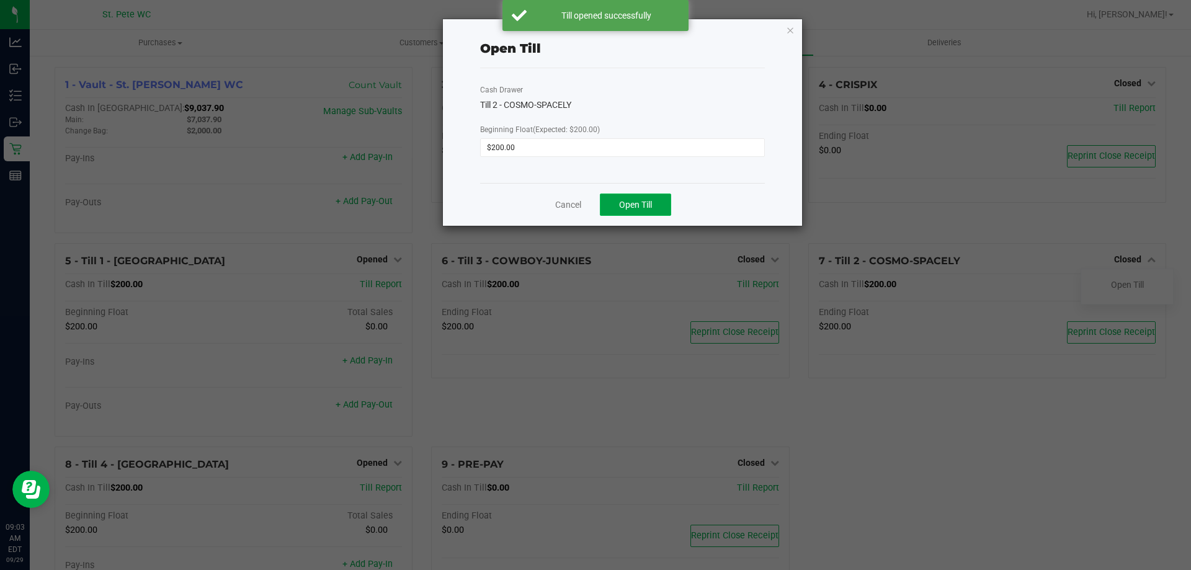
click at [639, 197] on button "Open Till" at bounding box center [635, 205] width 71 height 22
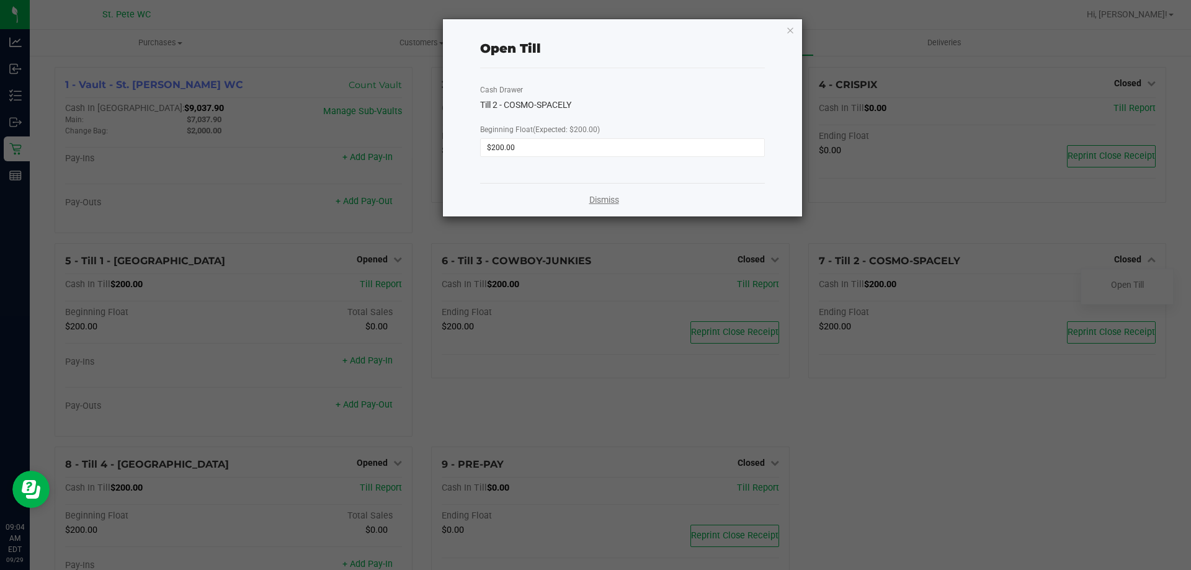
click at [600, 205] on link "Dismiss" at bounding box center [604, 200] width 30 height 13
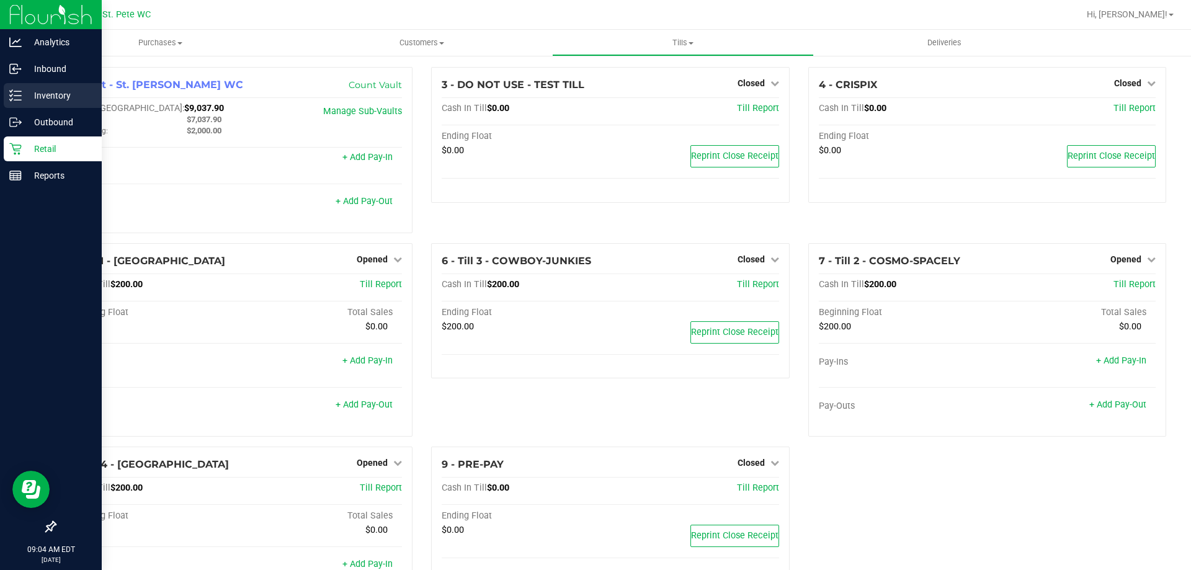
click at [11, 96] on icon at bounding box center [11, 95] width 2 height 2
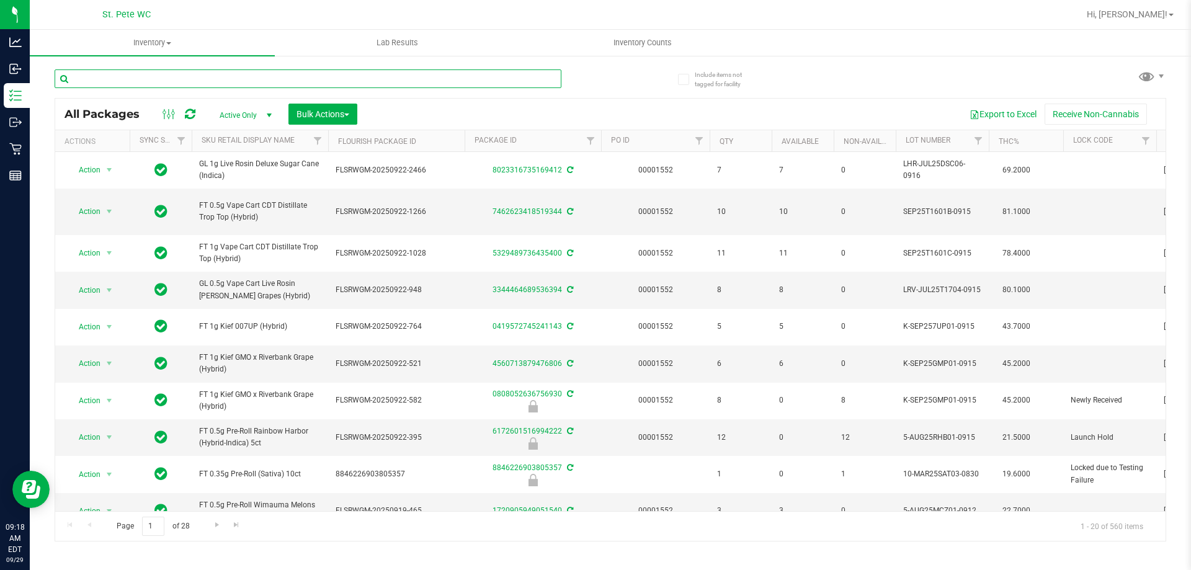
click at [251, 79] on input "text" at bounding box center [308, 78] width 507 height 19
paste input "FT 3.5g Cannabis Flower [US_STATE][PERSON_NAME] (Hybrid)"
type input "FT 3.5g Cannabis Flower [US_STATE][PERSON_NAME] (Hybrid)"
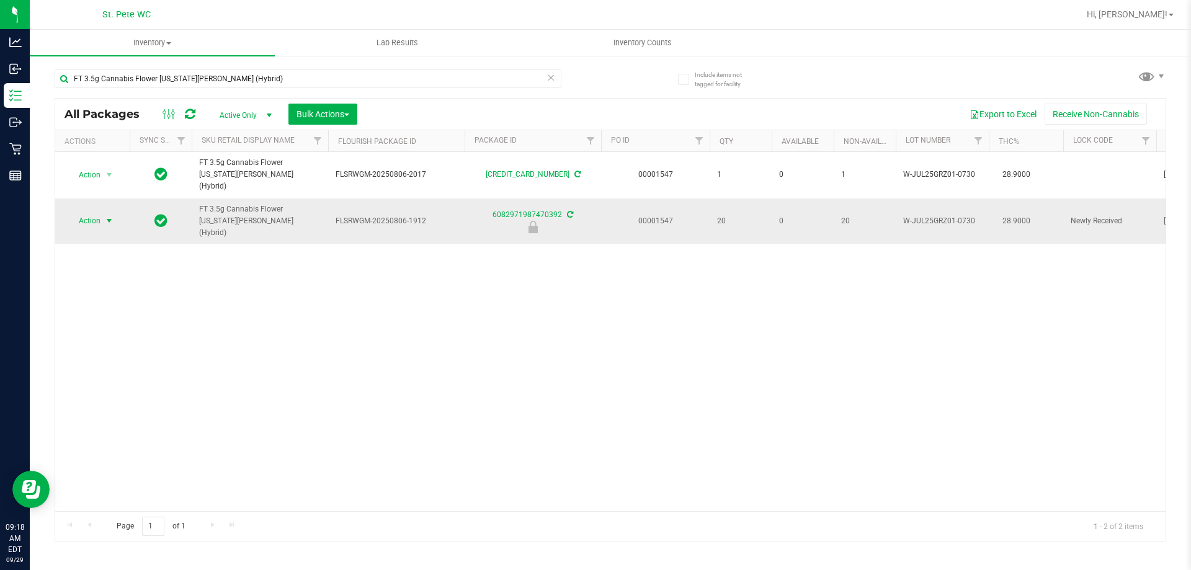
click at [104, 212] on span "select" at bounding box center [110, 220] width 16 height 17
click at [110, 345] on li "Unlock package" at bounding box center [107, 354] width 79 height 19
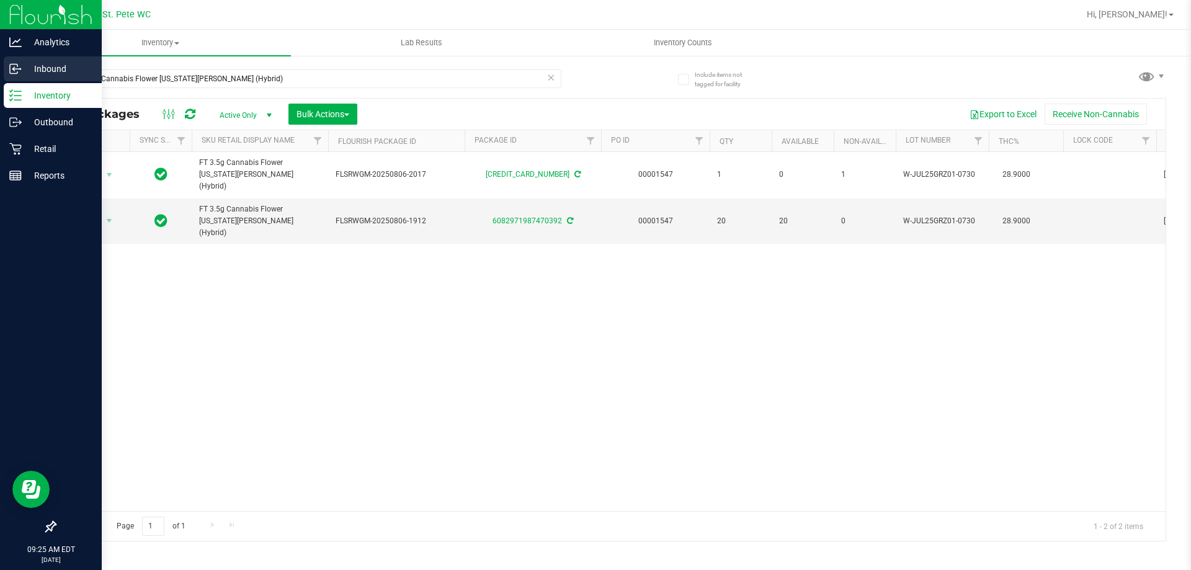
click at [40, 66] on p "Inbound" at bounding box center [59, 68] width 74 height 15
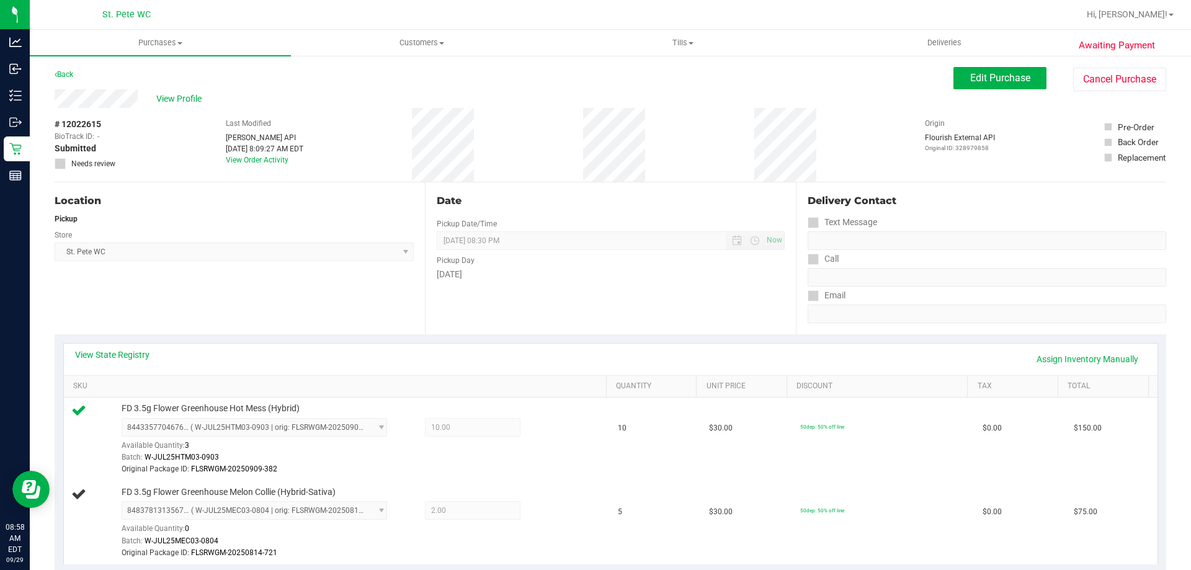
click at [277, 285] on div "Location Pickup Store St. Pete WC Select Store Bonita Springs WC Boynton Beach …" at bounding box center [240, 258] width 370 height 152
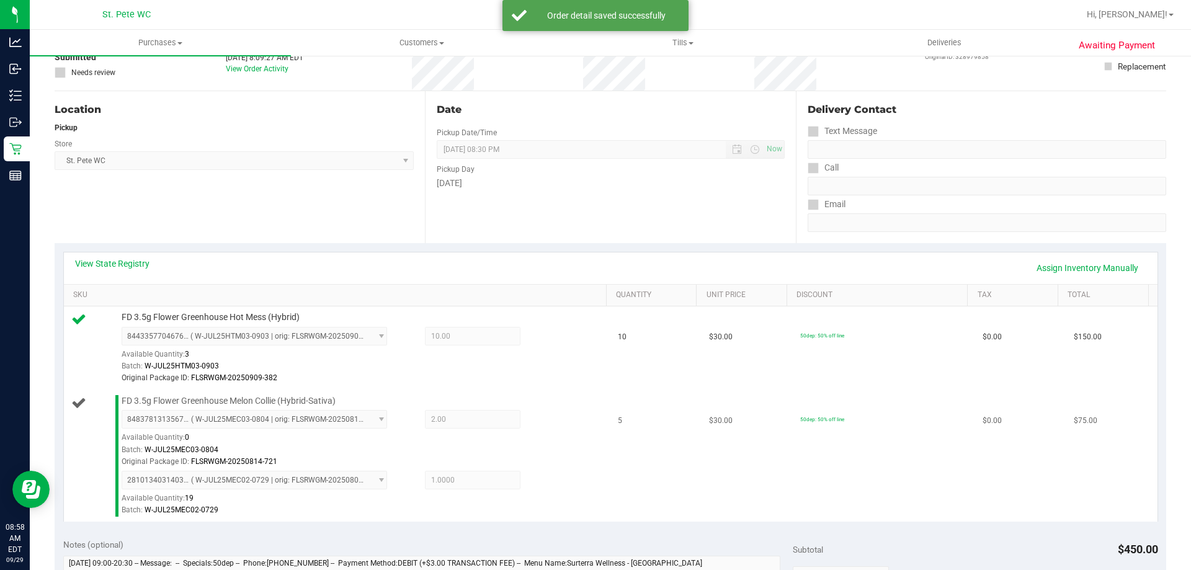
scroll to position [248, 0]
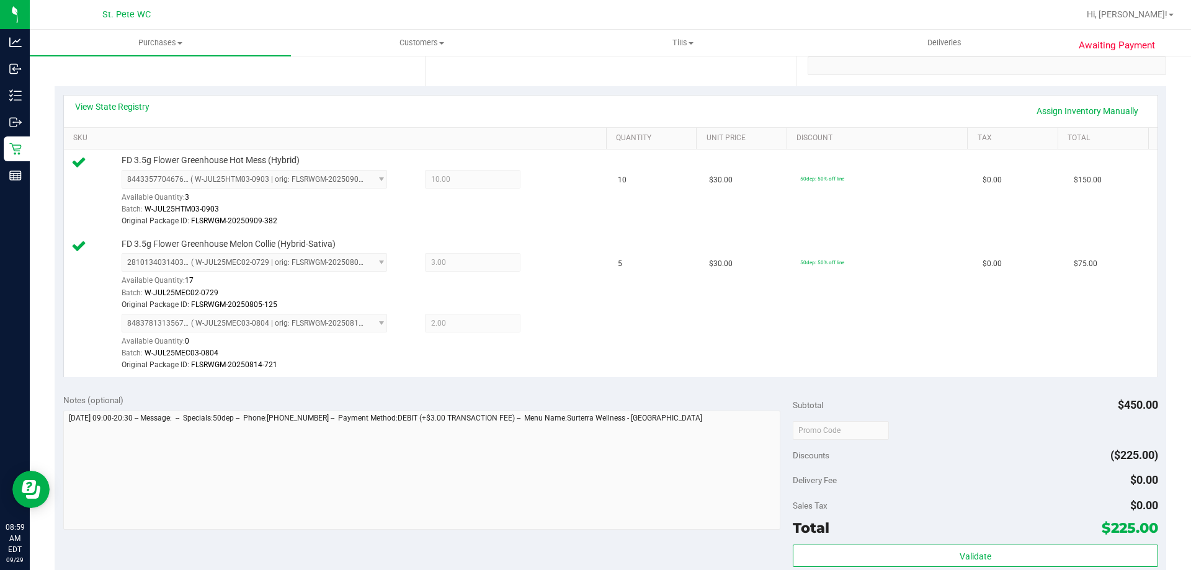
scroll to position [496, 0]
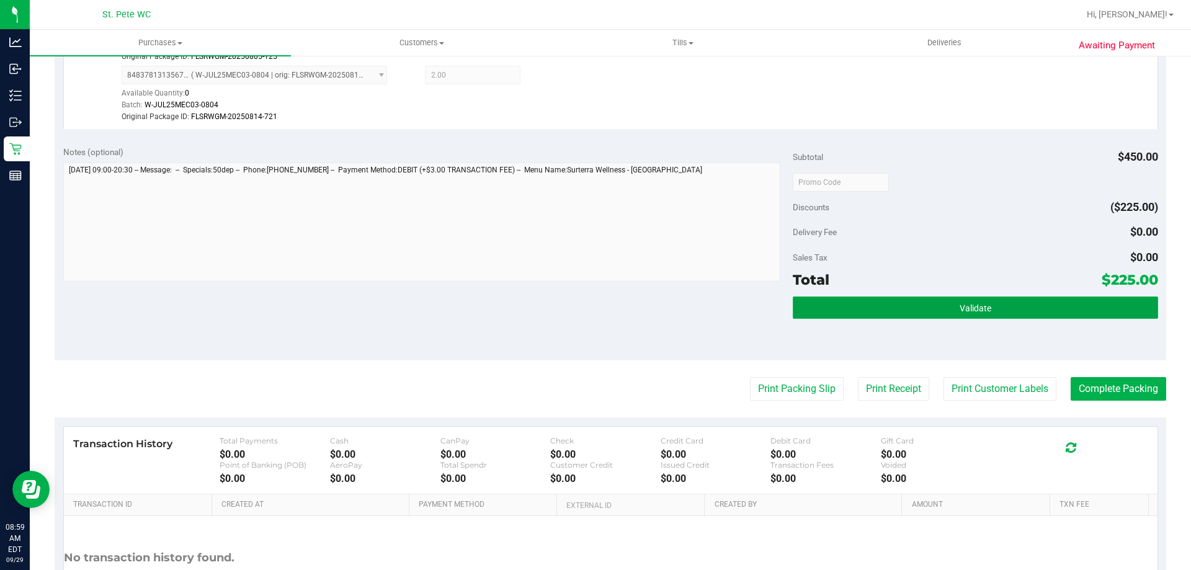
click at [930, 306] on button "Validate" at bounding box center [975, 307] width 365 height 22
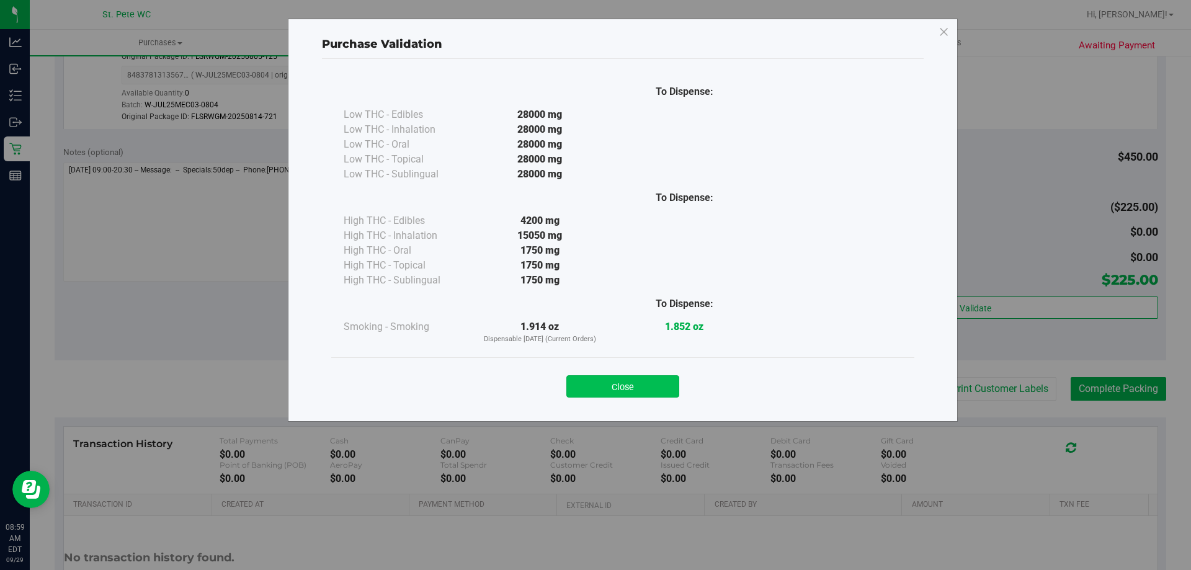
click at [633, 383] on button "Close" at bounding box center [622, 386] width 113 height 22
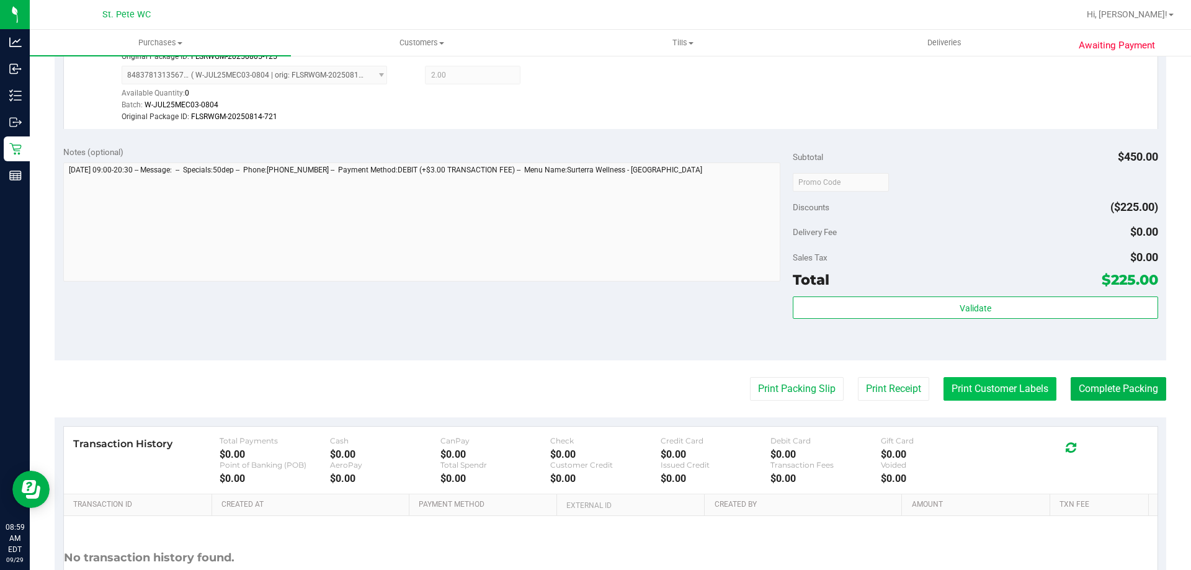
click at [965, 388] on button "Print Customer Labels" at bounding box center [999, 389] width 113 height 24
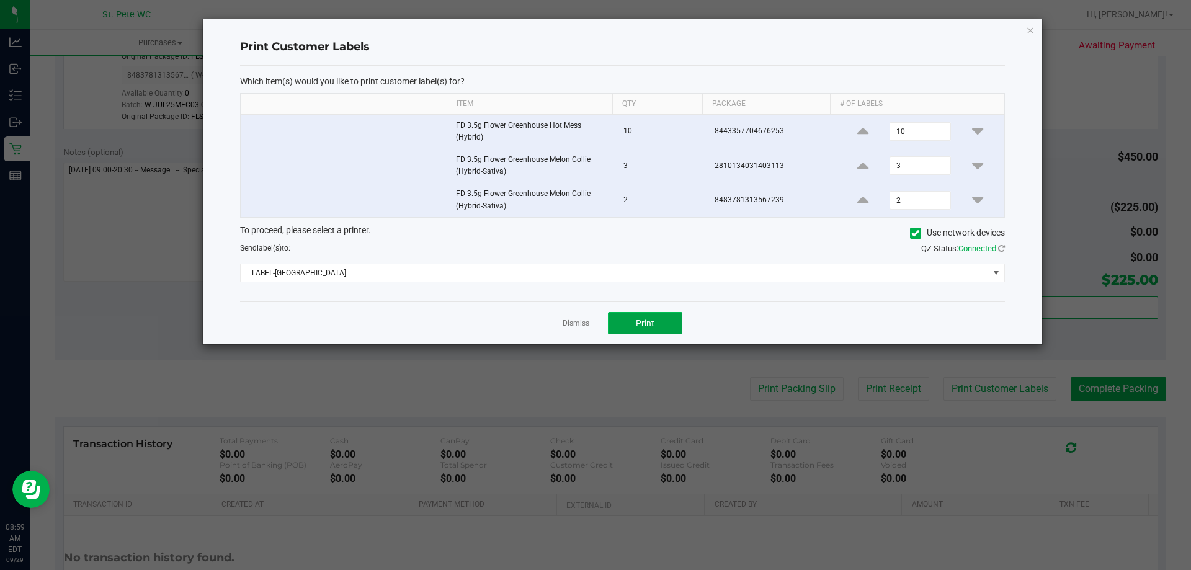
click at [636, 318] on span "Print" at bounding box center [645, 323] width 19 height 10
click at [569, 324] on link "Dismiss" at bounding box center [576, 323] width 27 height 11
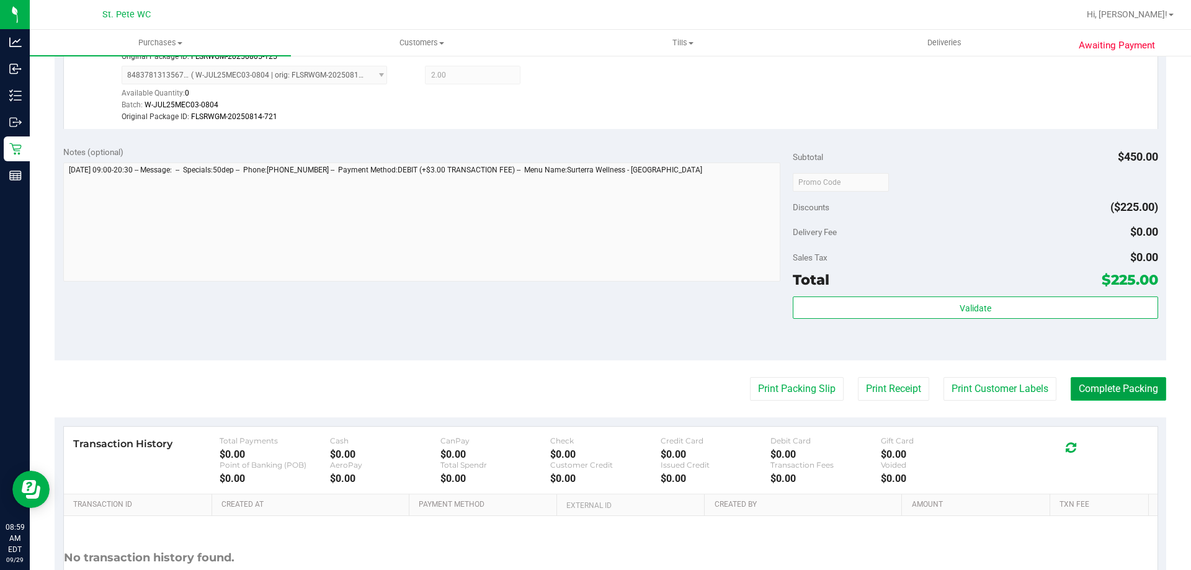
click at [1113, 388] on button "Complete Packing" at bounding box center [1119, 389] width 96 height 24
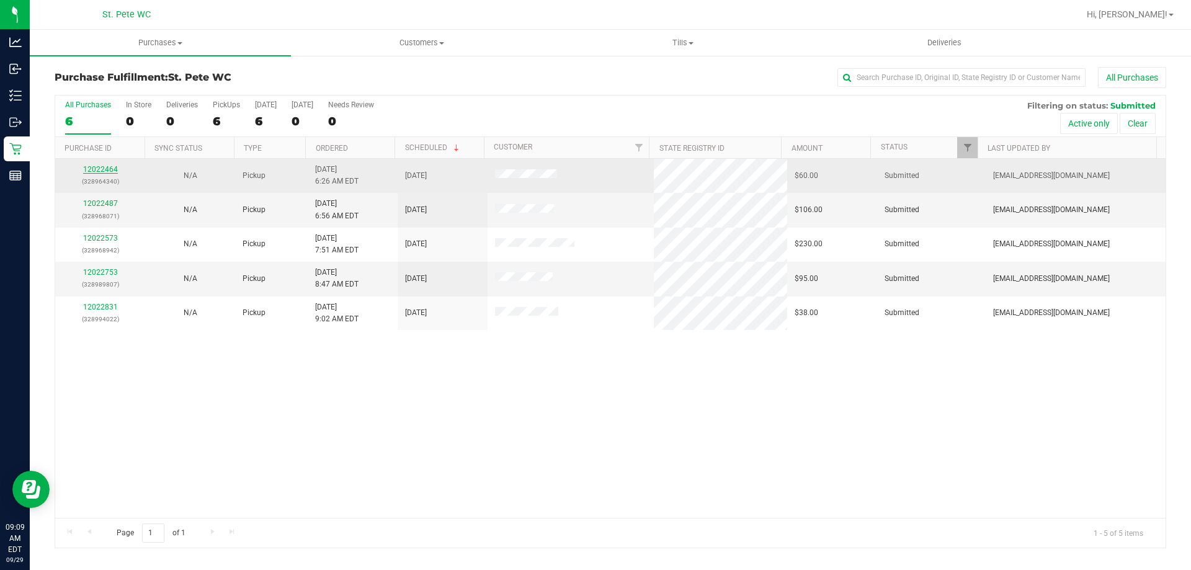
click at [87, 167] on link "12022464" at bounding box center [100, 169] width 35 height 9
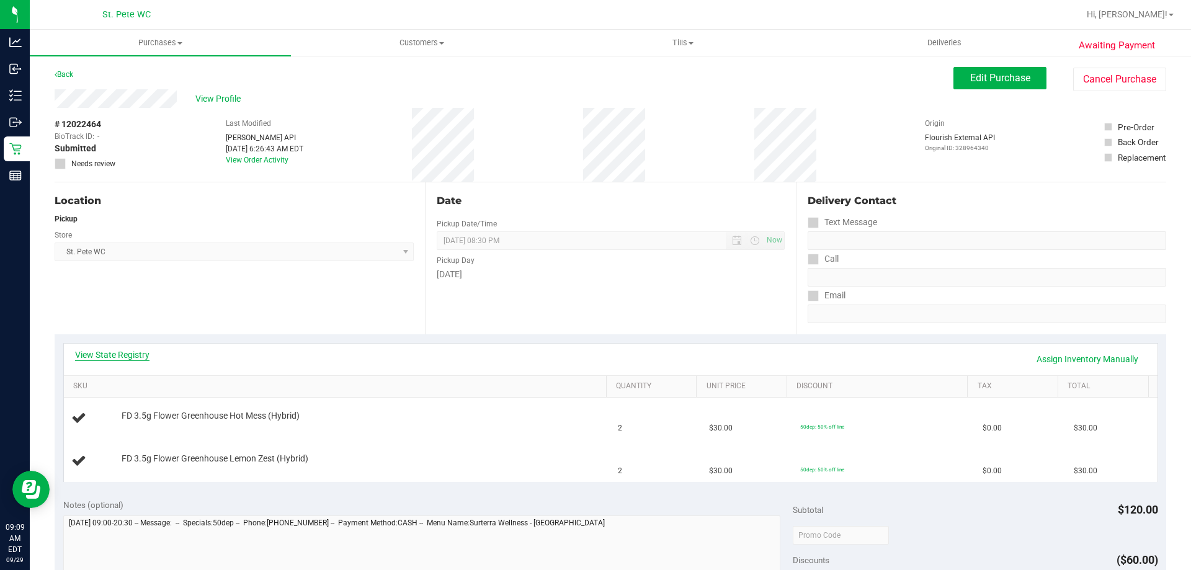
click at [99, 359] on link "View State Registry" at bounding box center [112, 355] width 74 height 12
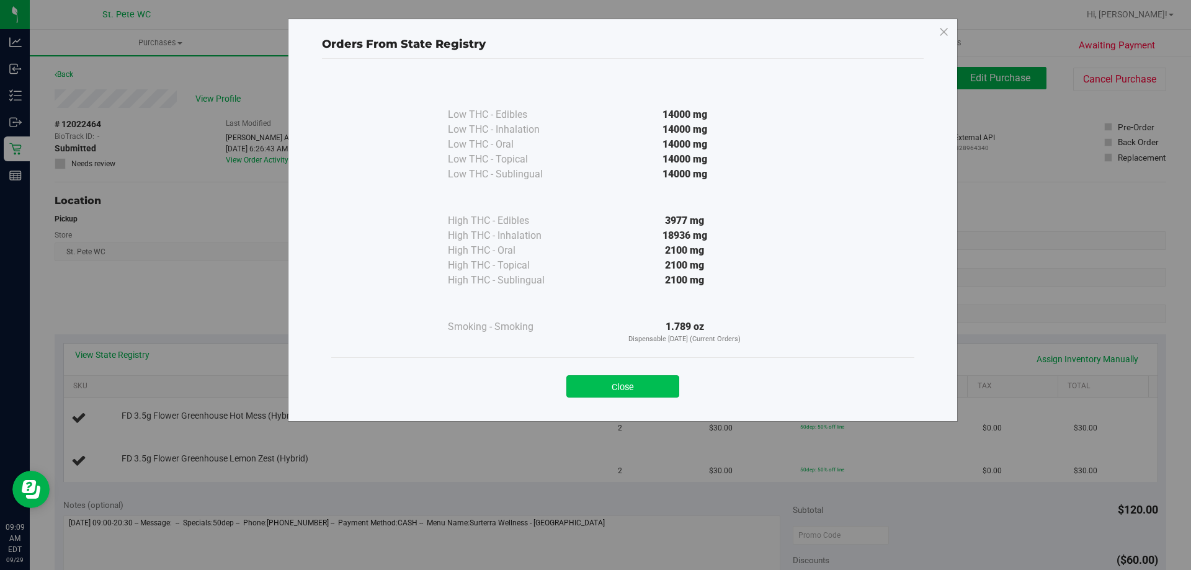
click at [595, 386] on button "Close" at bounding box center [622, 386] width 113 height 22
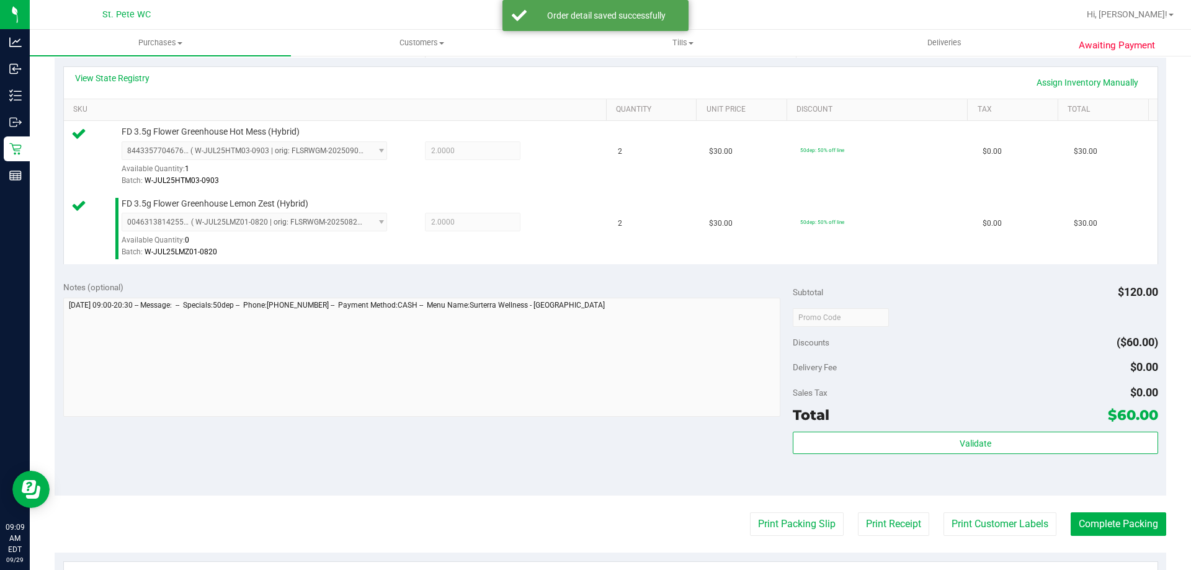
scroll to position [372, 0]
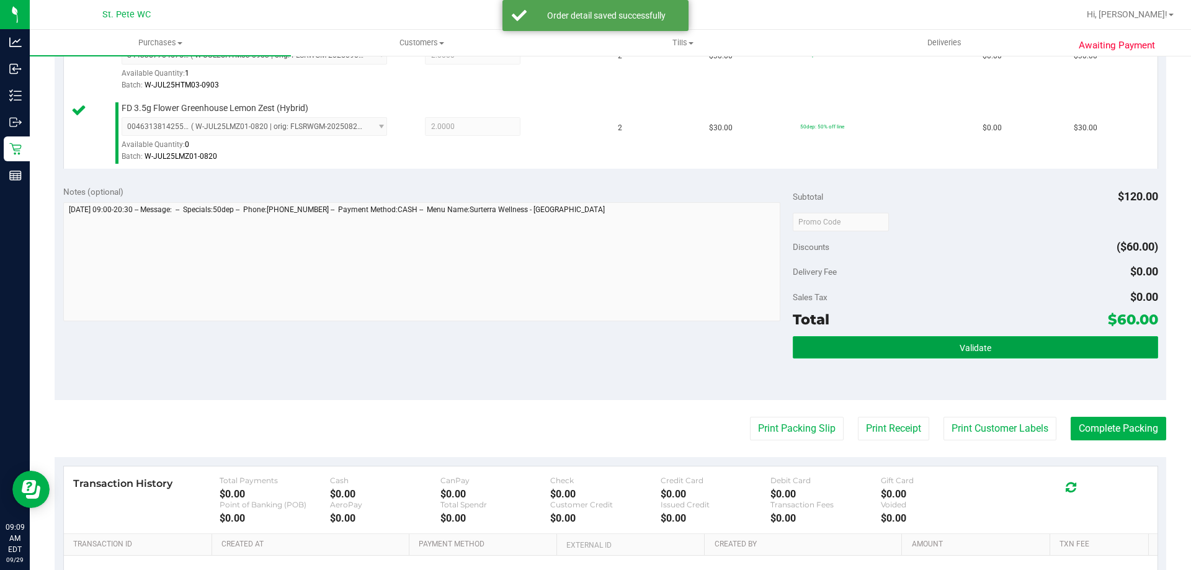
click at [930, 341] on button "Validate" at bounding box center [975, 347] width 365 height 22
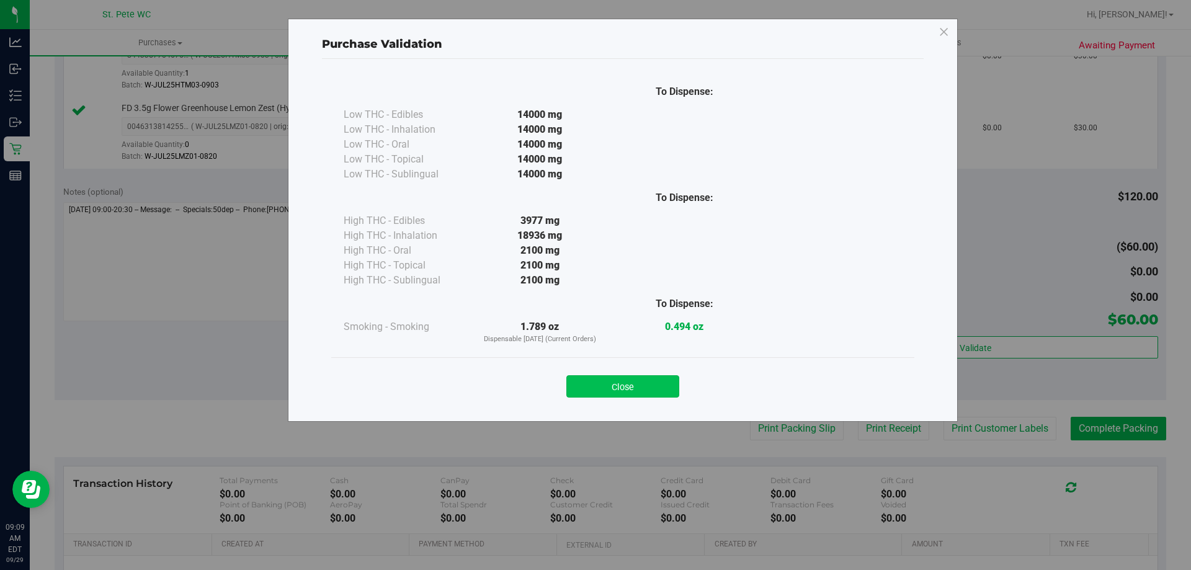
click at [639, 385] on button "Close" at bounding box center [622, 386] width 113 height 22
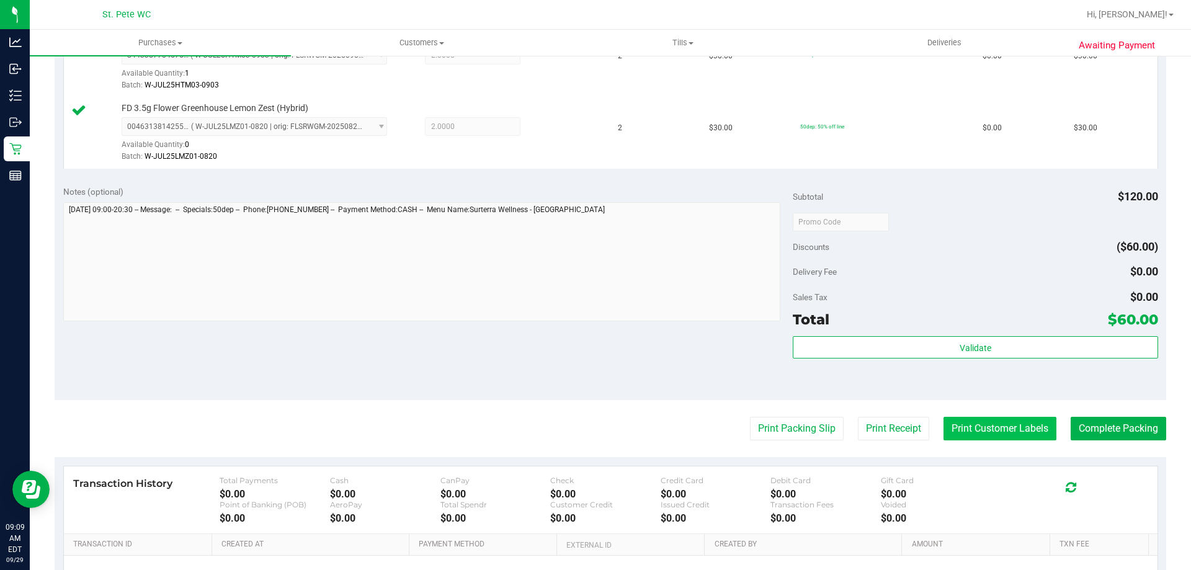
click at [999, 429] on button "Print Customer Labels" at bounding box center [999, 429] width 113 height 24
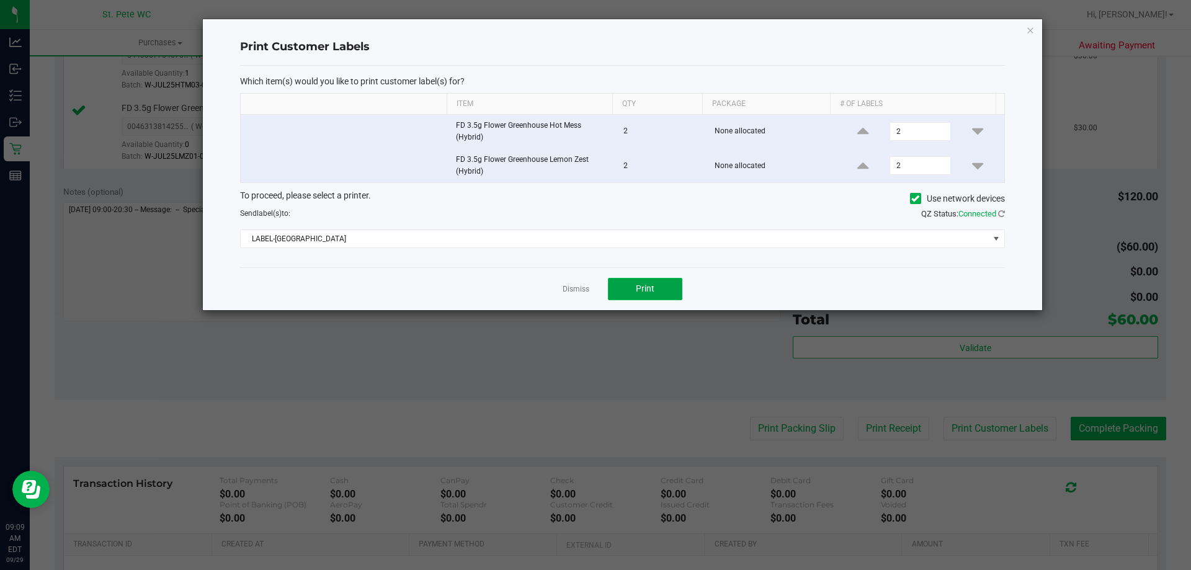
click at [638, 278] on button "Print" at bounding box center [645, 289] width 74 height 22
click at [582, 289] on link "Dismiss" at bounding box center [576, 289] width 27 height 11
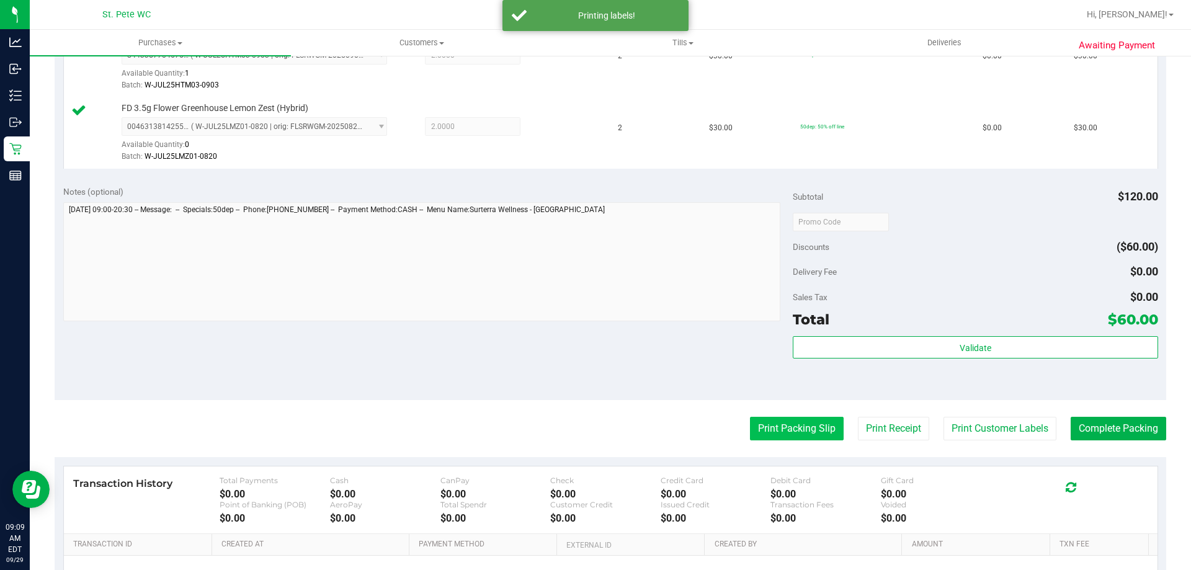
click at [757, 433] on button "Print Packing Slip" at bounding box center [797, 429] width 94 height 24
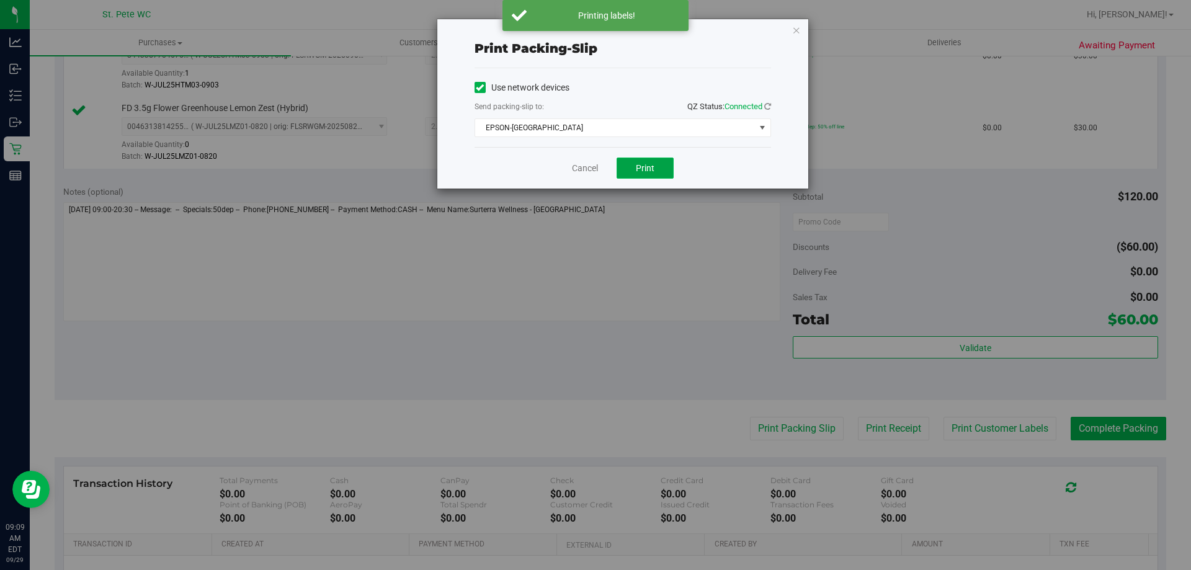
click at [628, 171] on button "Print" at bounding box center [645, 168] width 57 height 21
click at [585, 169] on link "Cancel" at bounding box center [585, 168] width 26 height 13
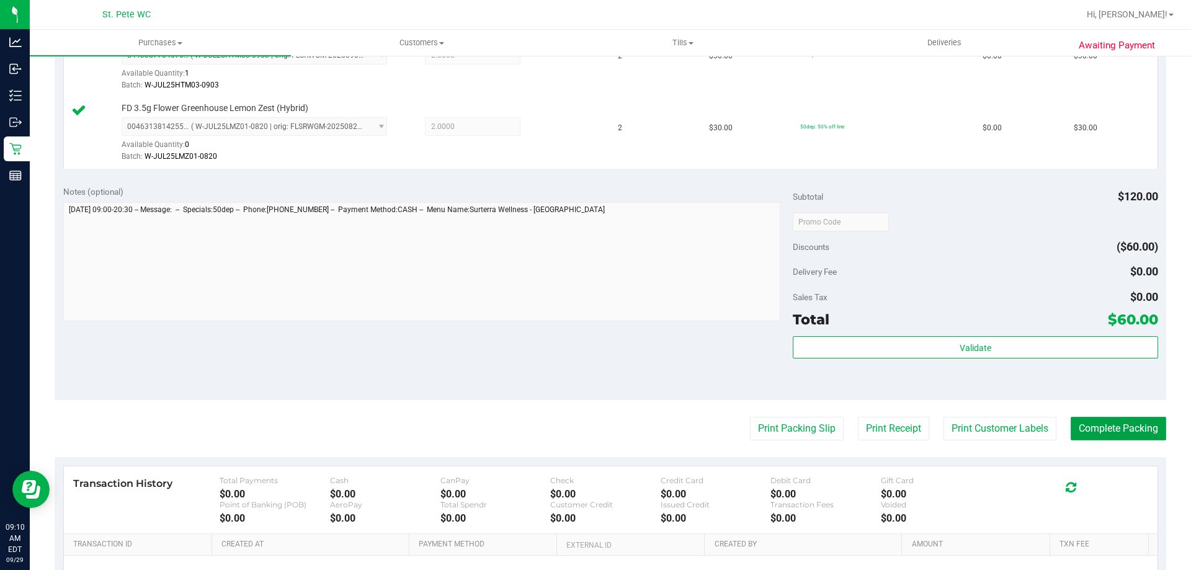
click at [1113, 426] on button "Complete Packing" at bounding box center [1119, 429] width 96 height 24
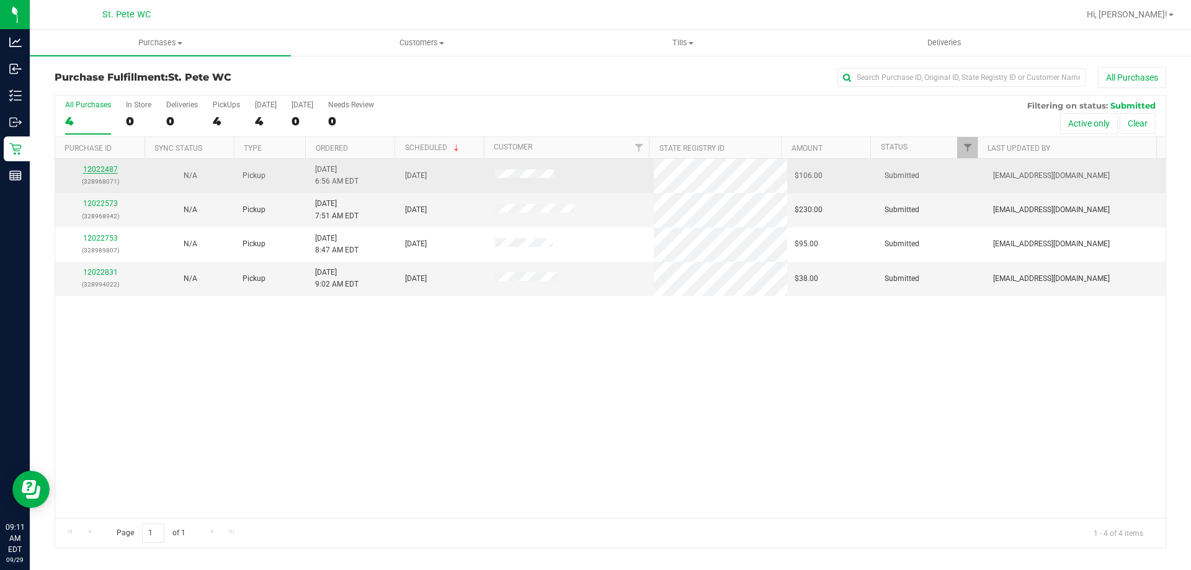
click at [89, 170] on link "12022487" at bounding box center [100, 169] width 35 height 9
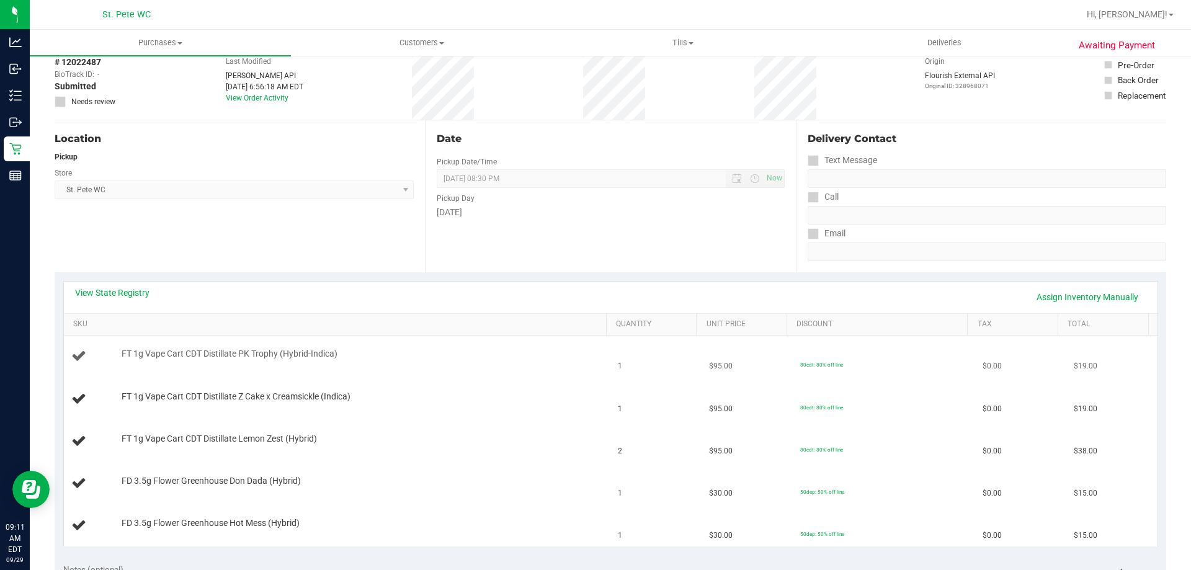
scroll to position [124, 0]
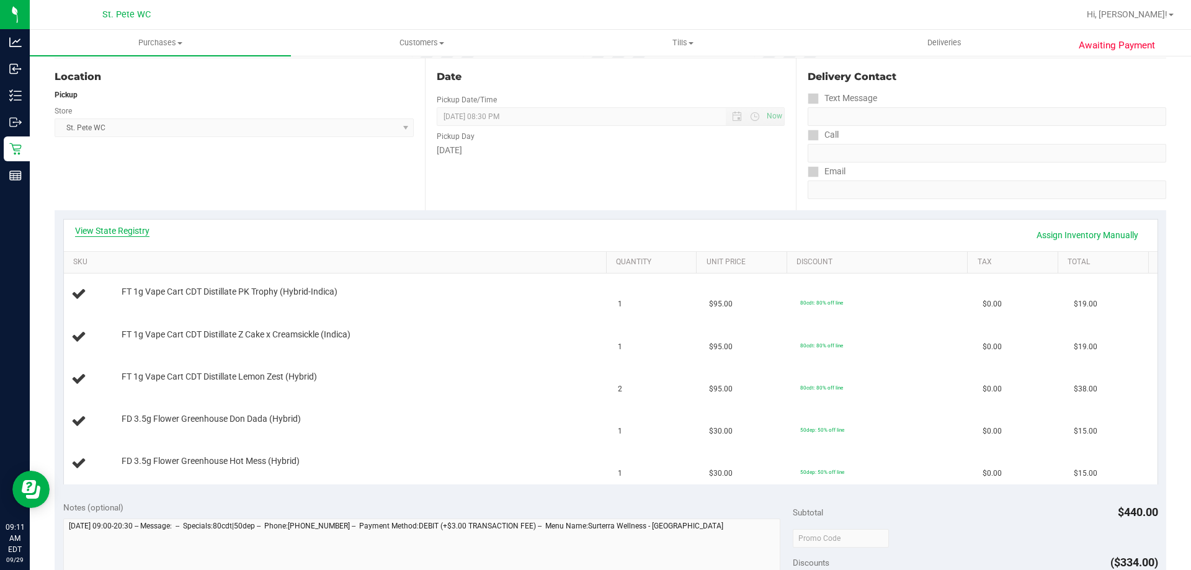
click at [146, 233] on link "View State Registry" at bounding box center [112, 231] width 74 height 12
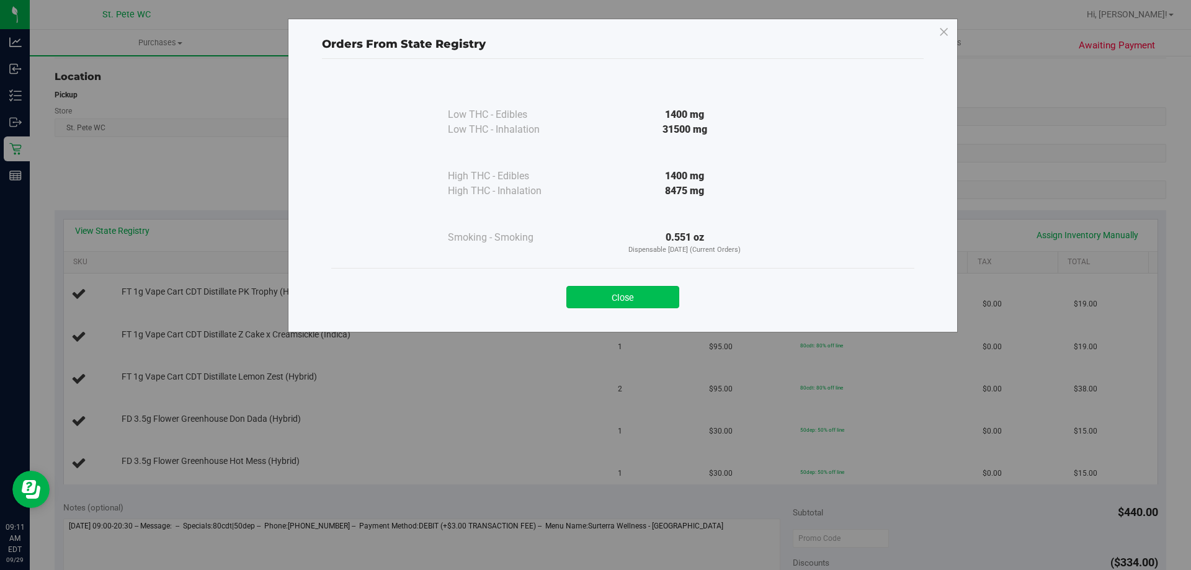
click at [616, 306] on button "Close" at bounding box center [622, 297] width 113 height 22
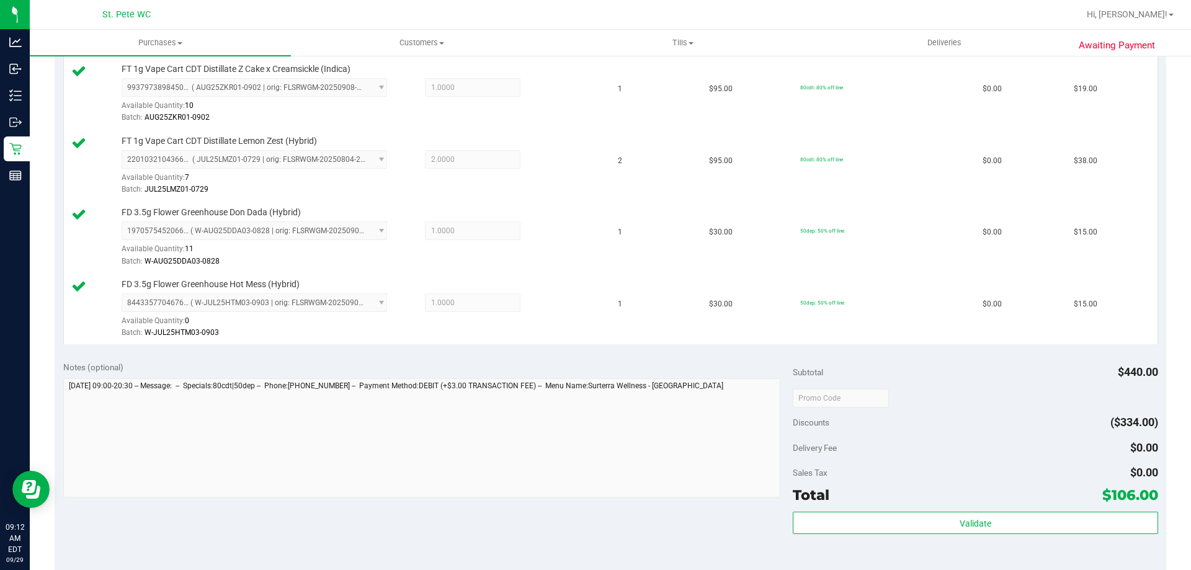
scroll to position [496, 0]
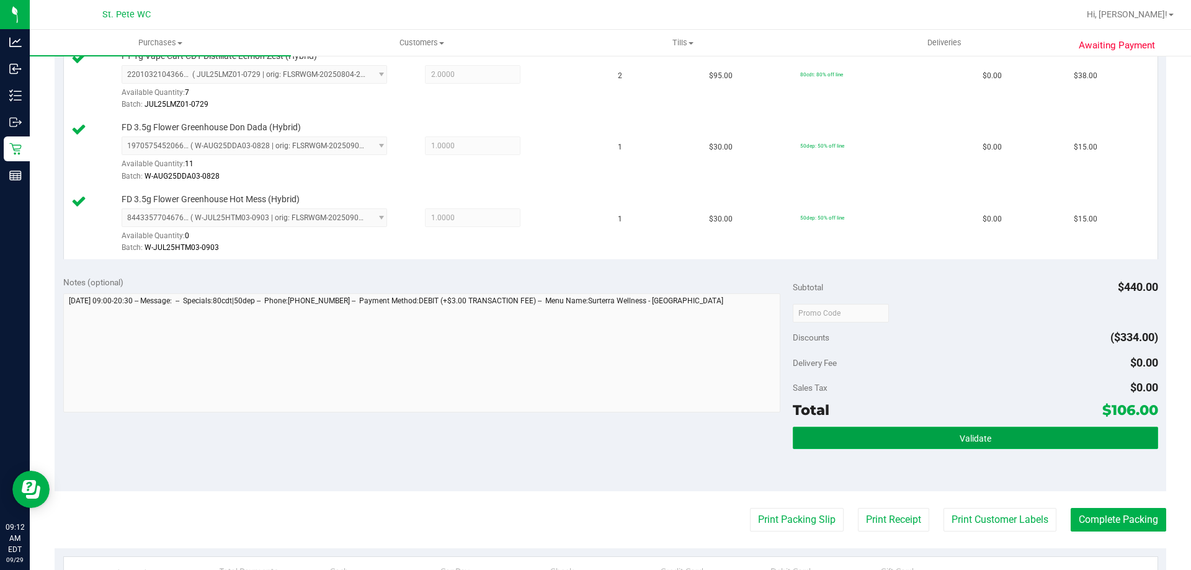
click at [922, 435] on button "Validate" at bounding box center [975, 438] width 365 height 22
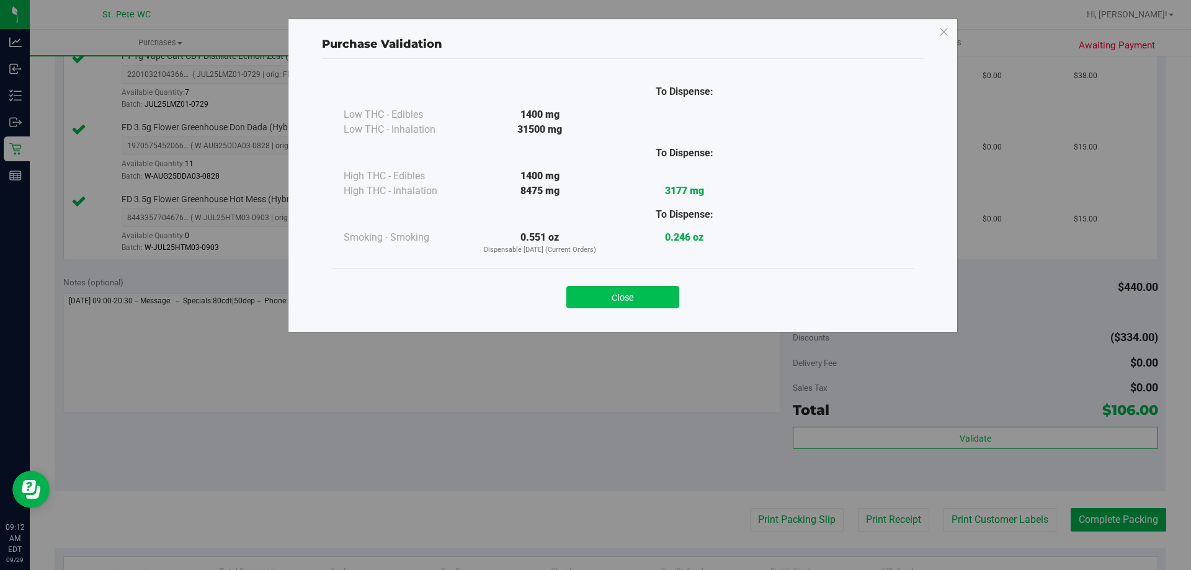
click at [640, 290] on button "Close" at bounding box center [622, 297] width 113 height 22
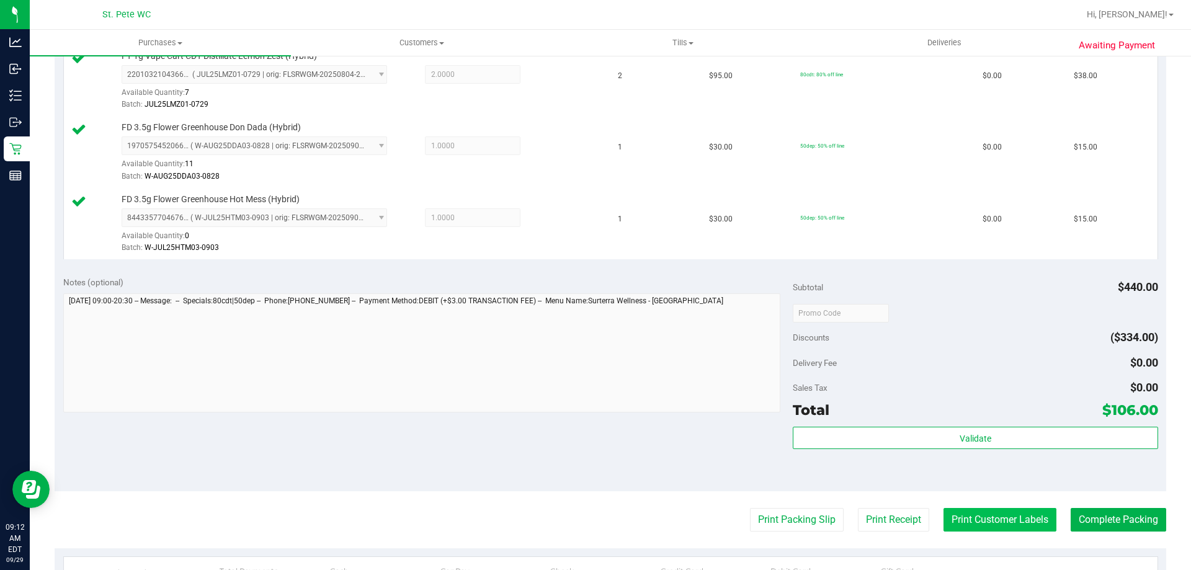
click at [994, 514] on button "Print Customer Labels" at bounding box center [999, 520] width 113 height 24
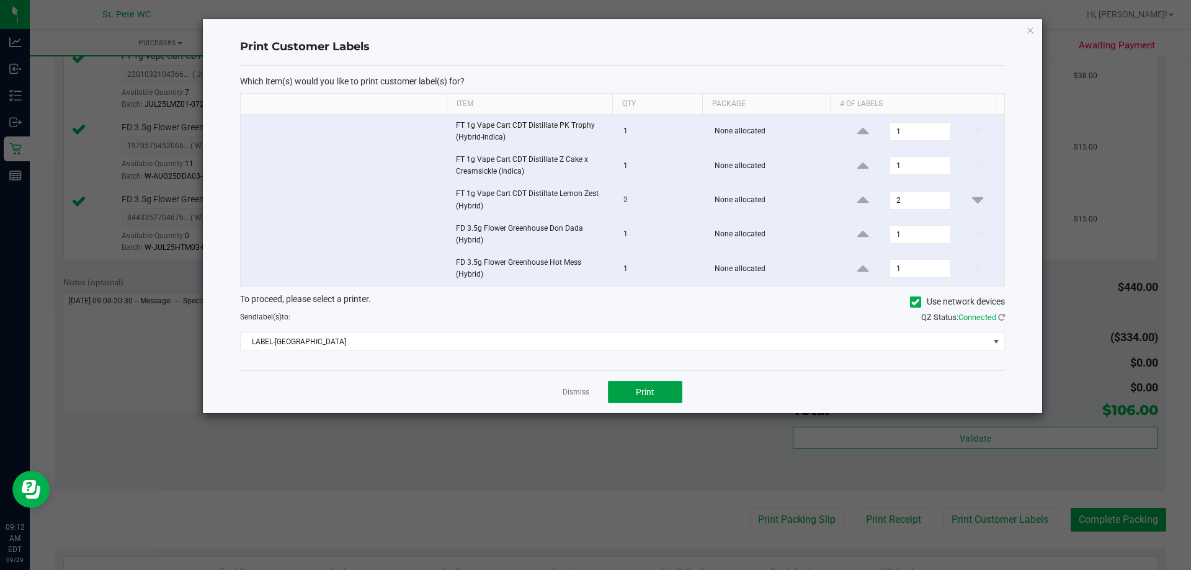
click at [651, 392] on span "Print" at bounding box center [645, 392] width 19 height 10
click at [586, 388] on link "Dismiss" at bounding box center [576, 392] width 27 height 11
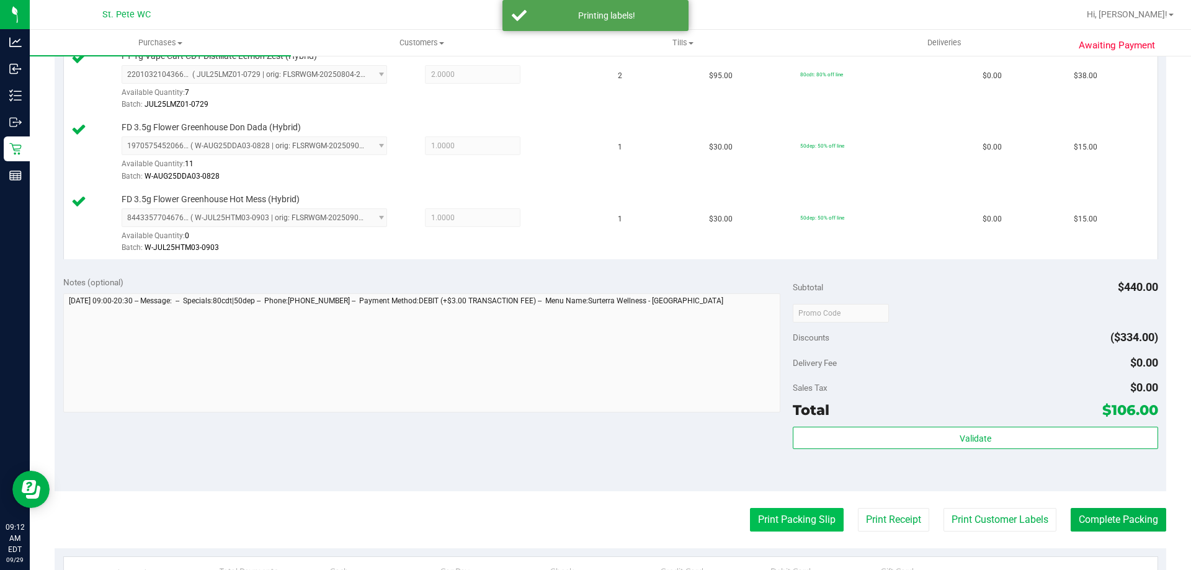
click at [759, 519] on button "Print Packing Slip" at bounding box center [797, 520] width 94 height 24
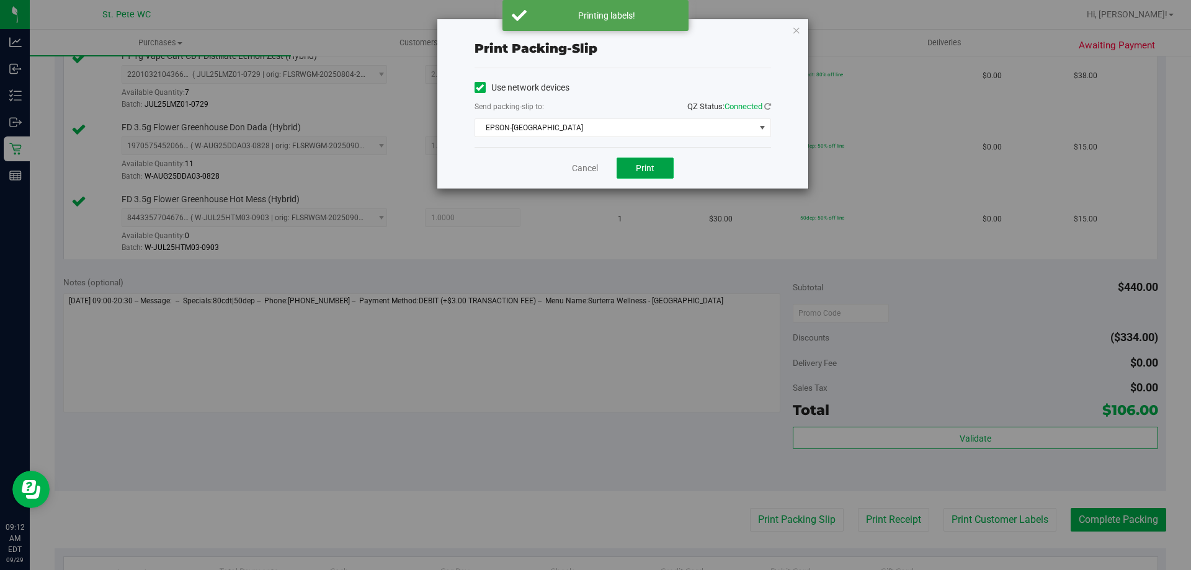
click at [643, 168] on span "Print" at bounding box center [645, 168] width 19 height 10
click at [582, 171] on link "Cancel" at bounding box center [585, 168] width 26 height 13
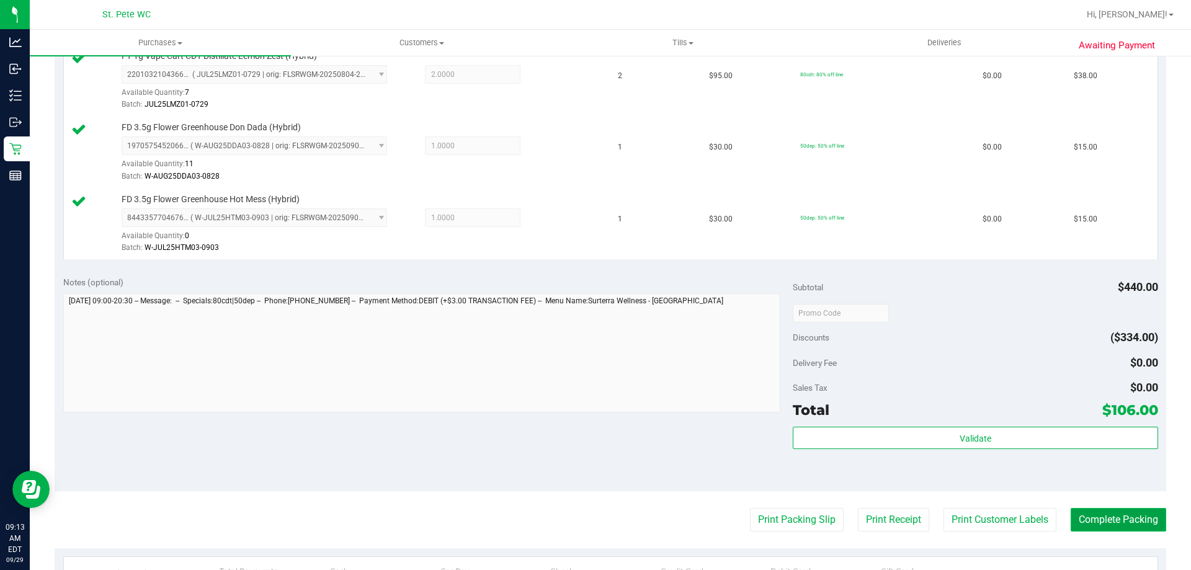
click at [1108, 515] on button "Complete Packing" at bounding box center [1119, 520] width 96 height 24
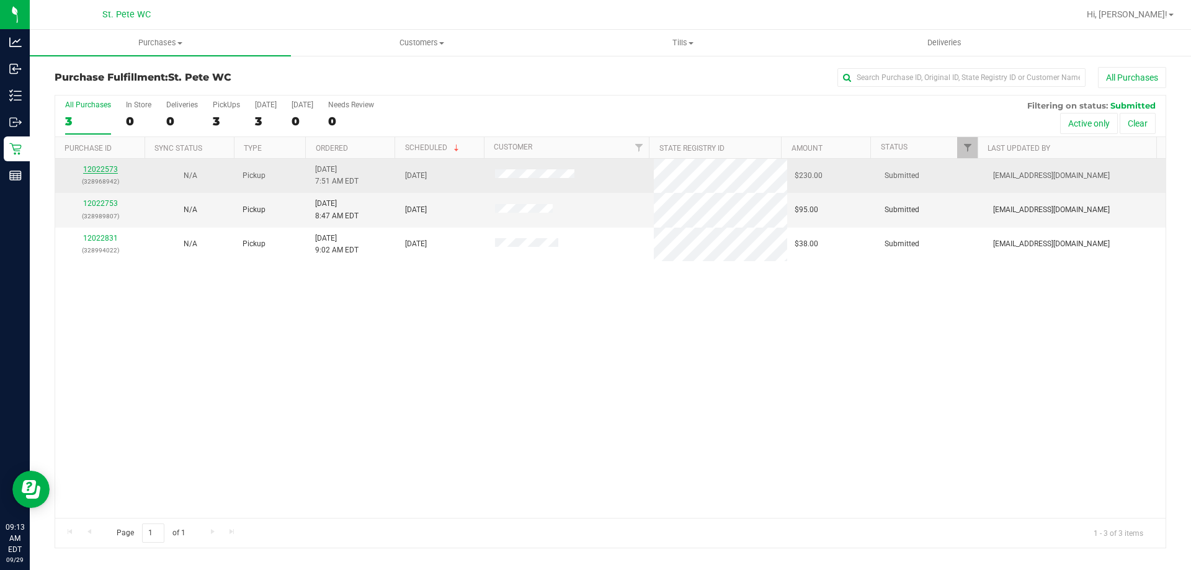
click at [110, 167] on link "12022573" at bounding box center [100, 169] width 35 height 9
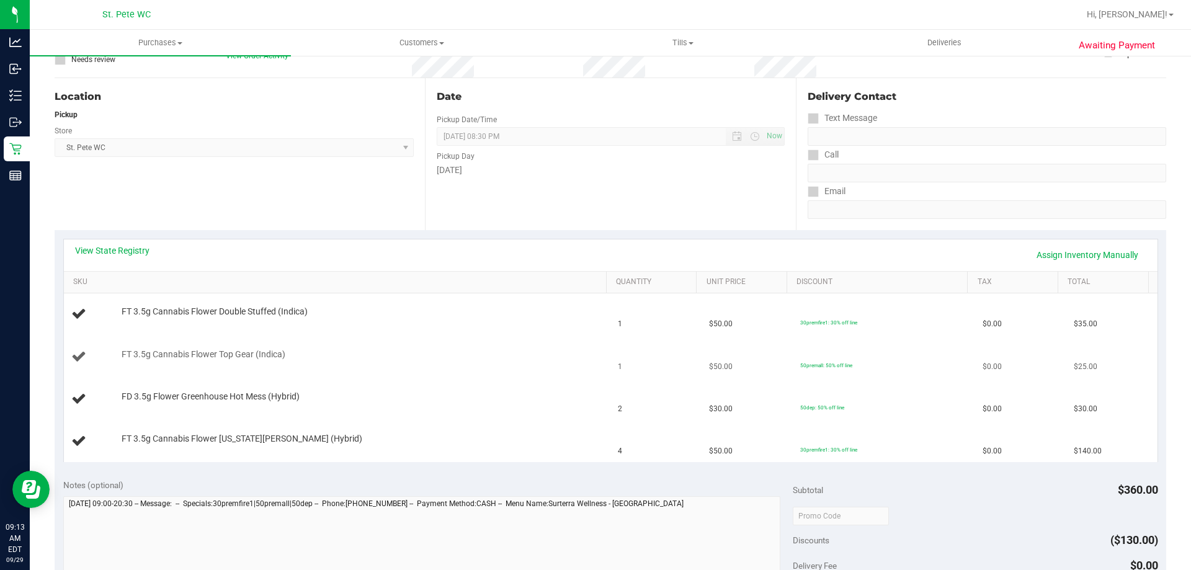
scroll to position [124, 0]
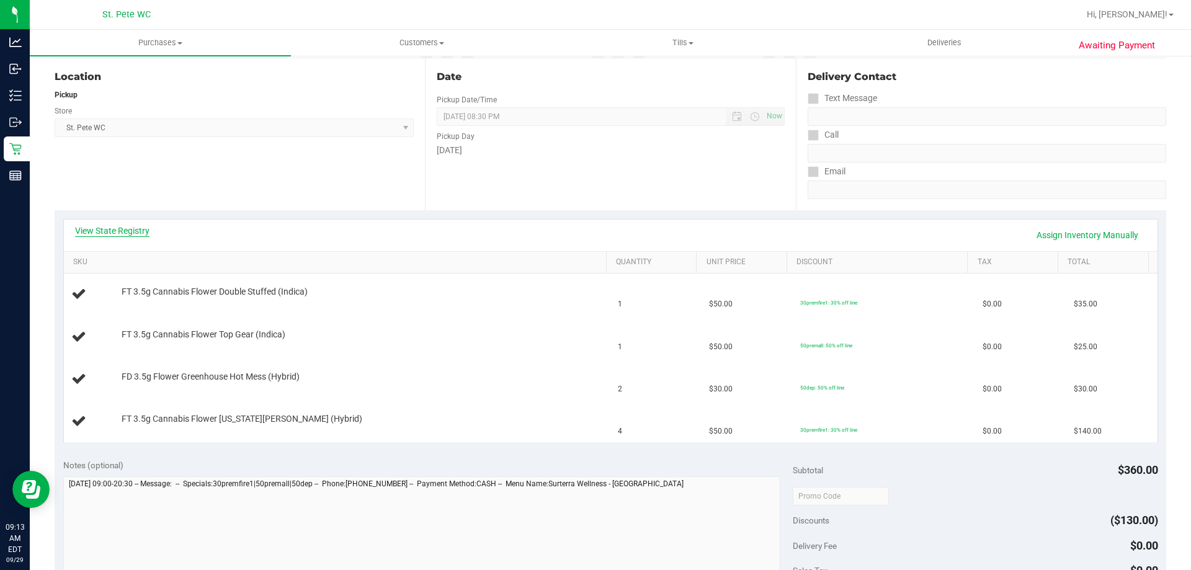
click at [132, 231] on link "View State Registry" at bounding box center [112, 231] width 74 height 12
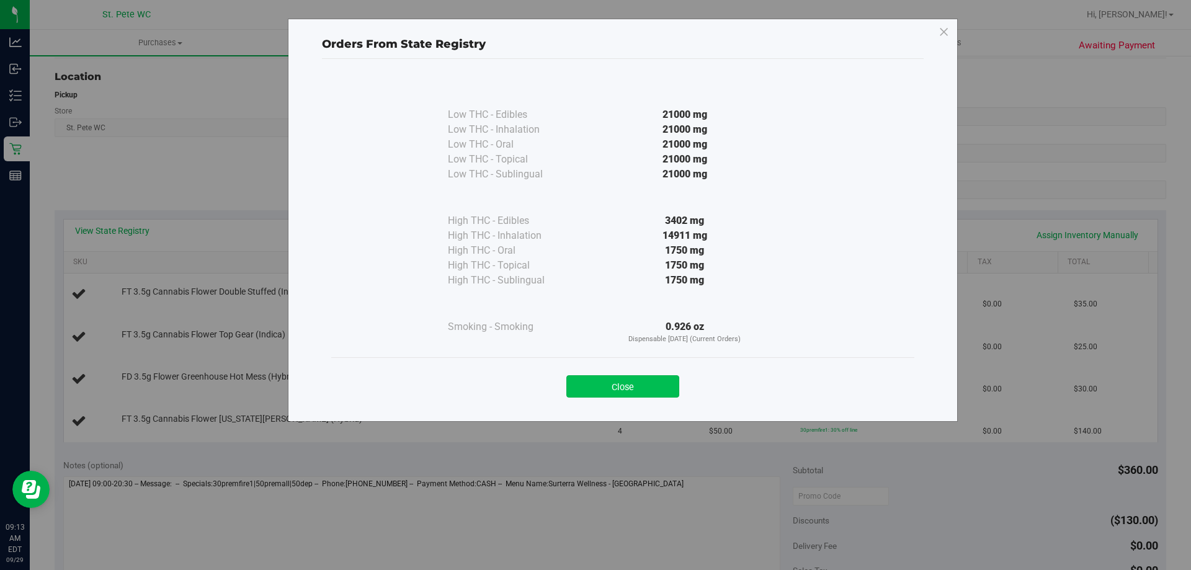
click at [580, 385] on button "Close" at bounding box center [622, 386] width 113 height 22
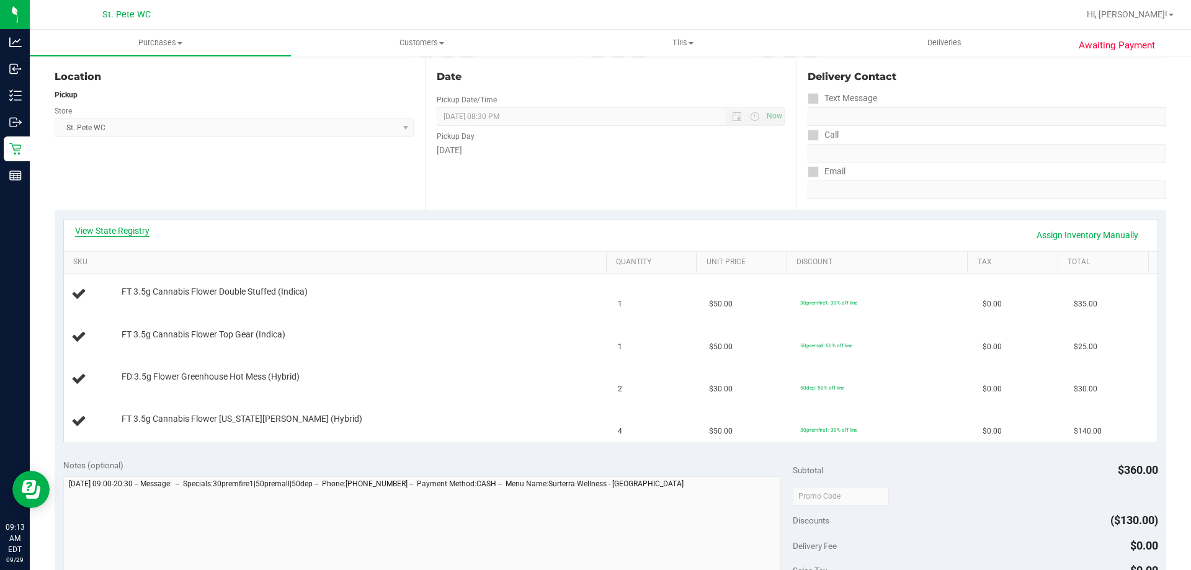
click at [123, 229] on link "View State Registry" at bounding box center [112, 231] width 74 height 12
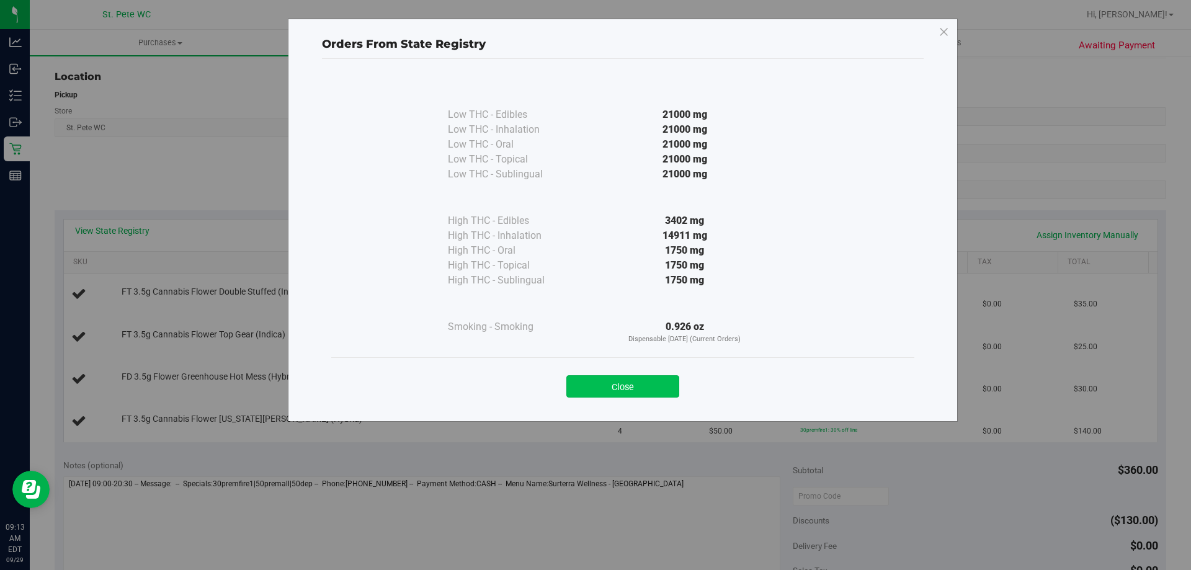
click at [599, 383] on button "Close" at bounding box center [622, 386] width 113 height 22
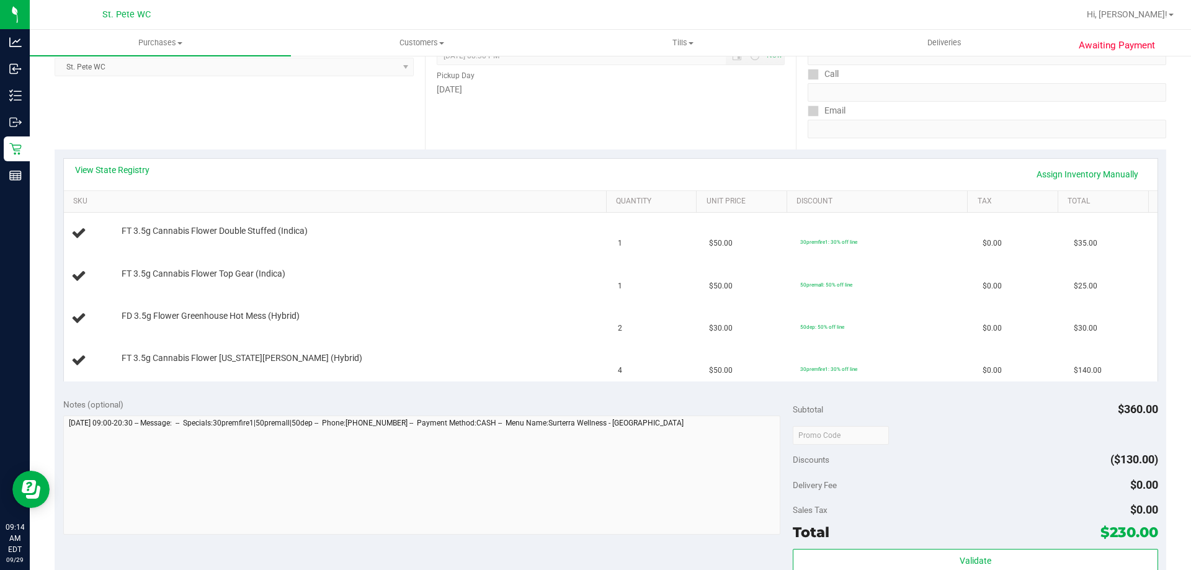
scroll to position [372, 0]
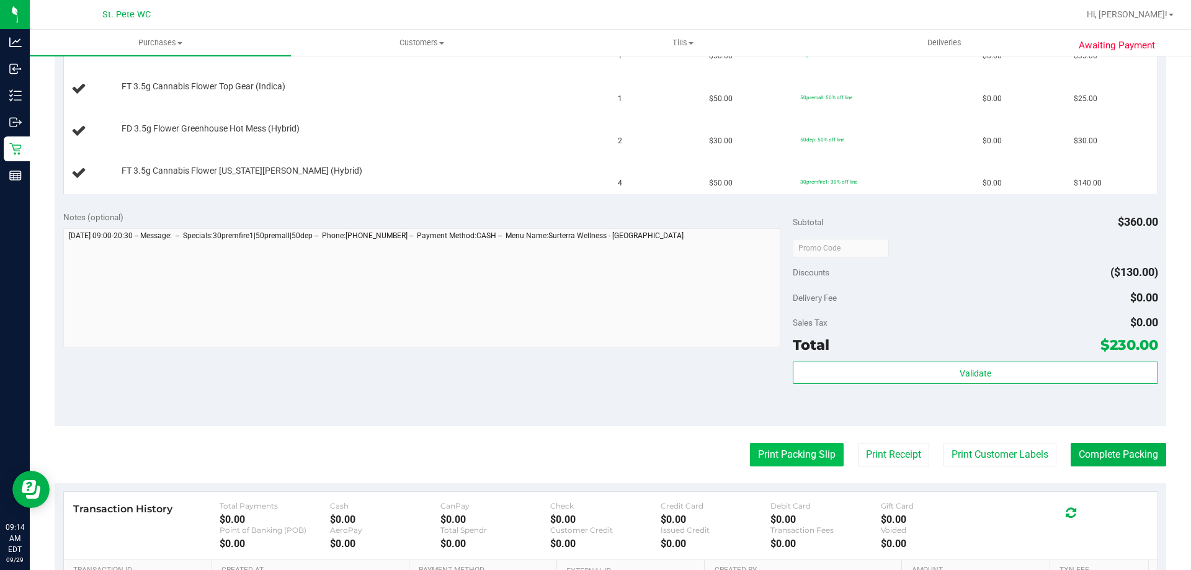
click at [775, 455] on button "Print Packing Slip" at bounding box center [797, 455] width 94 height 24
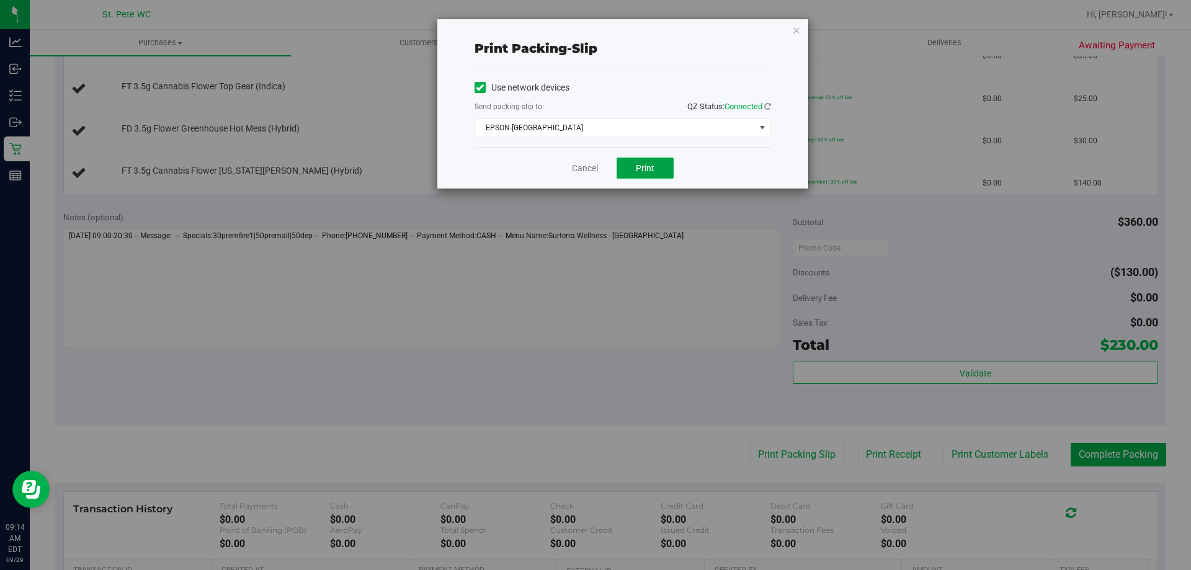
click at [634, 158] on button "Print" at bounding box center [645, 168] width 57 height 21
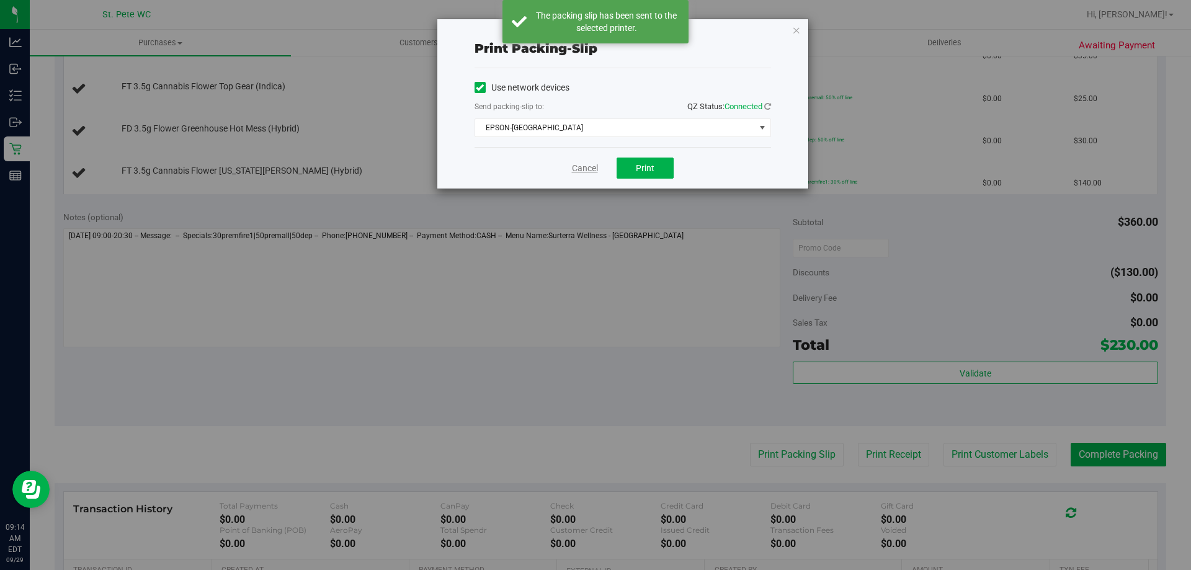
click at [572, 169] on link "Cancel" at bounding box center [585, 168] width 26 height 13
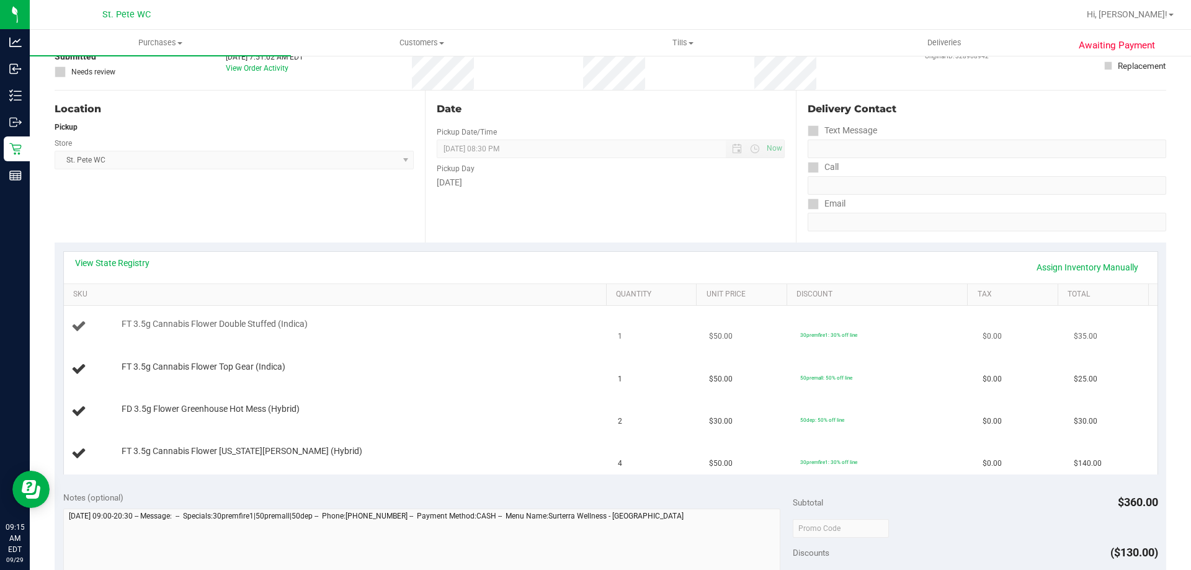
scroll to position [0, 0]
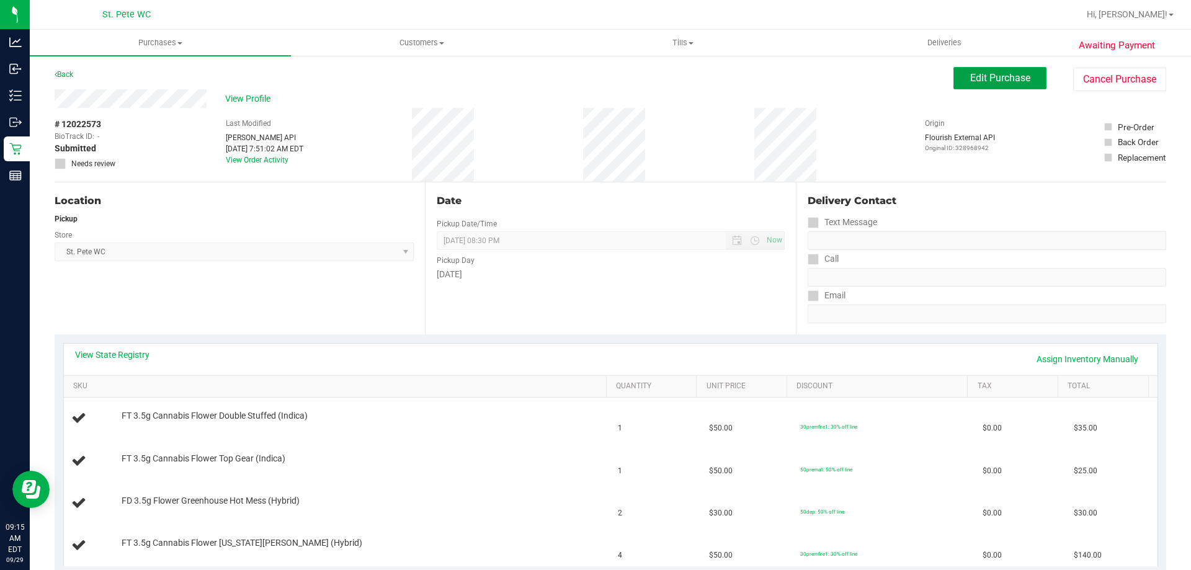
click at [1004, 84] on button "Edit Purchase" at bounding box center [999, 78] width 93 height 22
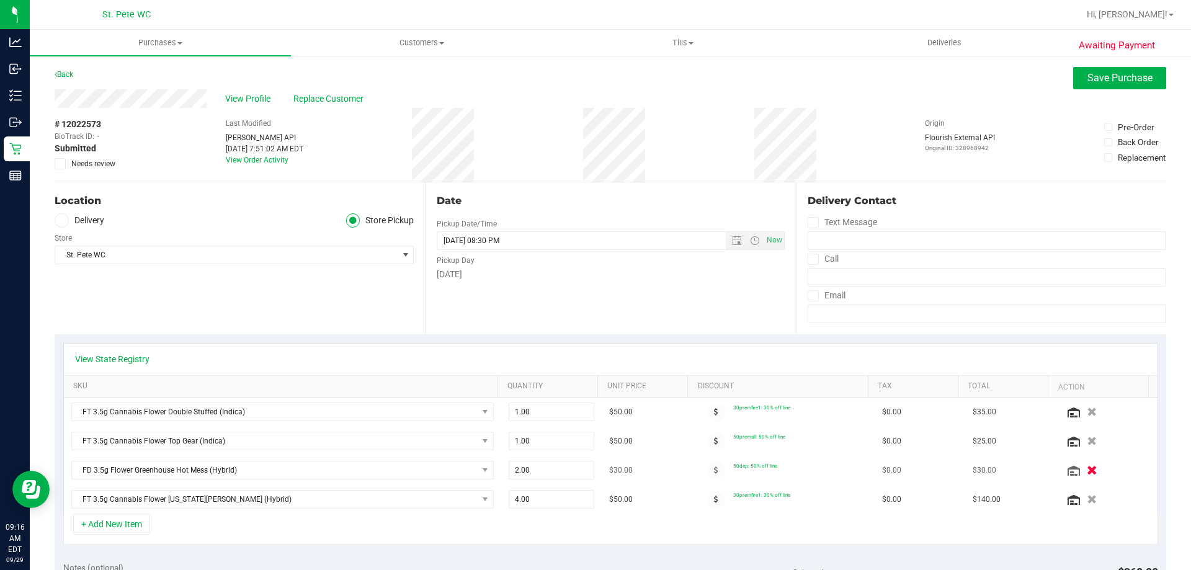
click at [1087, 473] on icon "button" at bounding box center [1092, 470] width 11 height 9
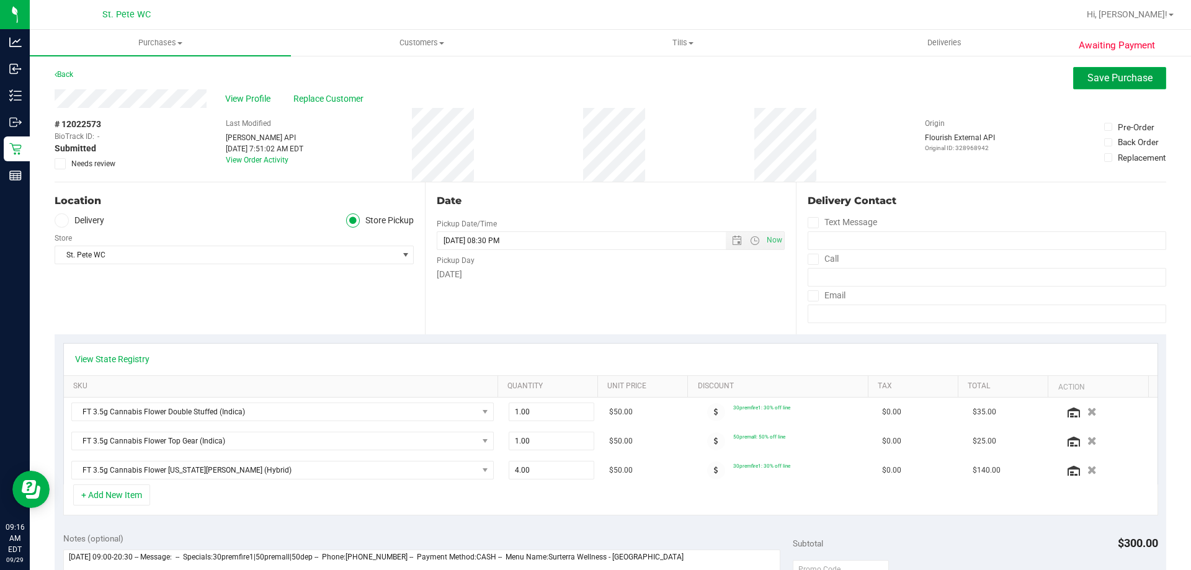
click at [1081, 87] on button "Save Purchase" at bounding box center [1119, 78] width 93 height 22
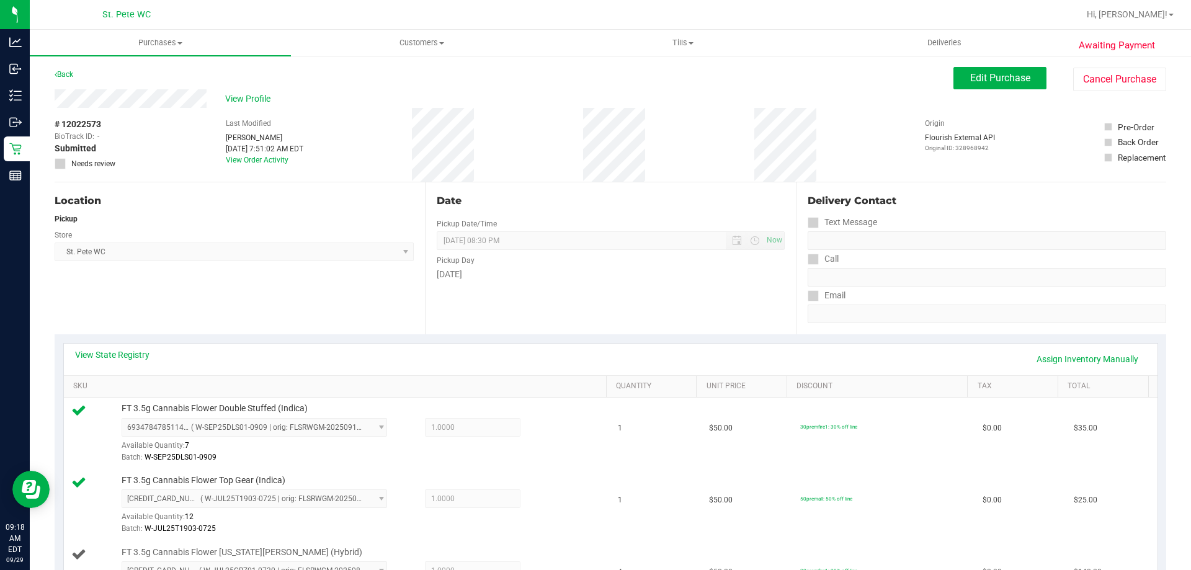
click at [284, 551] on span "FT 3.5g Cannabis Flower [US_STATE][PERSON_NAME] (Hybrid)" at bounding box center [242, 552] width 241 height 12
copy div "FT 3.5g Cannabis Flower [US_STATE][PERSON_NAME] (Hybrid)"
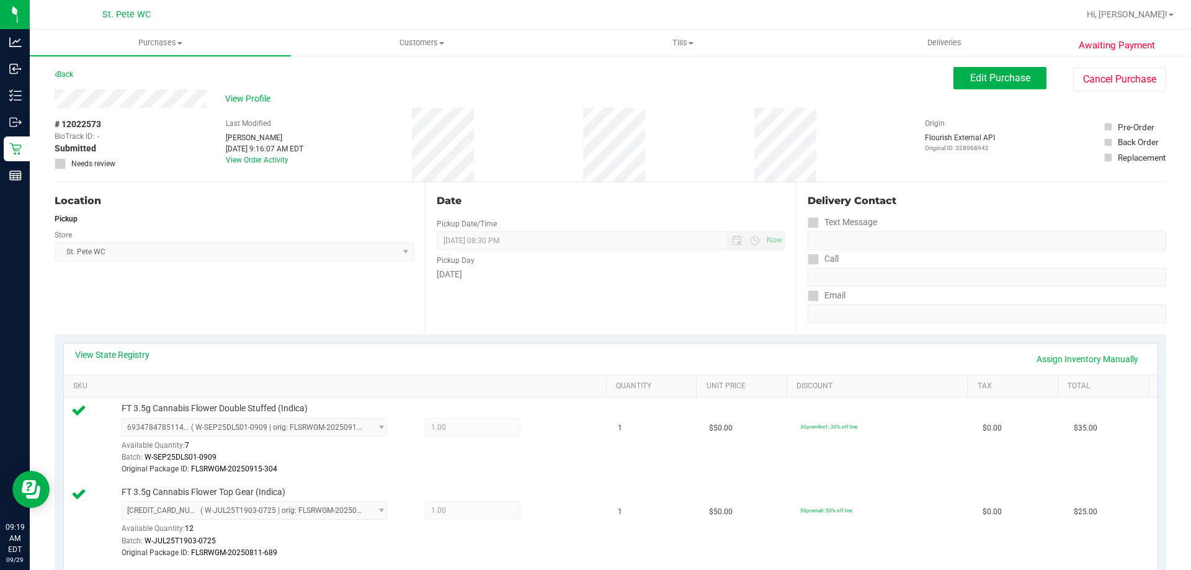
click at [191, 217] on div "Pickup" at bounding box center [234, 218] width 359 height 11
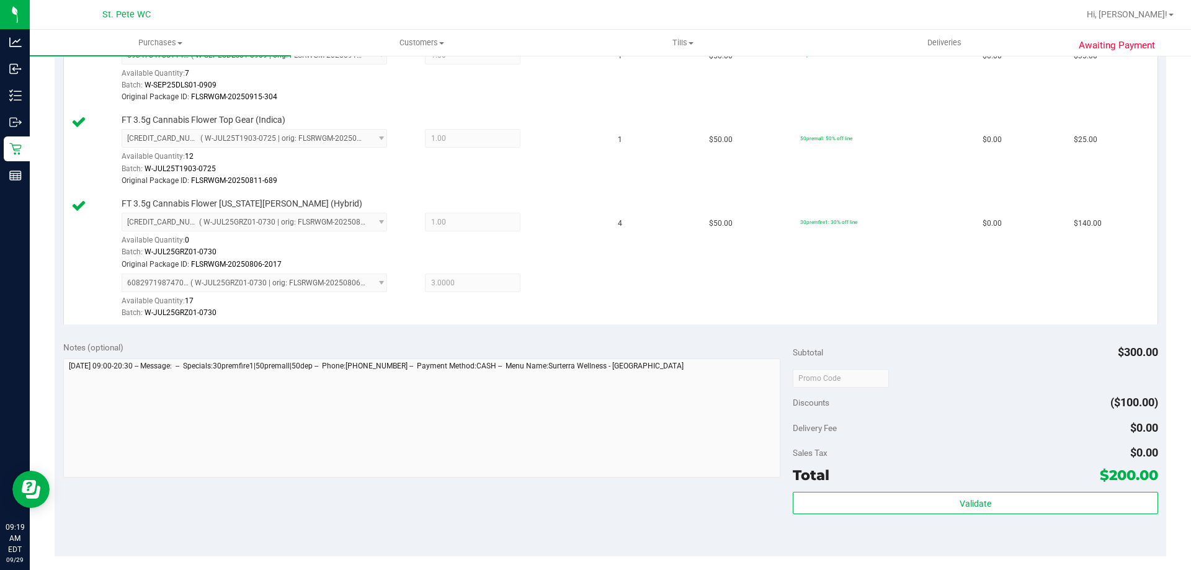
scroll to position [496, 0]
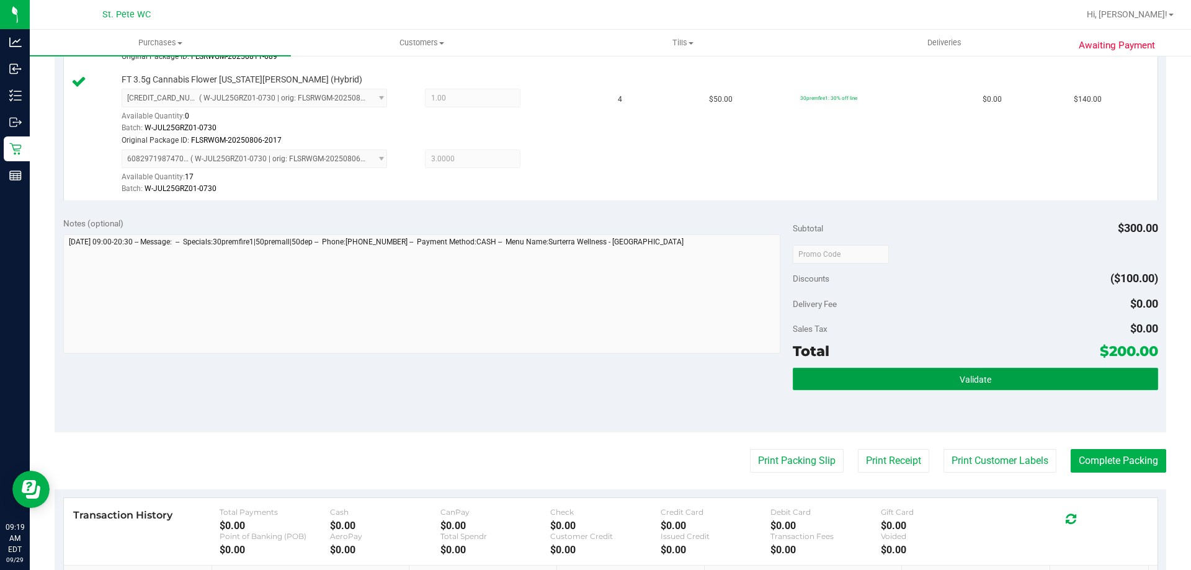
click at [995, 380] on button "Validate" at bounding box center [975, 379] width 365 height 22
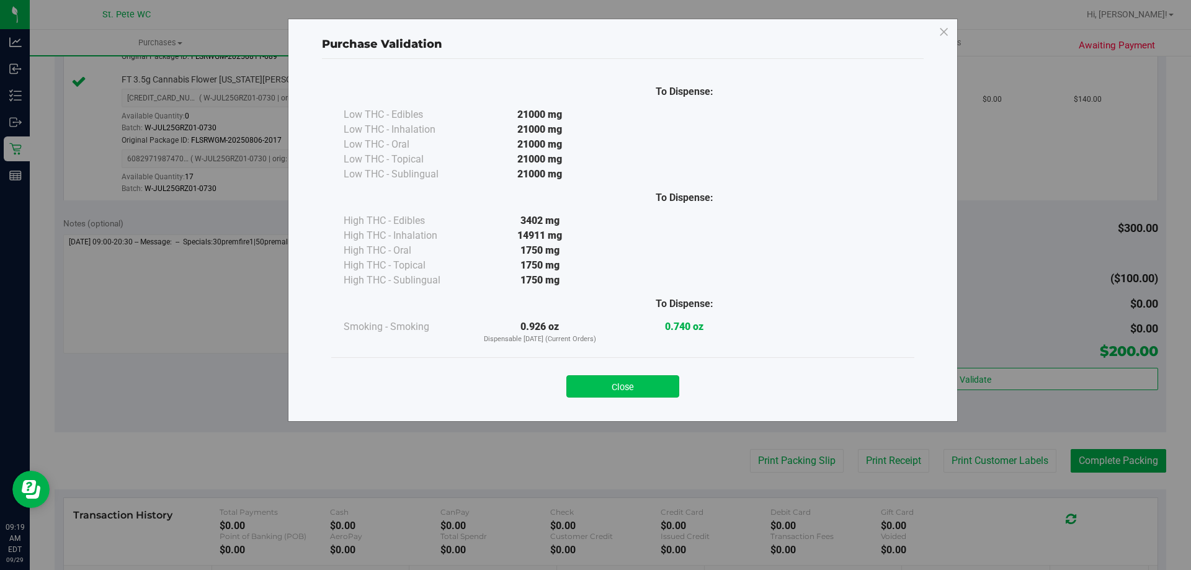
click at [607, 394] on button "Close" at bounding box center [622, 386] width 113 height 22
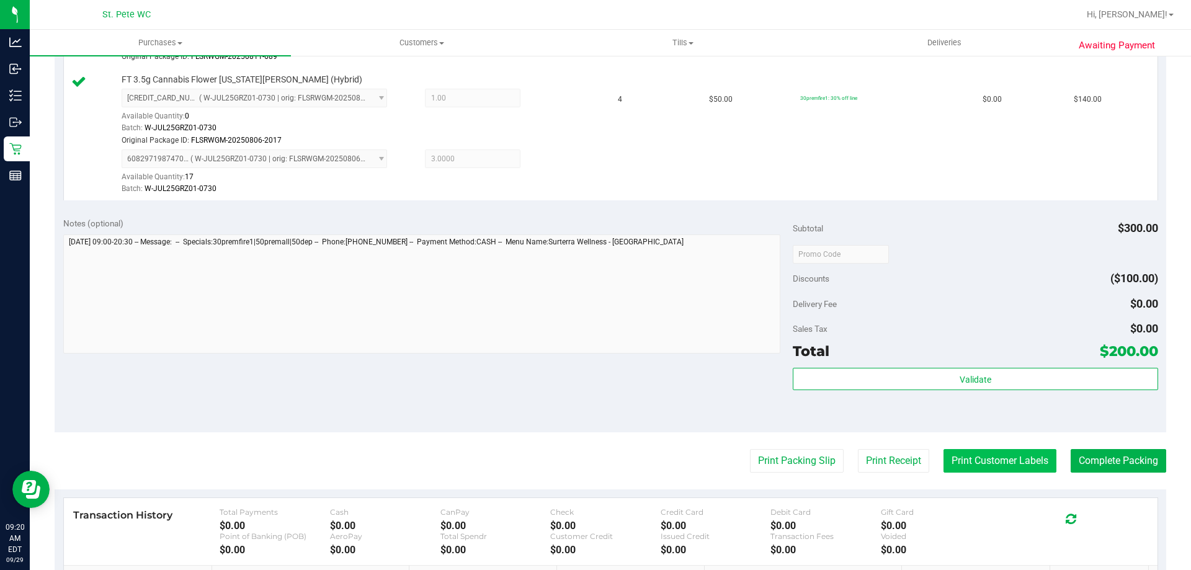
click at [958, 466] on button "Print Customer Labels" at bounding box center [999, 461] width 113 height 24
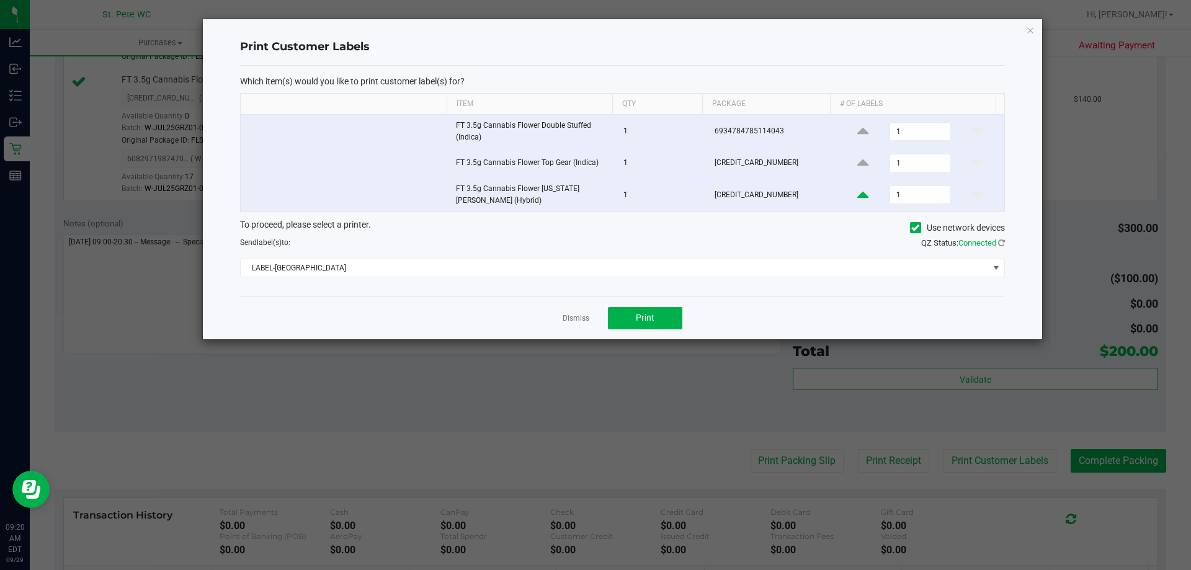
click at [859, 197] on icon at bounding box center [862, 195] width 11 height 16
type input "4"
click at [658, 309] on button "Print" at bounding box center [645, 318] width 74 height 22
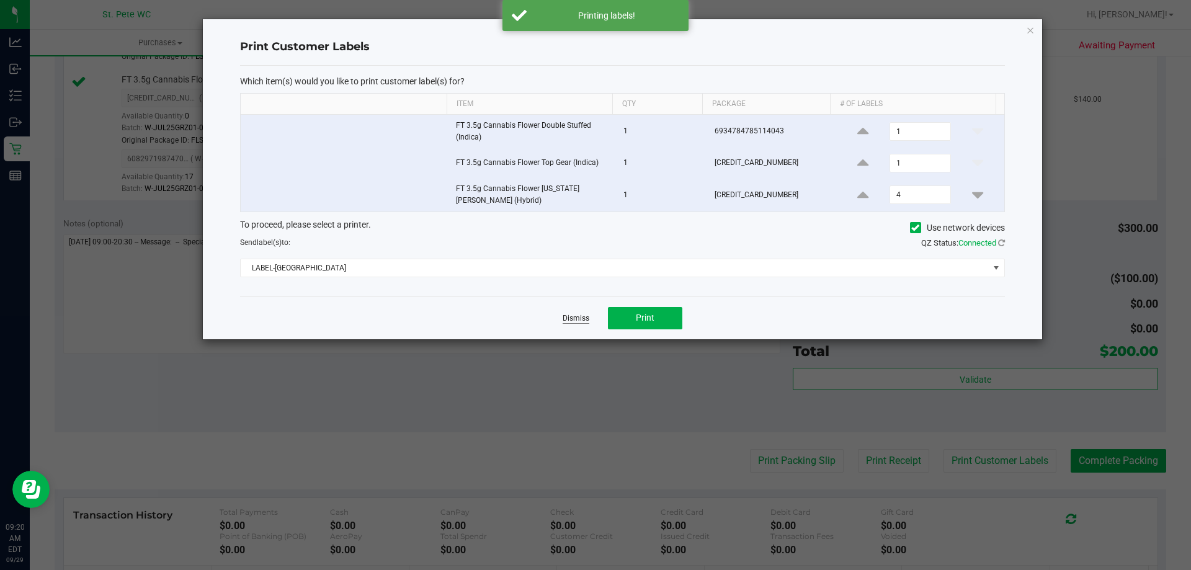
click at [577, 315] on link "Dismiss" at bounding box center [576, 318] width 27 height 11
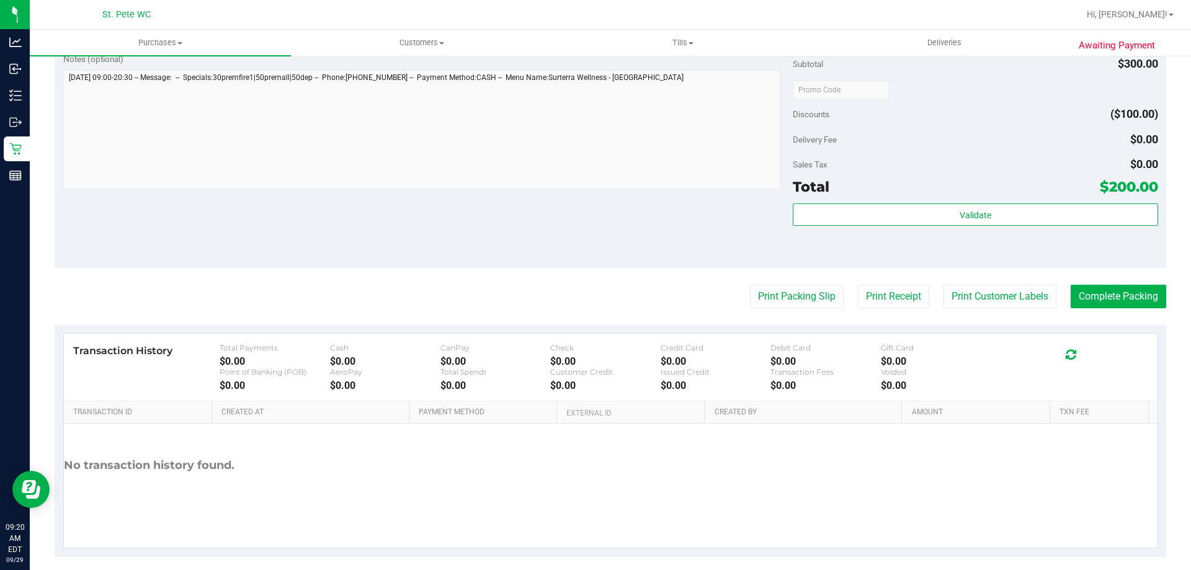
scroll to position [672, 0]
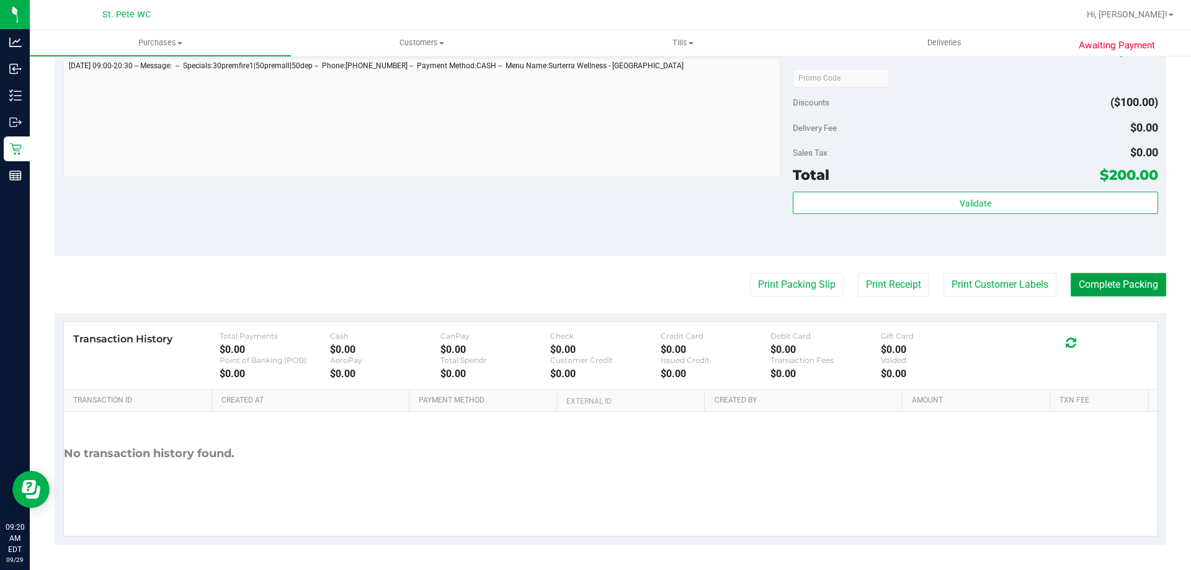
click at [1092, 289] on button "Complete Packing" at bounding box center [1119, 285] width 96 height 24
